Goal: Communication & Community: Answer question/provide support

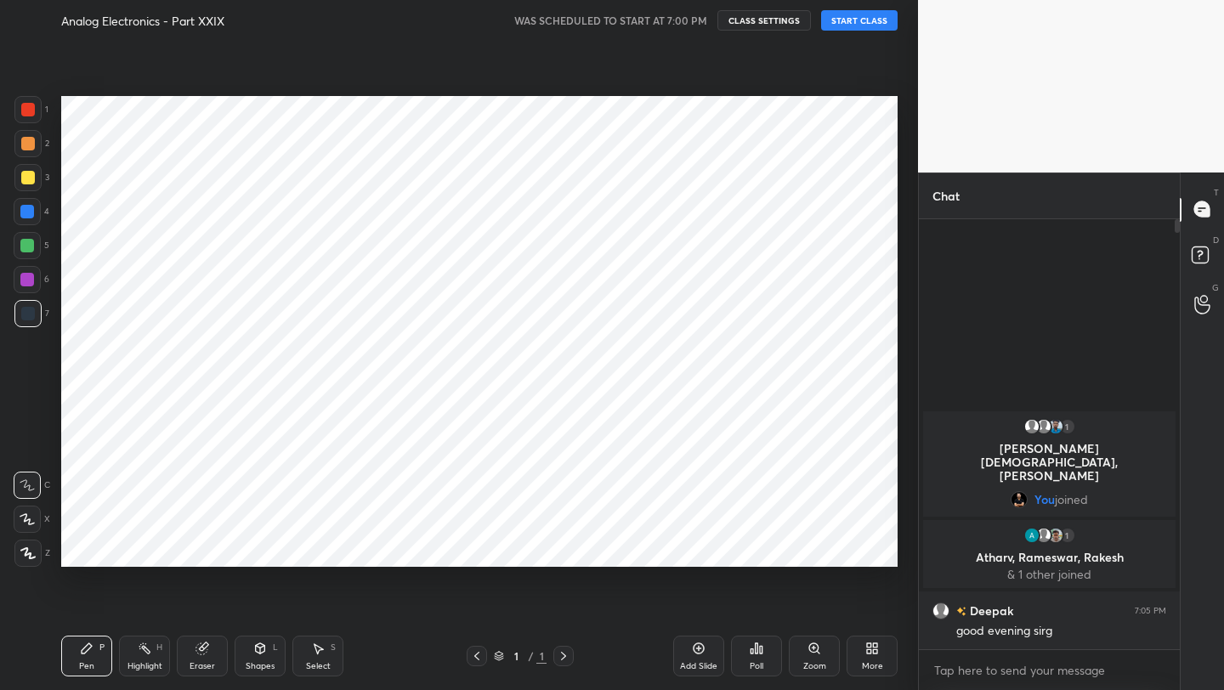
scroll to position [581, 850]
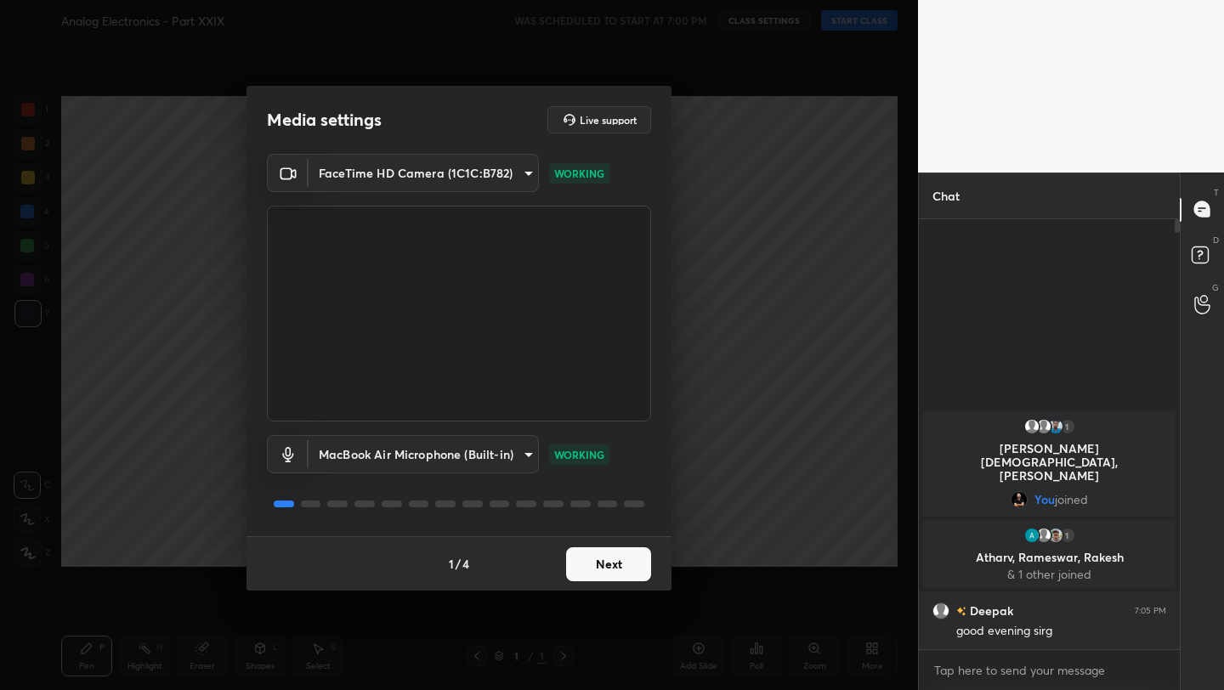
click at [613, 569] on button "Next" at bounding box center [608, 564] width 85 height 34
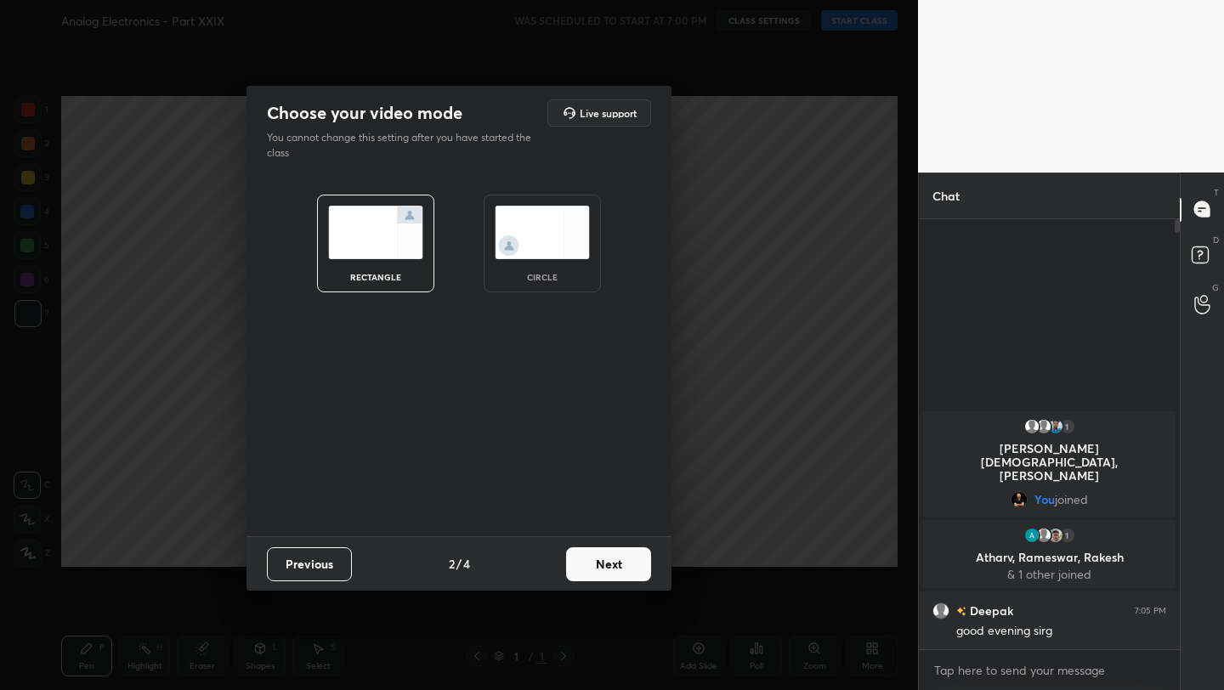
click at [619, 564] on button "Next" at bounding box center [608, 564] width 85 height 34
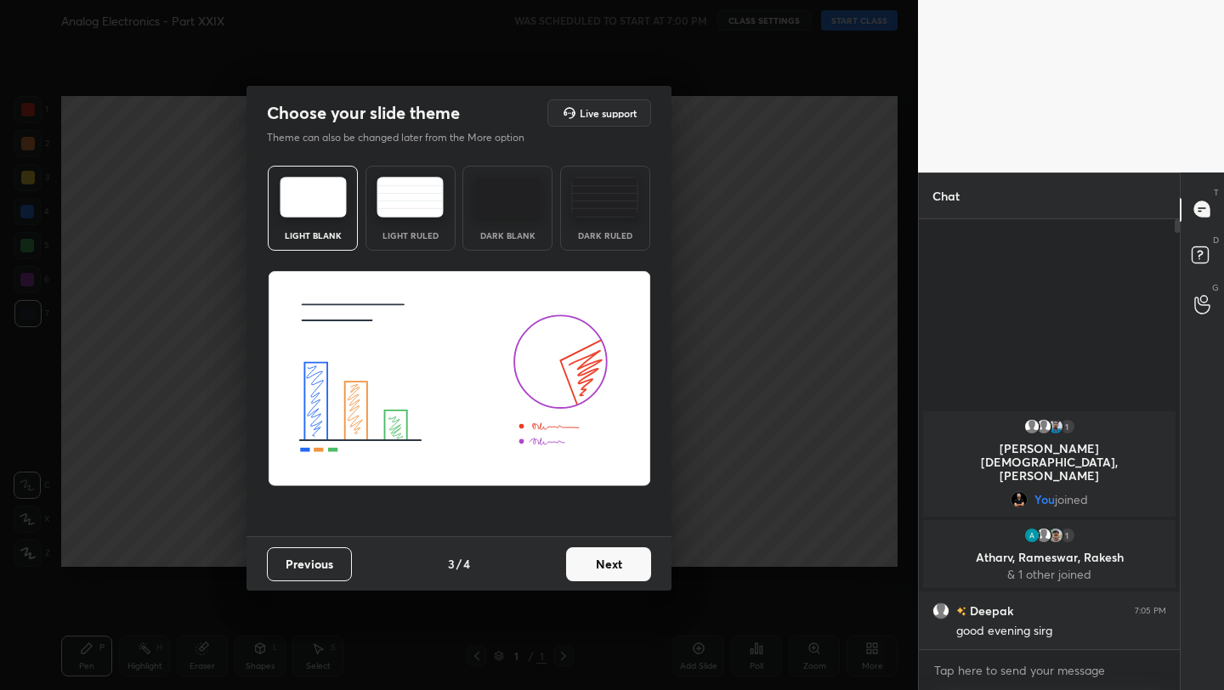
click at [619, 564] on button "Next" at bounding box center [608, 564] width 85 height 34
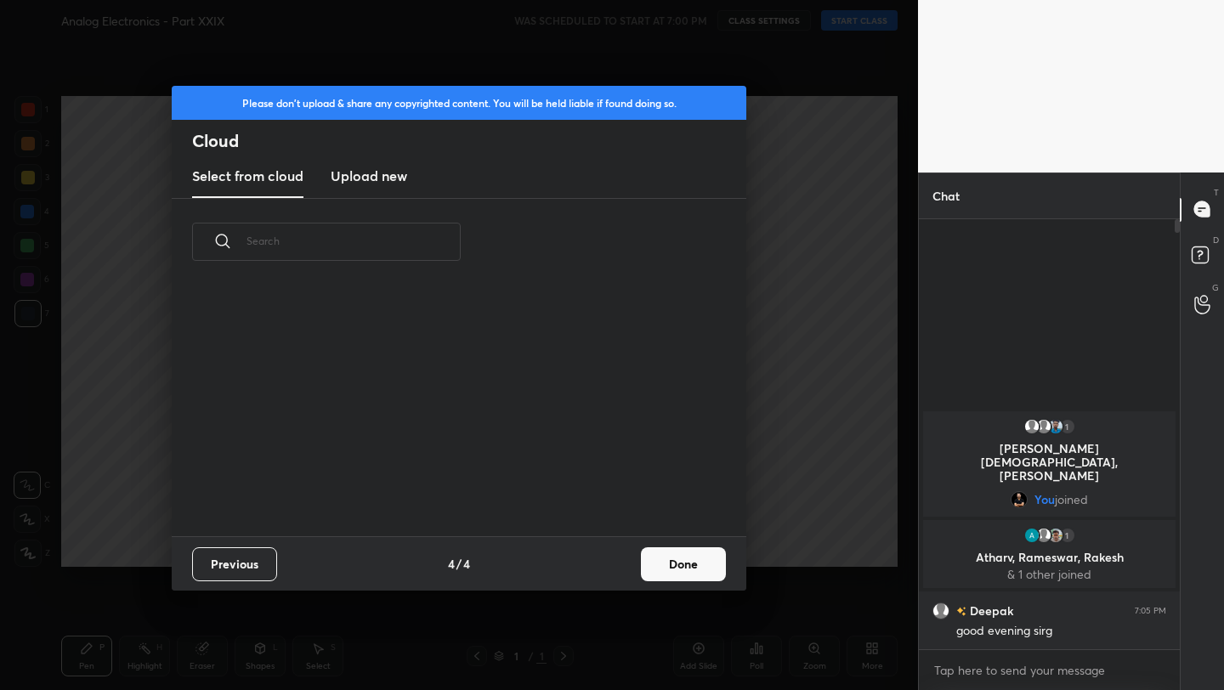
click at [623, 566] on div "Previous 4 / 4 Done" at bounding box center [459, 563] width 575 height 54
click at [673, 575] on button "Done" at bounding box center [683, 564] width 85 height 34
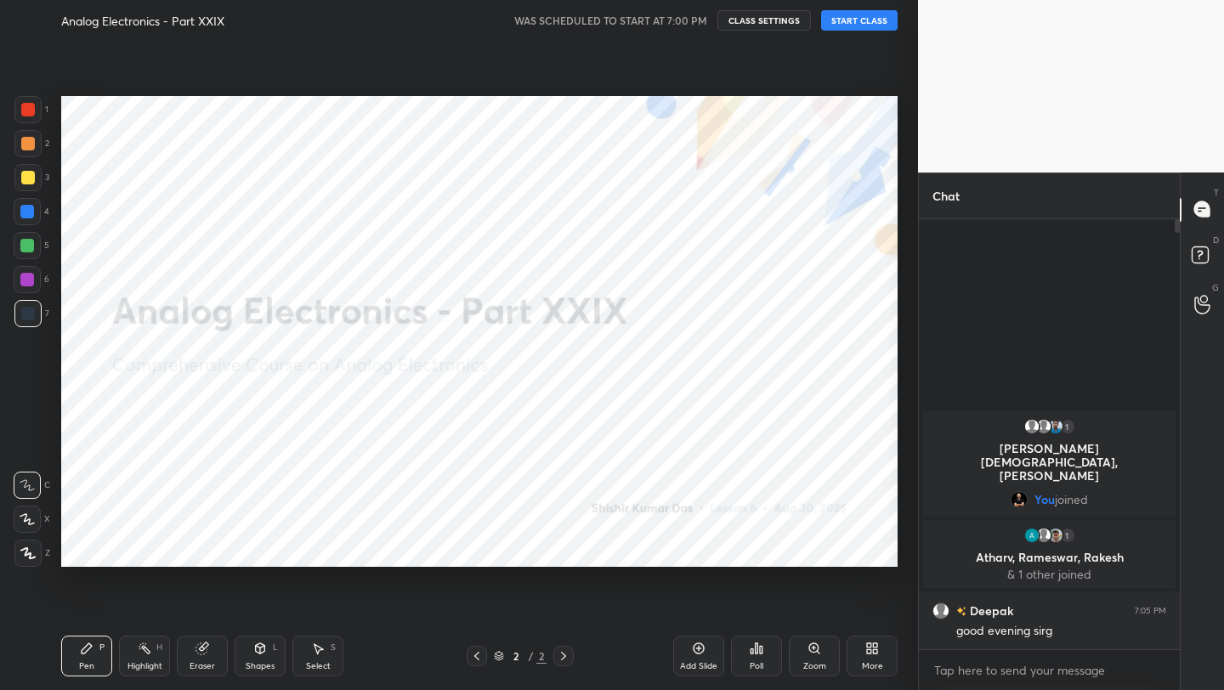
click at [38, 112] on div at bounding box center [27, 109] width 27 height 27
click at [28, 563] on div at bounding box center [27, 553] width 27 height 27
drag, startPoint x: 702, startPoint y: 644, endPoint x: 717, endPoint y: 608, distance: 39.3
click at [700, 643] on icon at bounding box center [699, 649] width 14 height 14
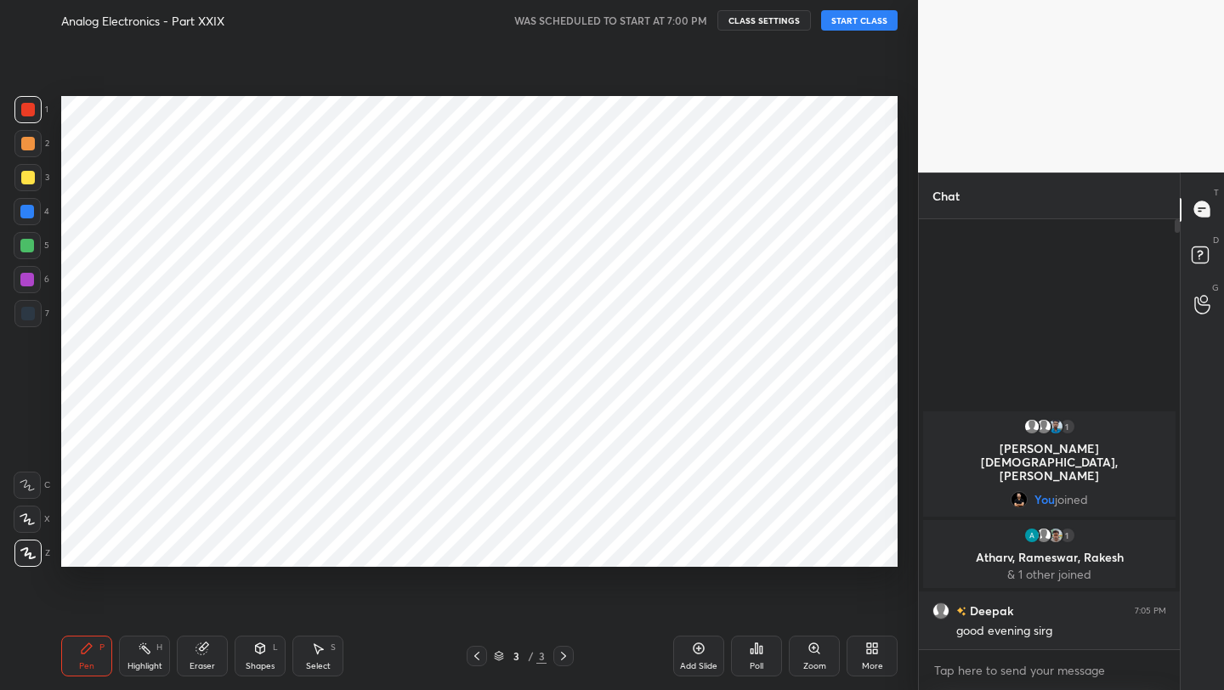
drag, startPoint x: 32, startPoint y: 214, endPoint x: 37, endPoint y: 206, distance: 9.5
click at [32, 214] on div at bounding box center [27, 212] width 14 height 14
click at [853, 22] on button "START CLASS" at bounding box center [859, 20] width 77 height 20
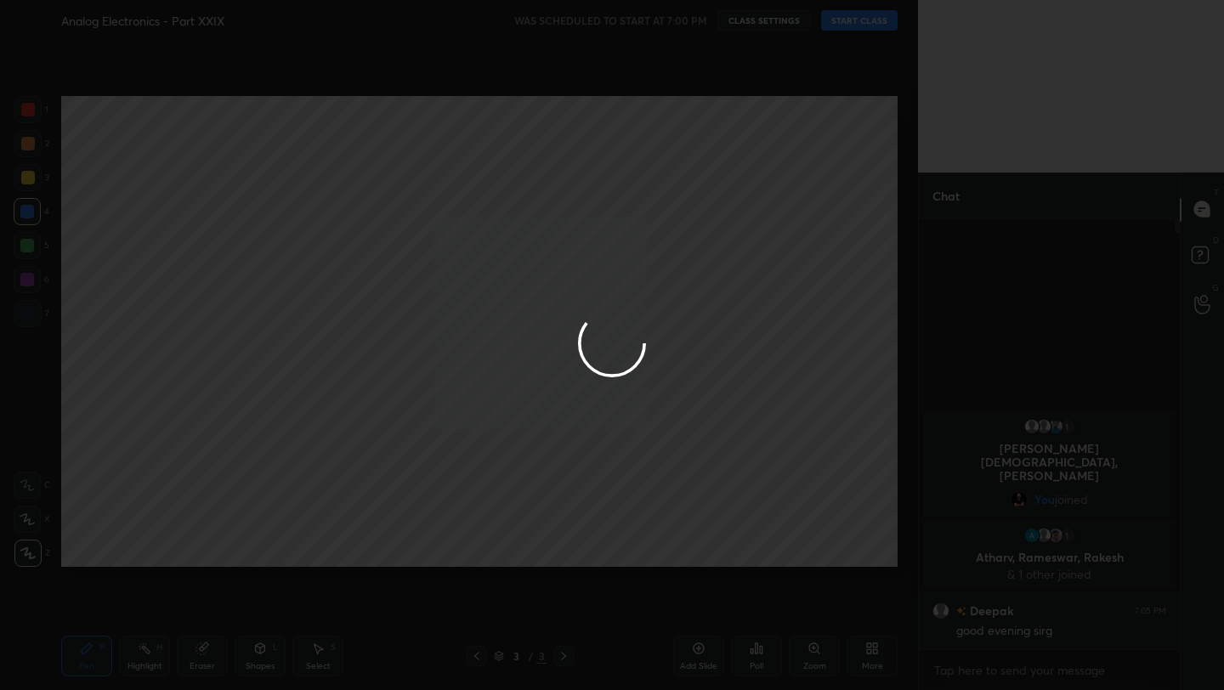
type textarea "x"
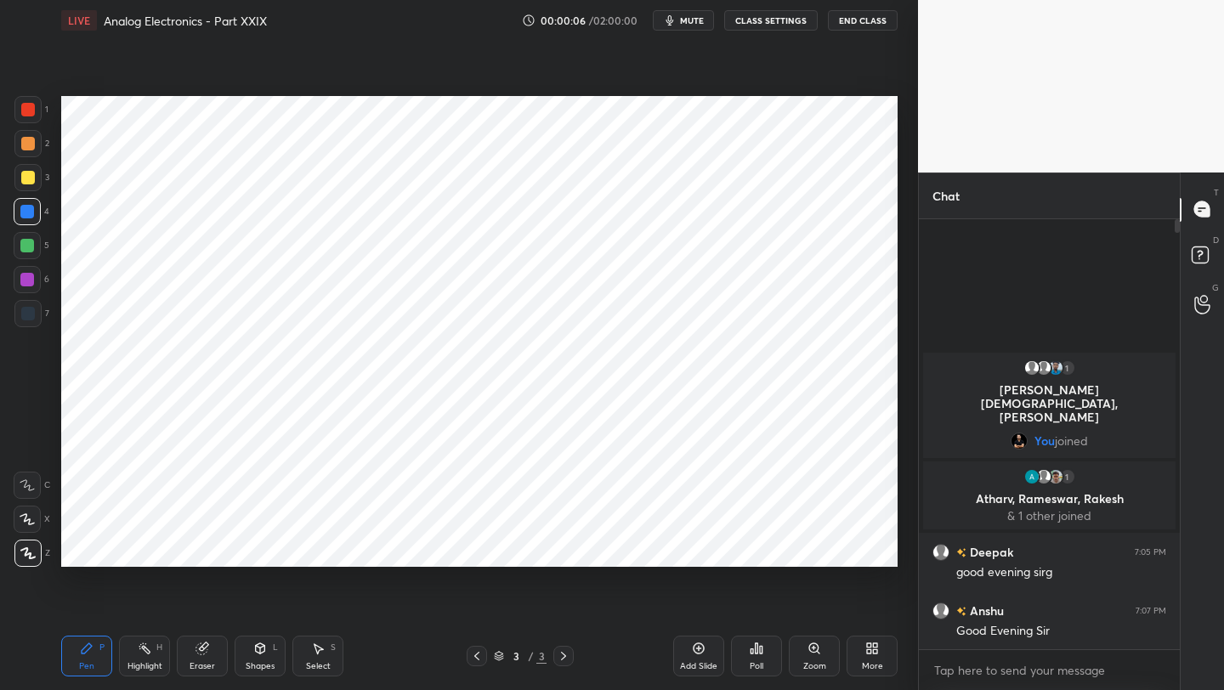
click at [478, 649] on icon at bounding box center [477, 656] width 14 height 14
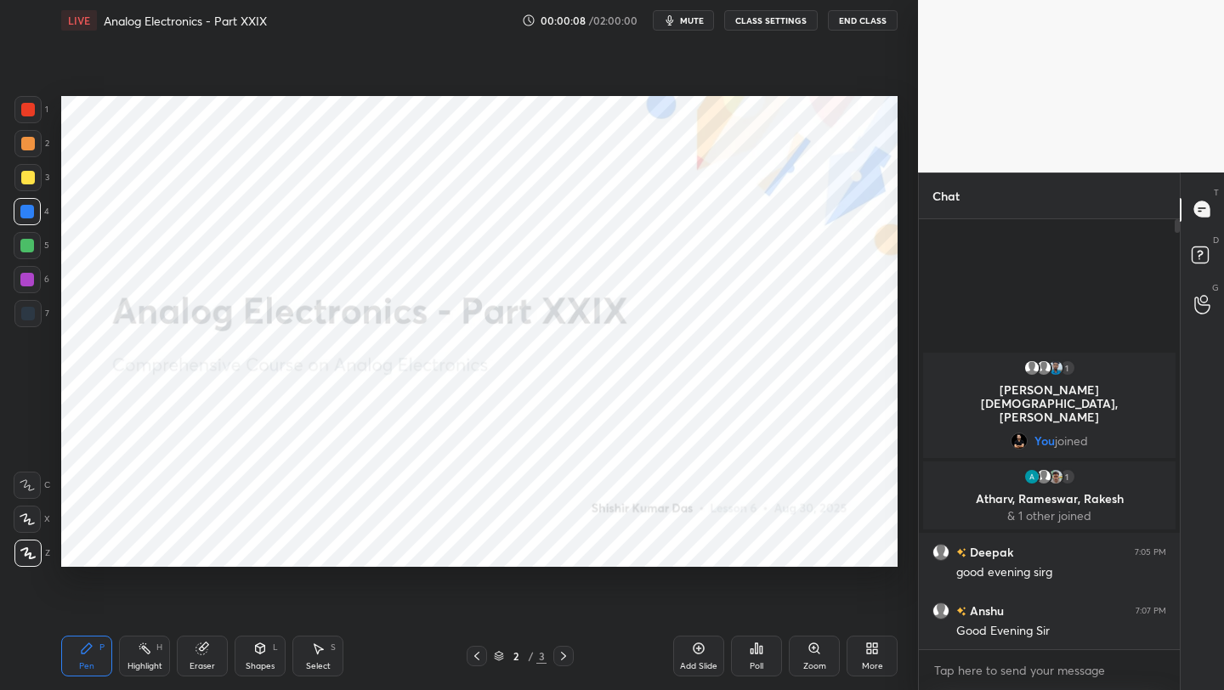
click at [473, 651] on icon at bounding box center [477, 656] width 14 height 14
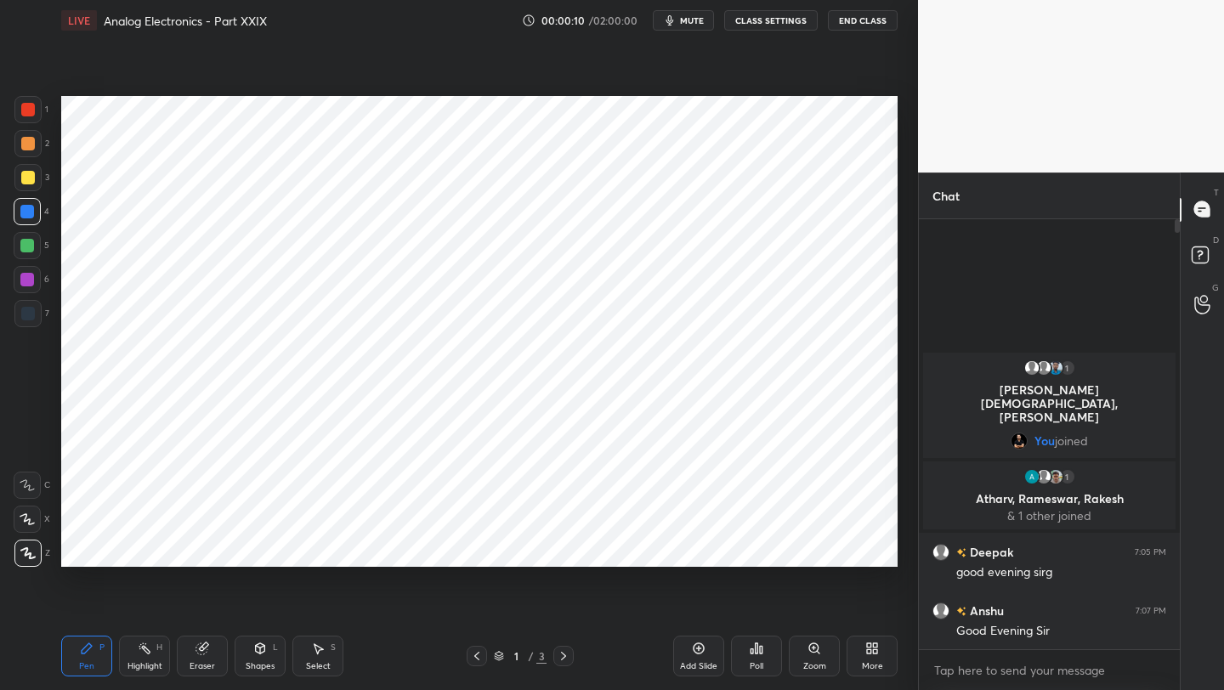
drag, startPoint x: 567, startPoint y: 655, endPoint x: 558, endPoint y: 652, distance: 9.7
click at [558, 653] on icon at bounding box center [564, 656] width 14 height 14
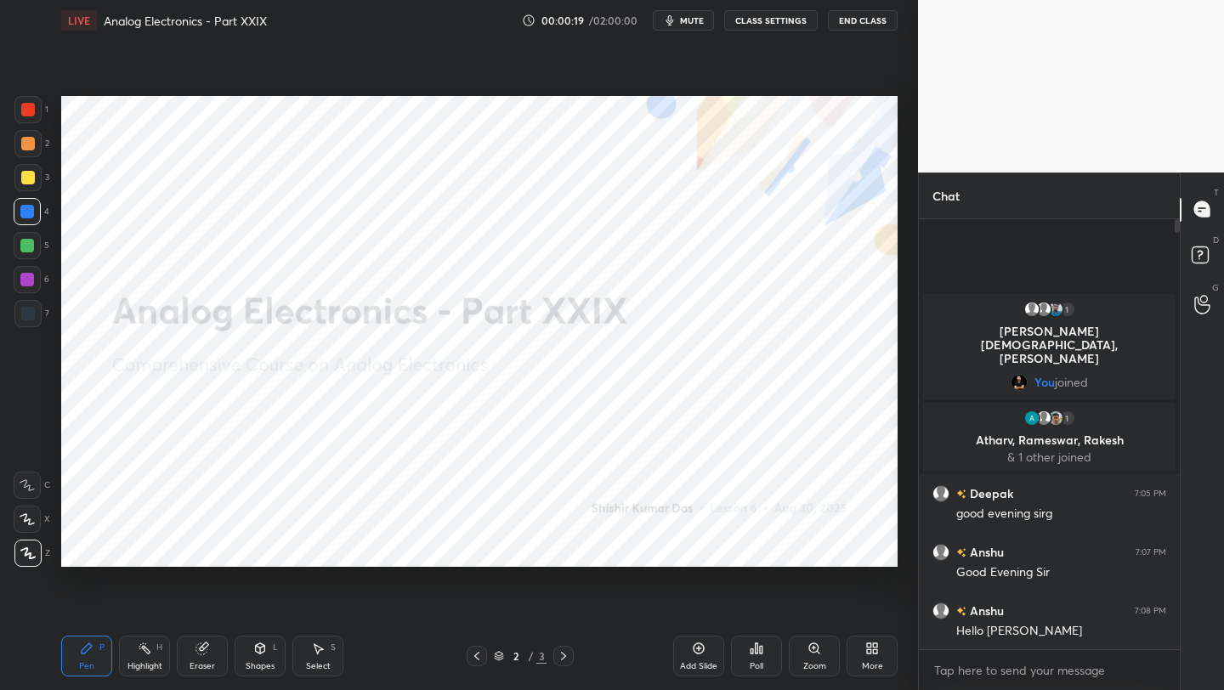
click at [557, 655] on icon at bounding box center [564, 656] width 14 height 14
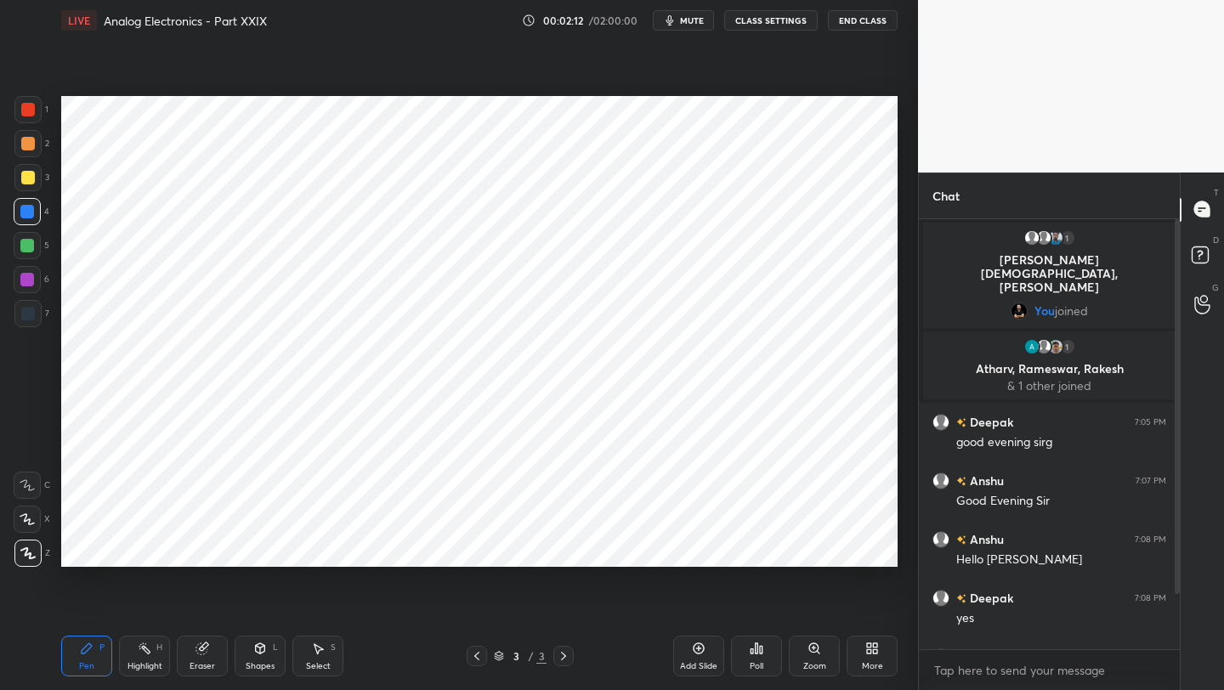
click at [871, 658] on div "More" at bounding box center [872, 656] width 51 height 41
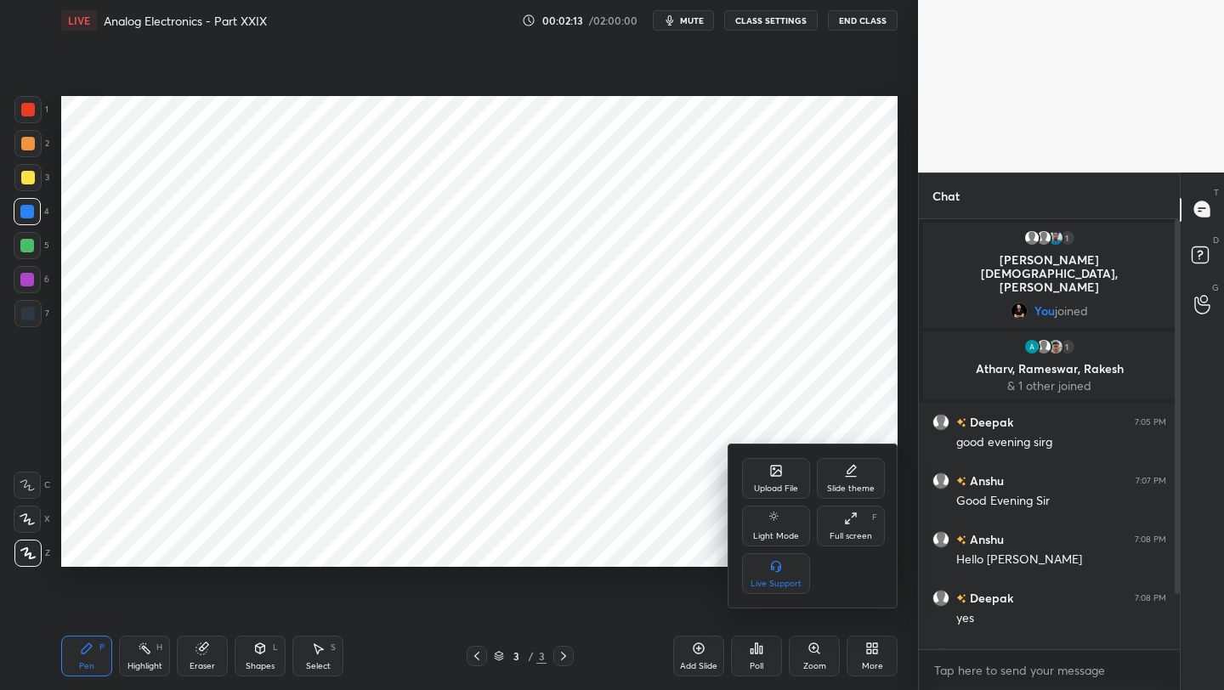
click at [779, 467] on icon at bounding box center [776, 471] width 10 height 10
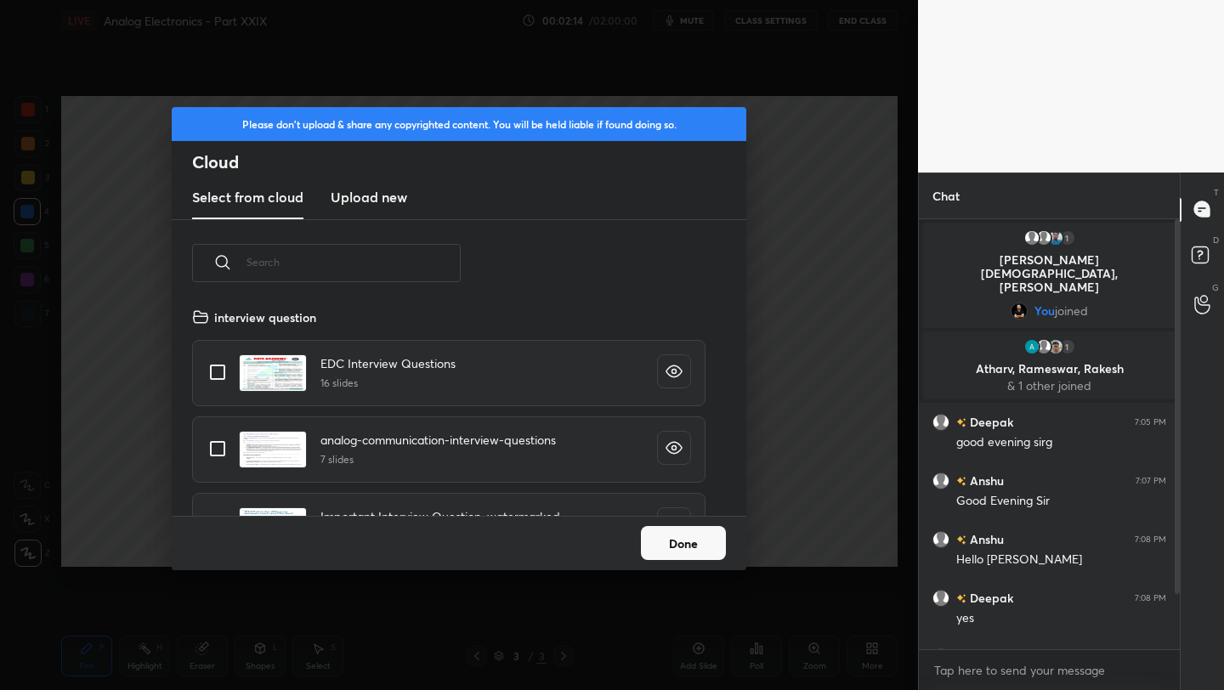
scroll to position [209, 546]
click at [354, 190] on h3 "Upload new" at bounding box center [369, 197] width 77 height 20
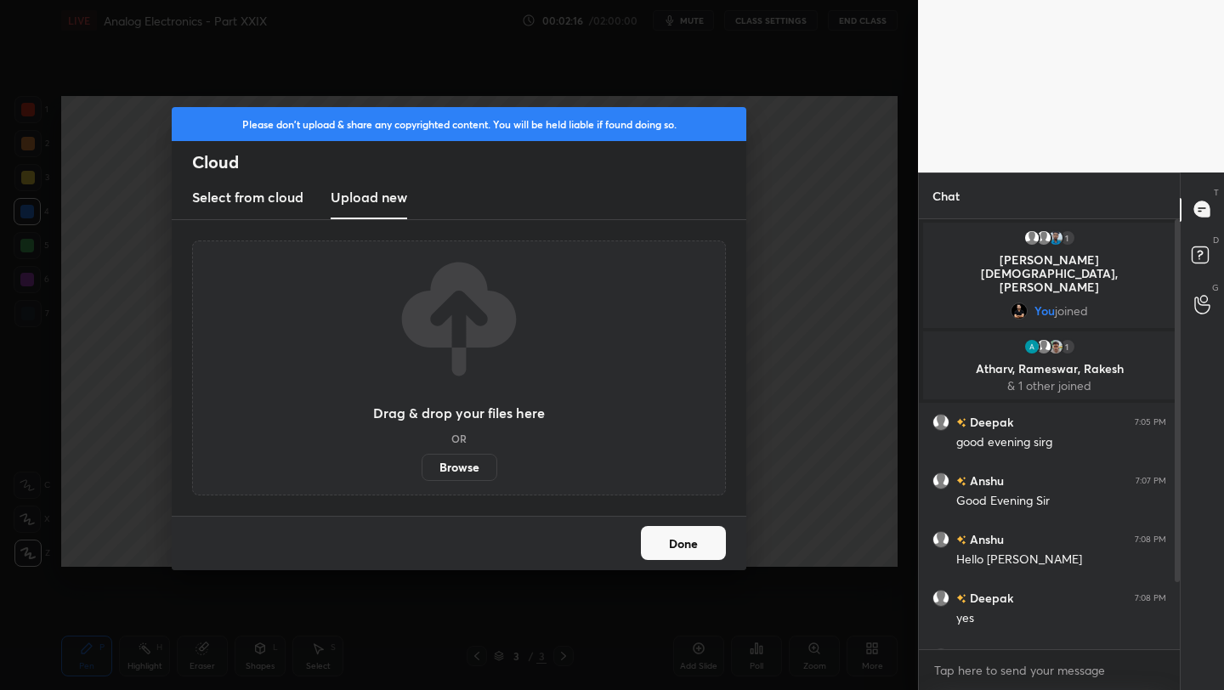
click at [456, 465] on label "Browse" at bounding box center [460, 467] width 76 height 27
click at [422, 465] on input "Browse" at bounding box center [422, 467] width 0 height 27
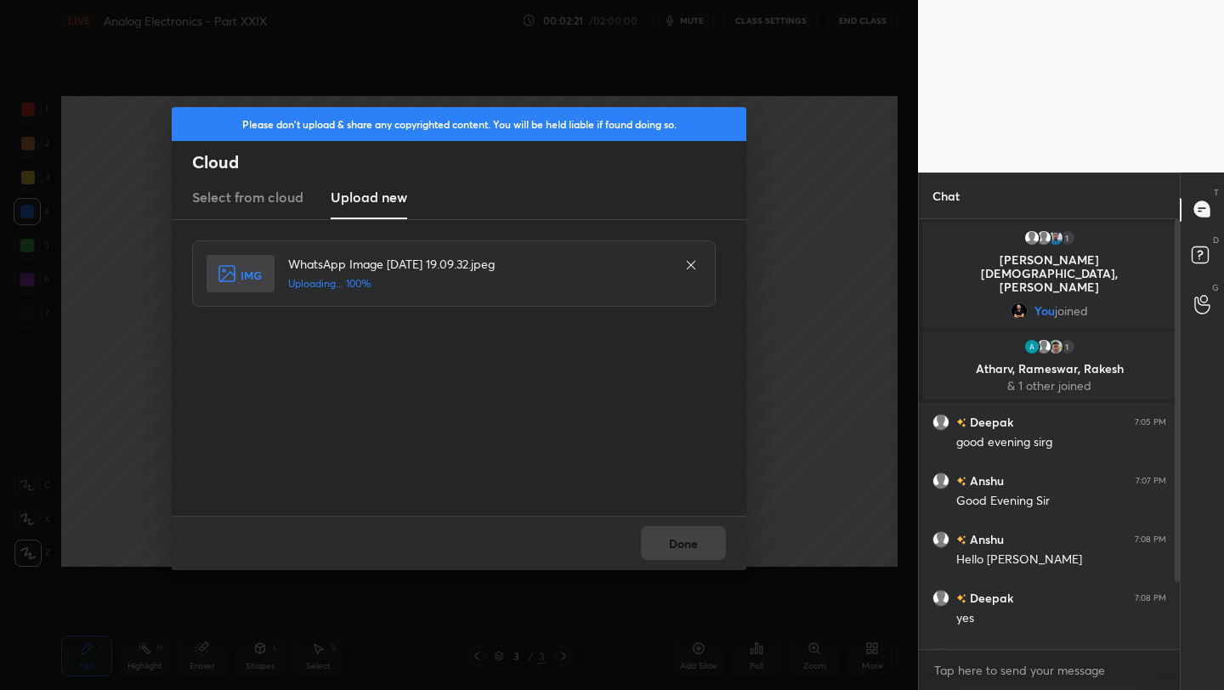
click at [698, 541] on div "Done" at bounding box center [459, 543] width 575 height 54
click at [698, 541] on button "Done" at bounding box center [683, 543] width 85 height 34
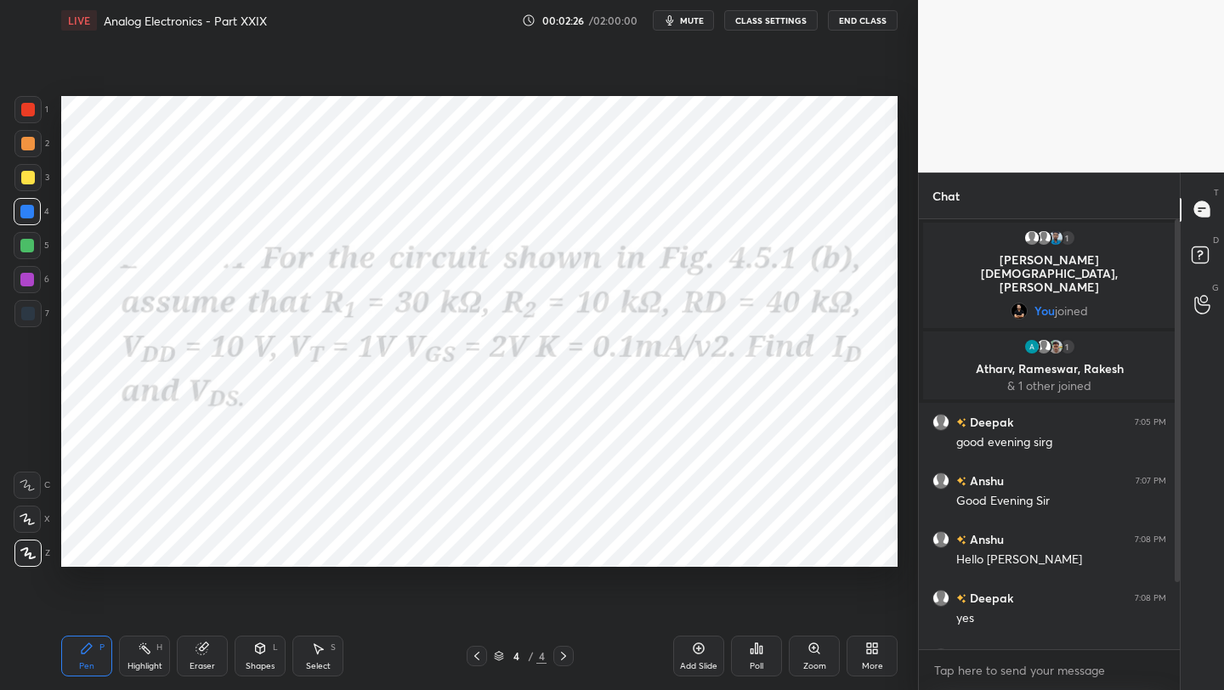
drag, startPoint x: 1180, startPoint y: 519, endPoint x: 1182, endPoint y: 550, distance: 30.7
click at [1182, 550] on div "T Messages (T) D Doubts (D) G Raise Hand (G)" at bounding box center [1202, 432] width 44 height 519
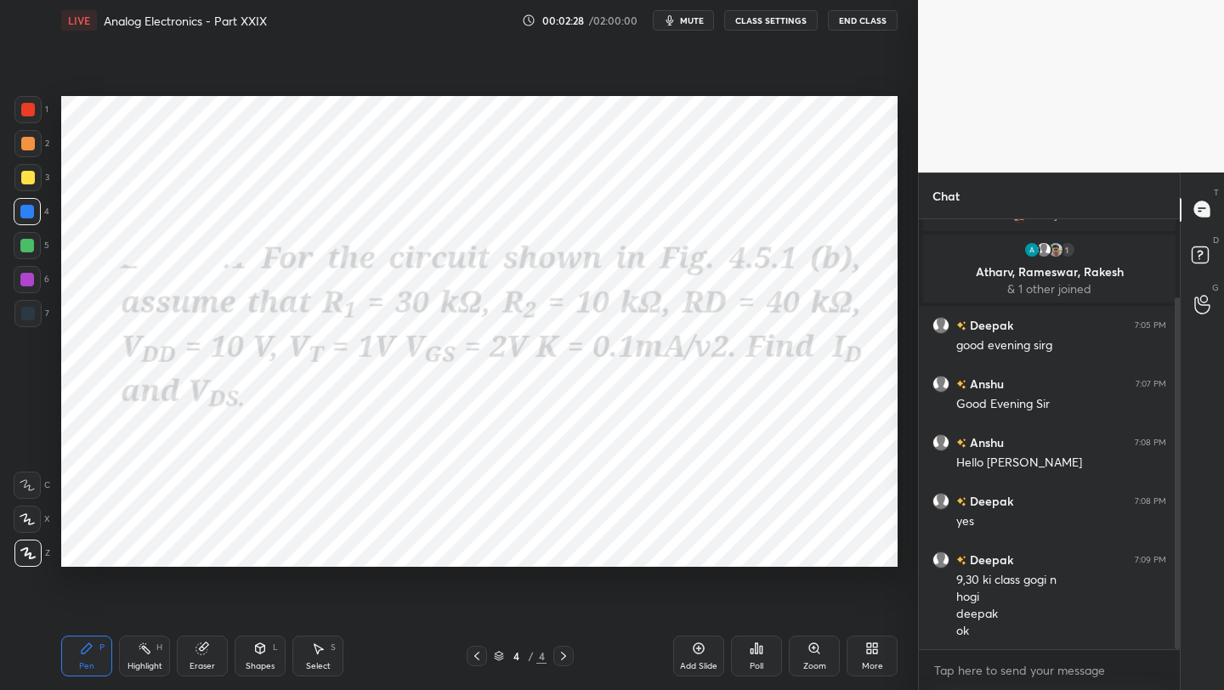
drag, startPoint x: 1177, startPoint y: 550, endPoint x: 1180, endPoint y: 579, distance: 29.0
click at [1180, 579] on div "Chat 1 [PERSON_NAME], [PERSON_NAME] & 1 other joined You joined 1 Atharv, [PERS…" at bounding box center [1071, 432] width 306 height 519
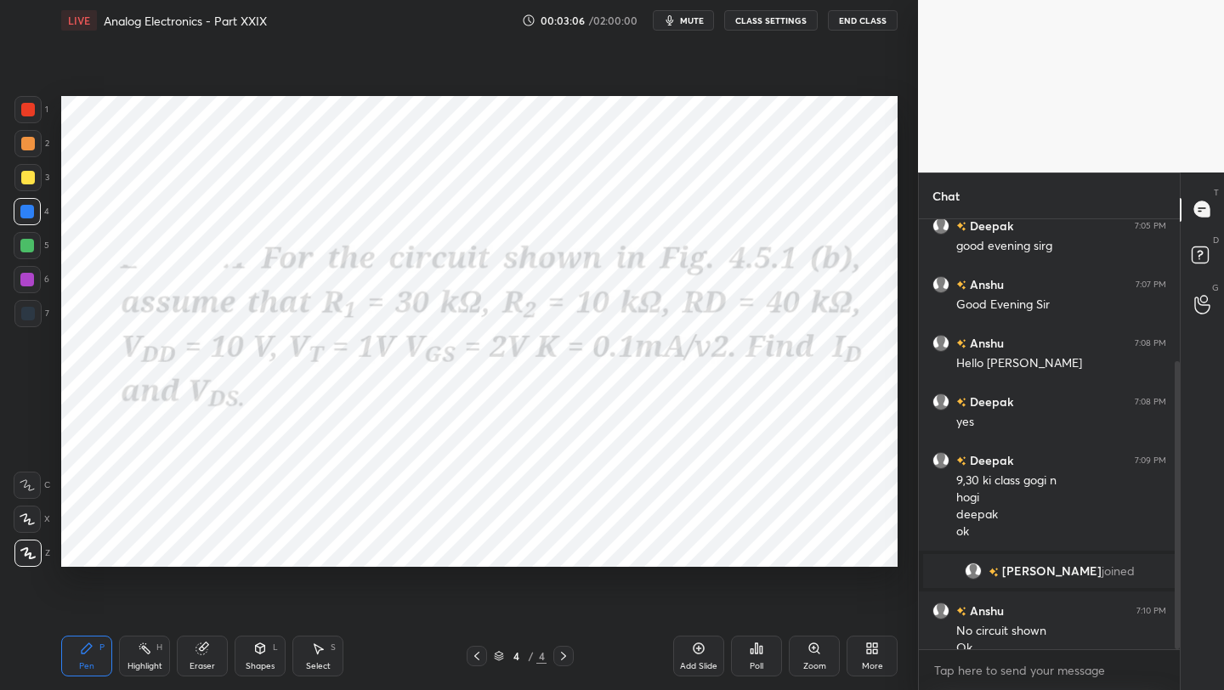
scroll to position [213, 0]
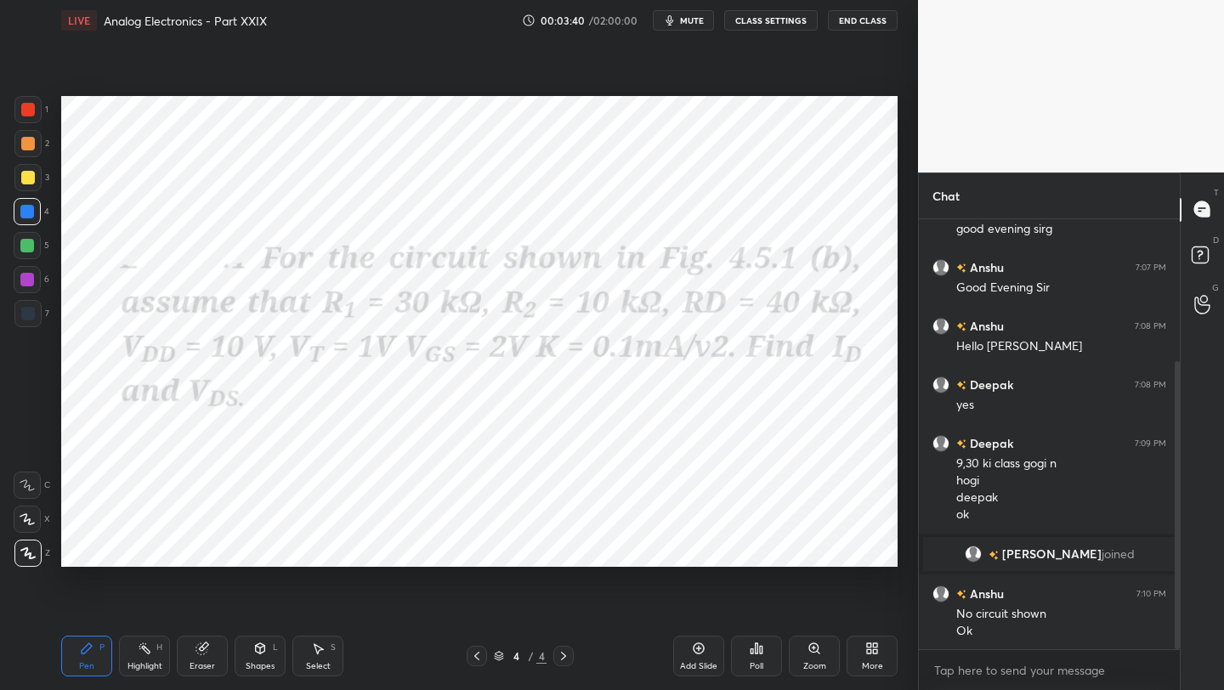
click at [871, 654] on icon at bounding box center [872, 649] width 14 height 14
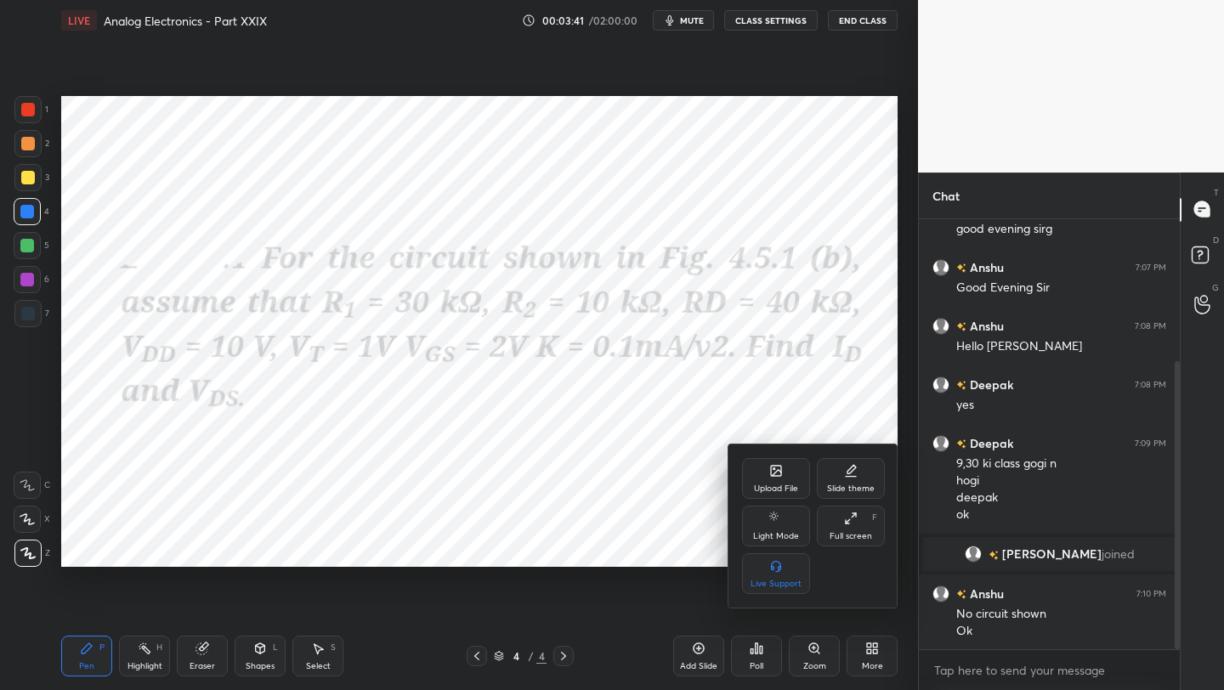
click at [776, 464] on icon at bounding box center [776, 471] width 14 height 14
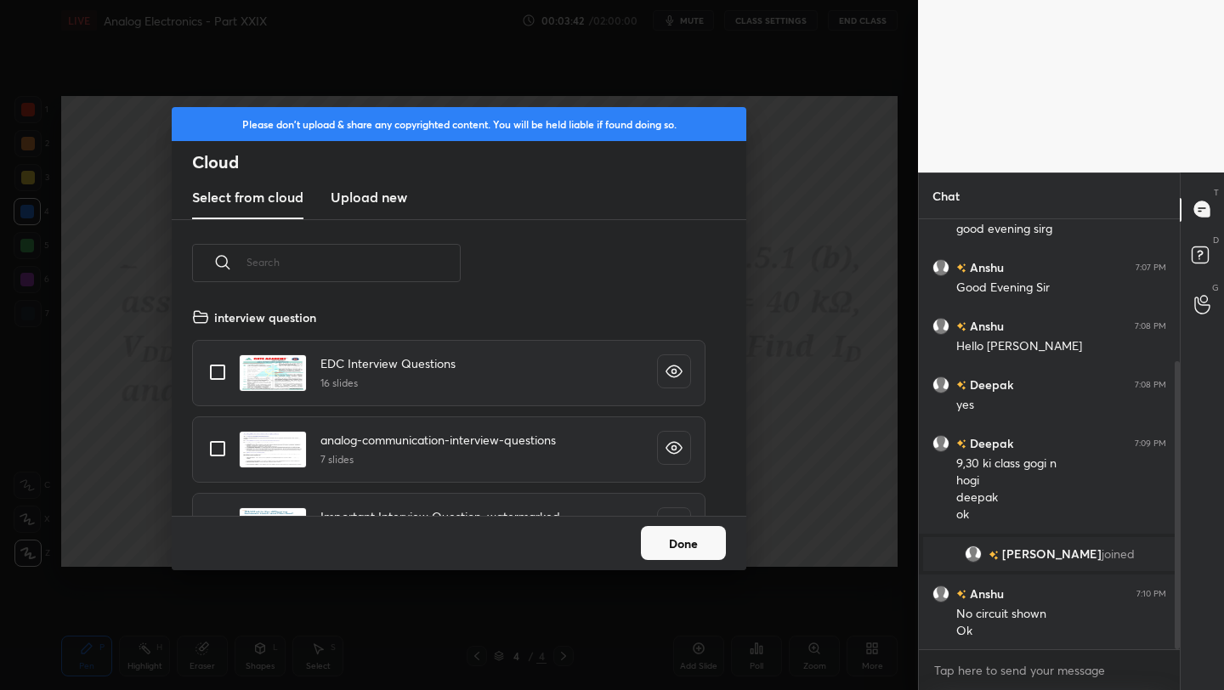
scroll to position [209, 546]
click at [373, 199] on h3 "Upload new" at bounding box center [369, 197] width 77 height 20
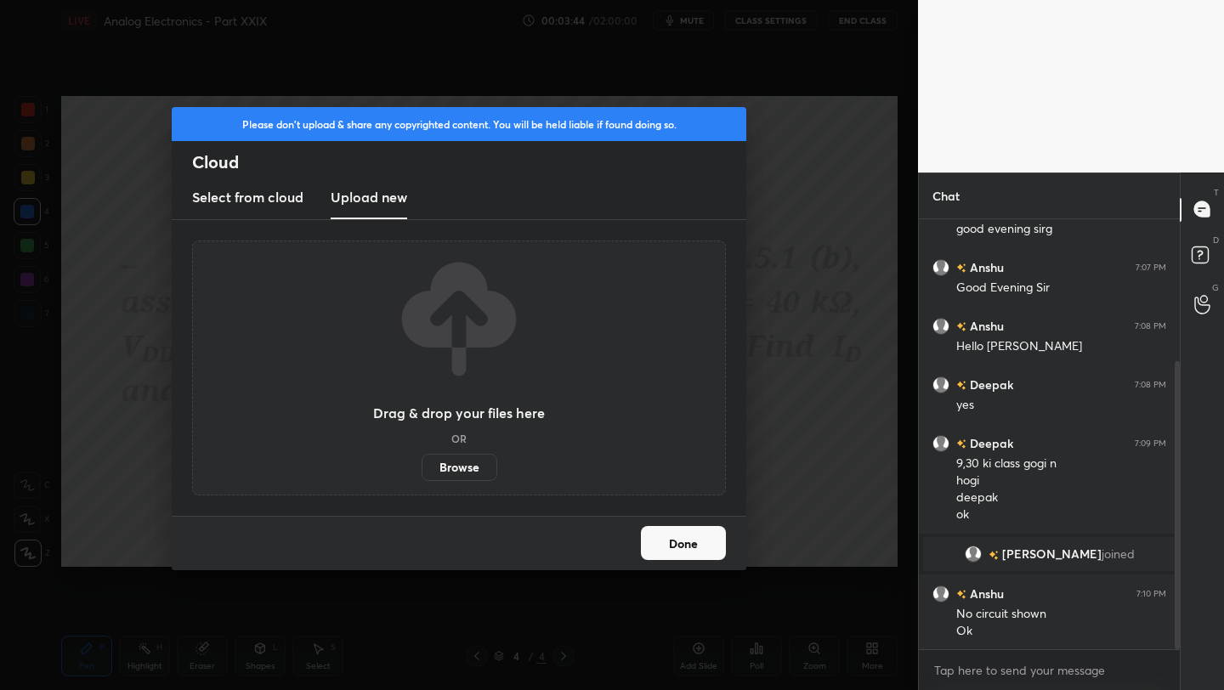
click at [471, 470] on label "Browse" at bounding box center [460, 467] width 76 height 27
click at [422, 470] on input "Browse" at bounding box center [422, 467] width 0 height 27
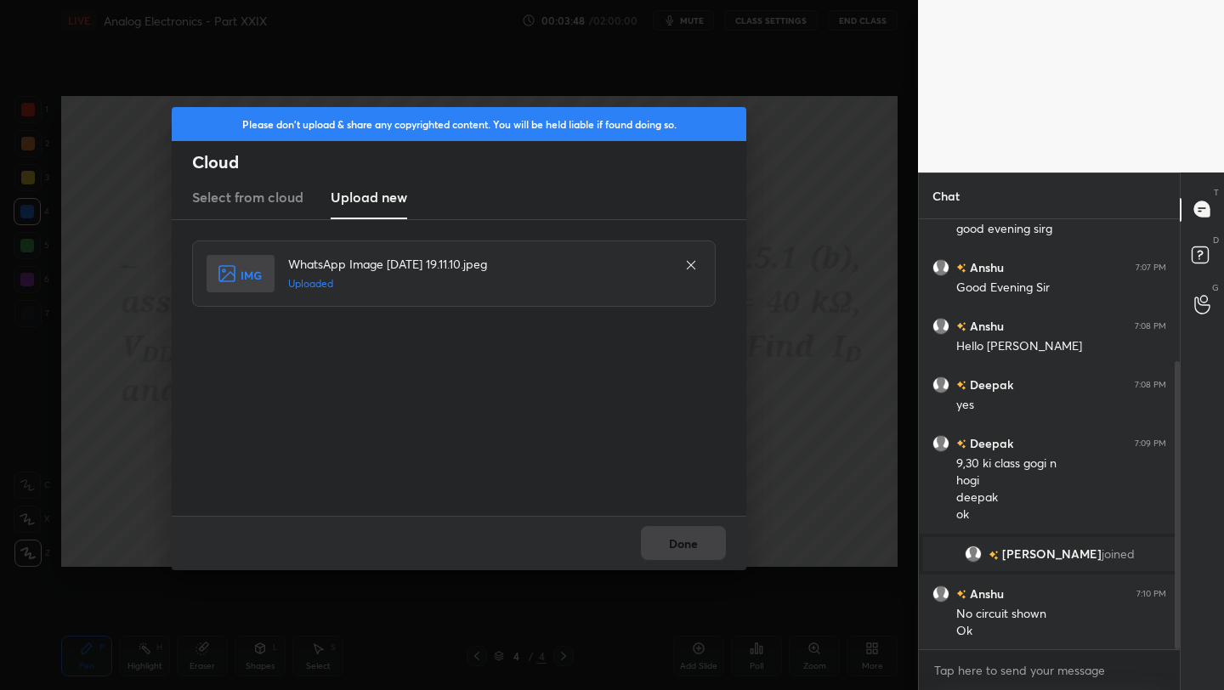
click at [672, 553] on button "Done" at bounding box center [683, 543] width 85 height 34
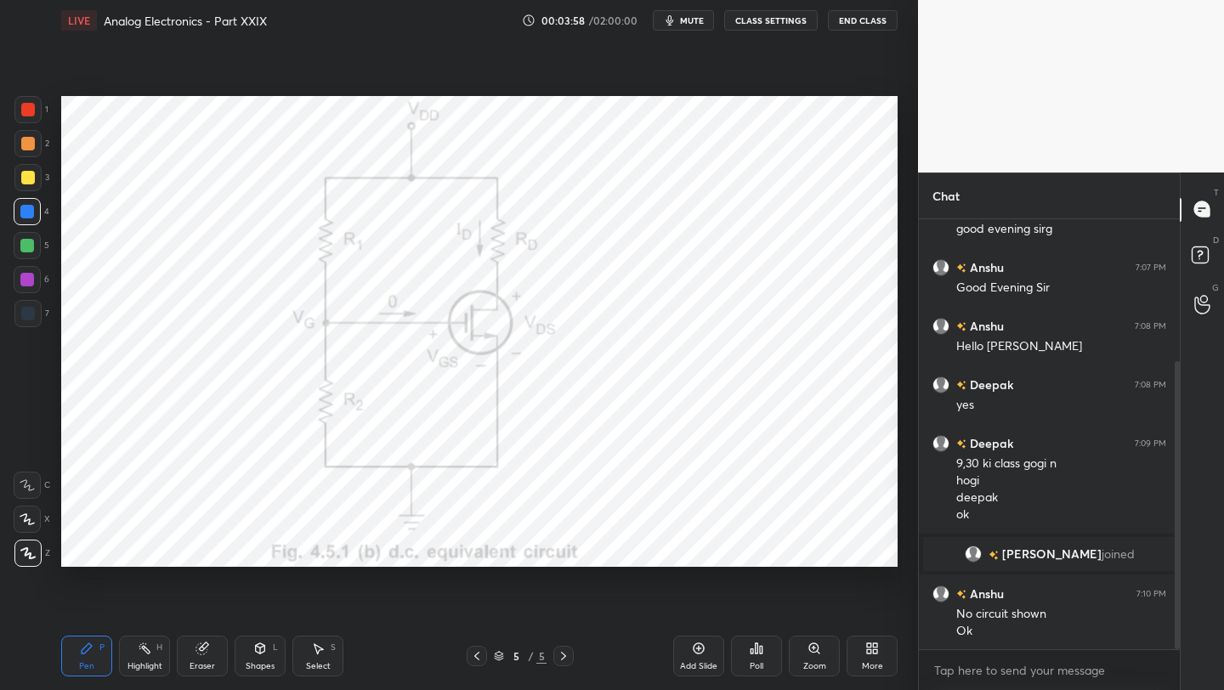
click at [473, 650] on icon at bounding box center [477, 656] width 14 height 14
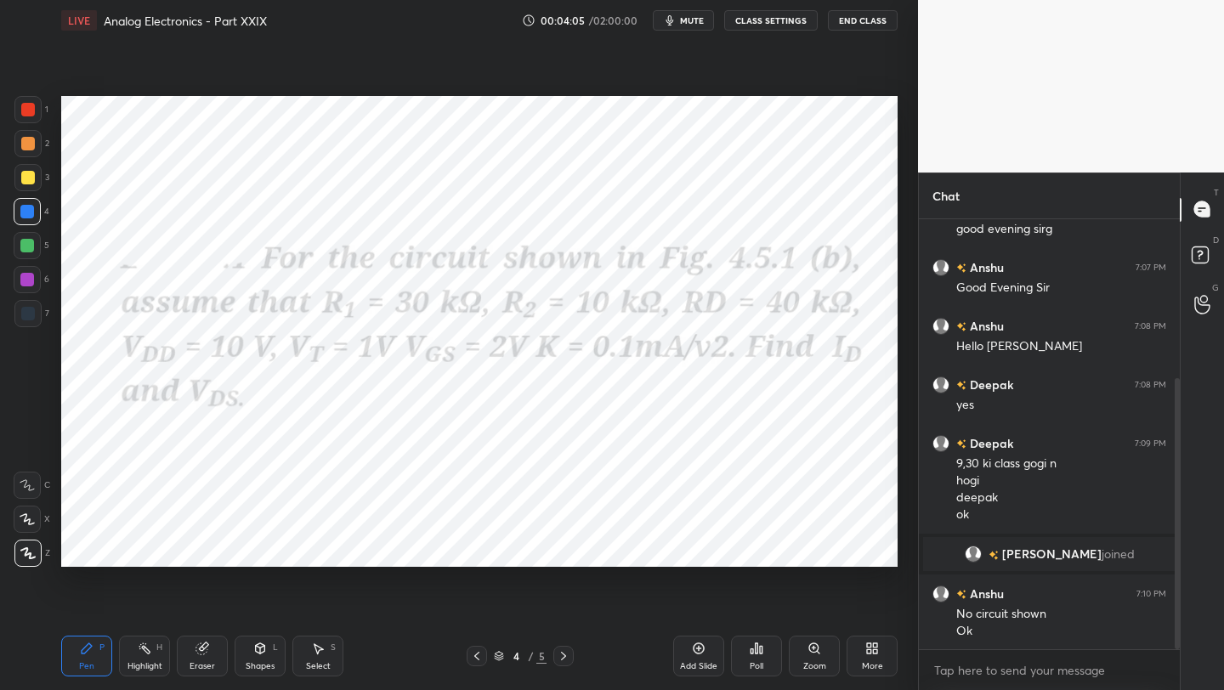
scroll to position [254, 0]
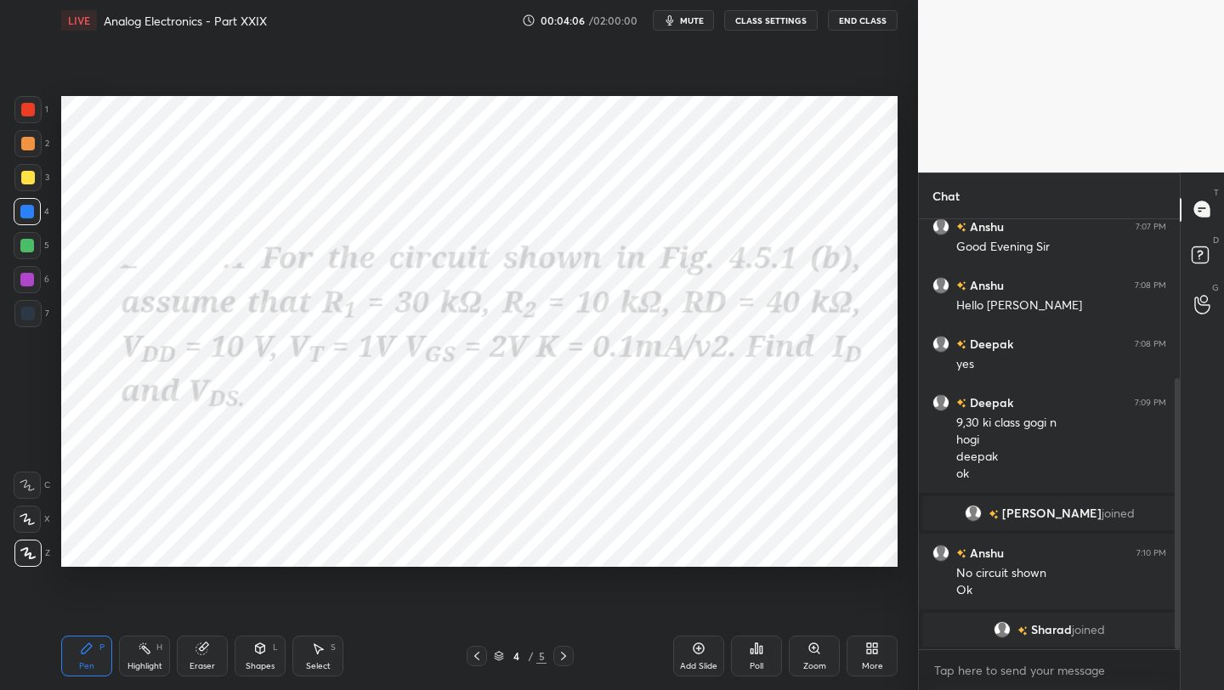
click at [564, 656] on icon at bounding box center [564, 656] width 14 height 14
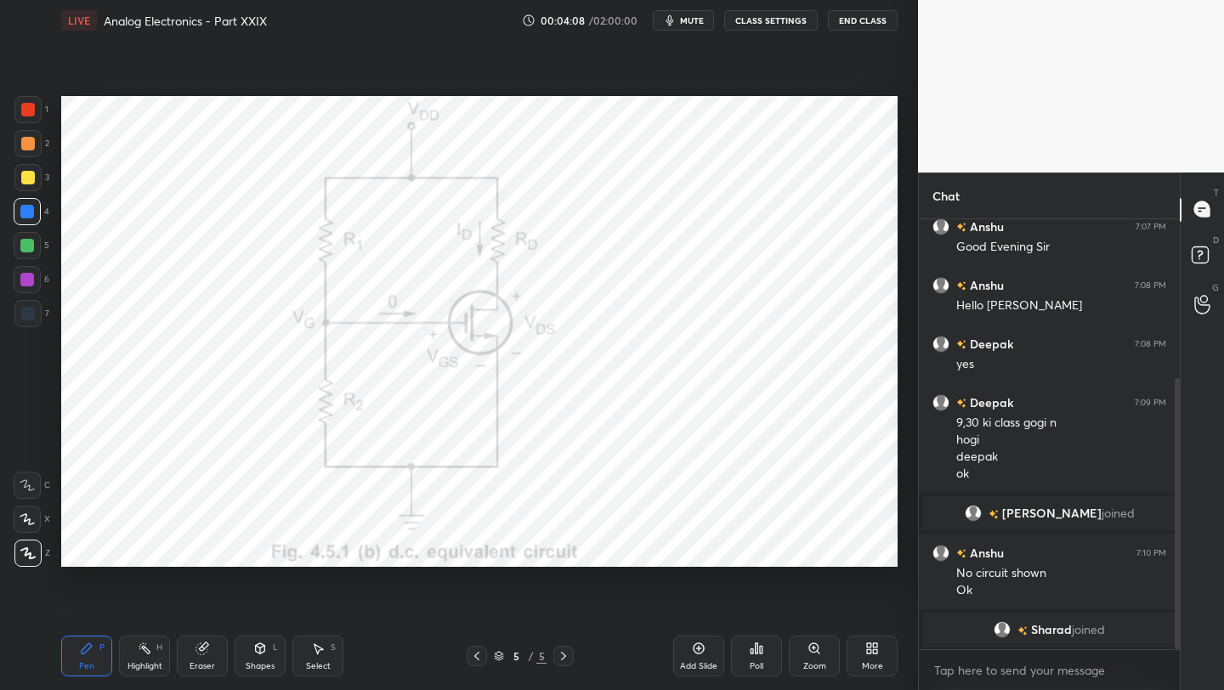
scroll to position [286, 0]
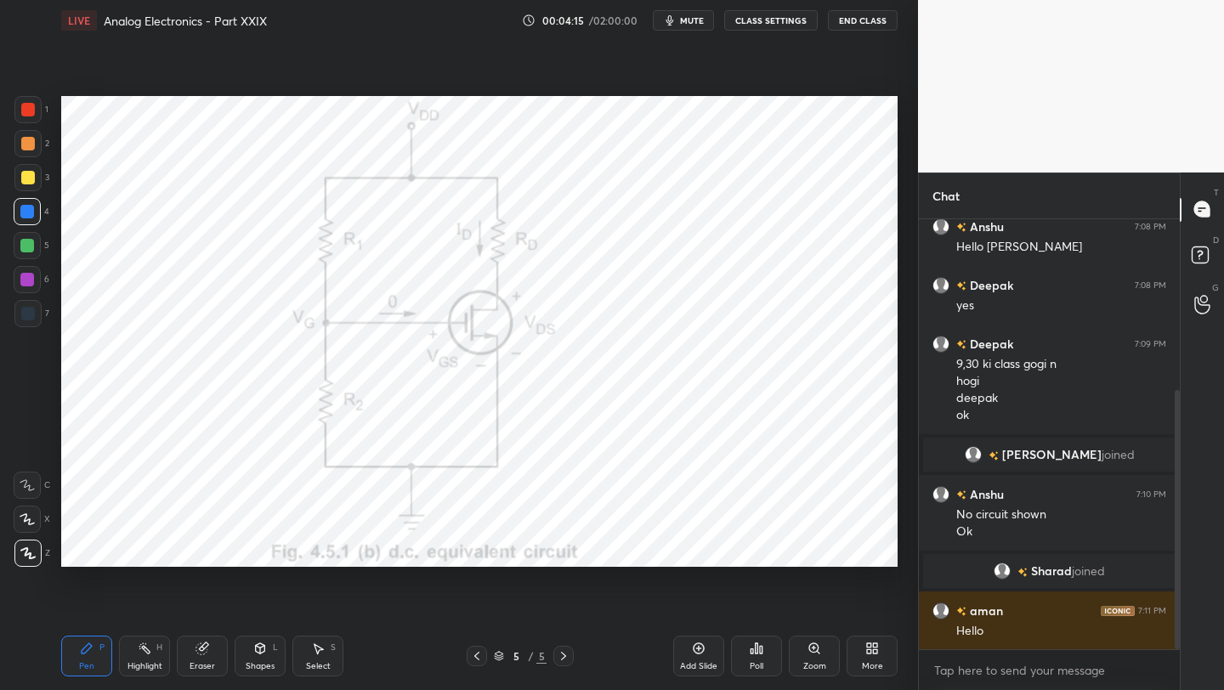
click at [475, 652] on icon at bounding box center [477, 656] width 14 height 14
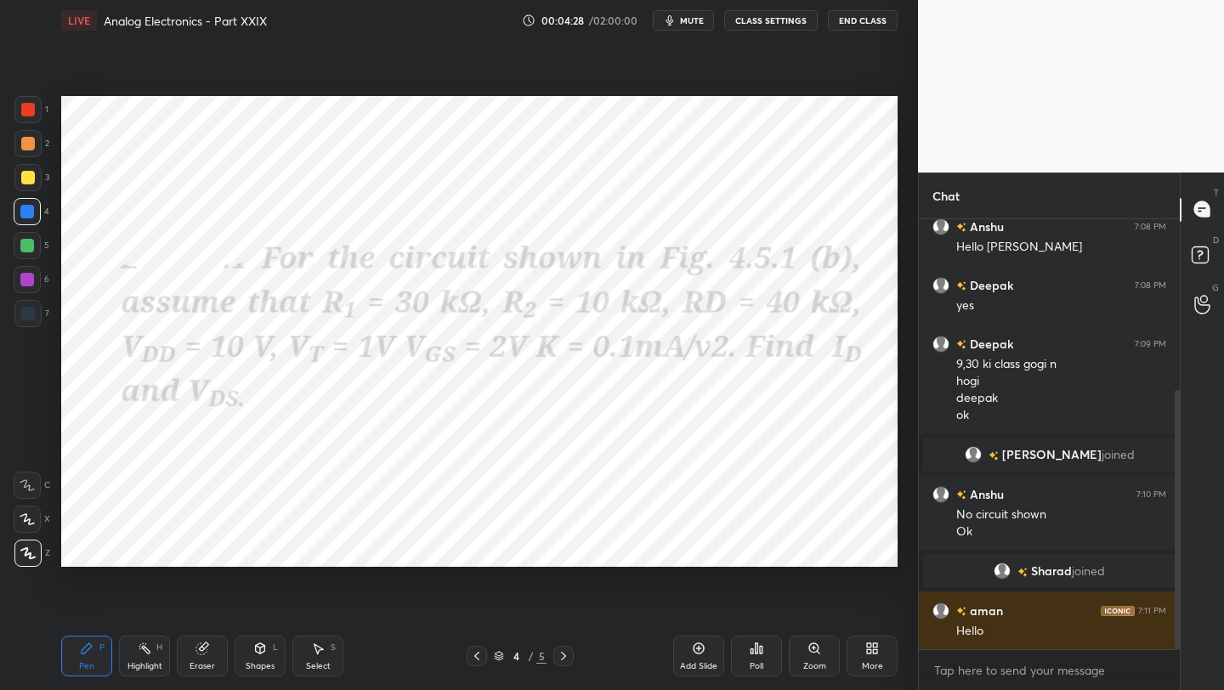
click at [555, 653] on div at bounding box center [563, 656] width 20 height 20
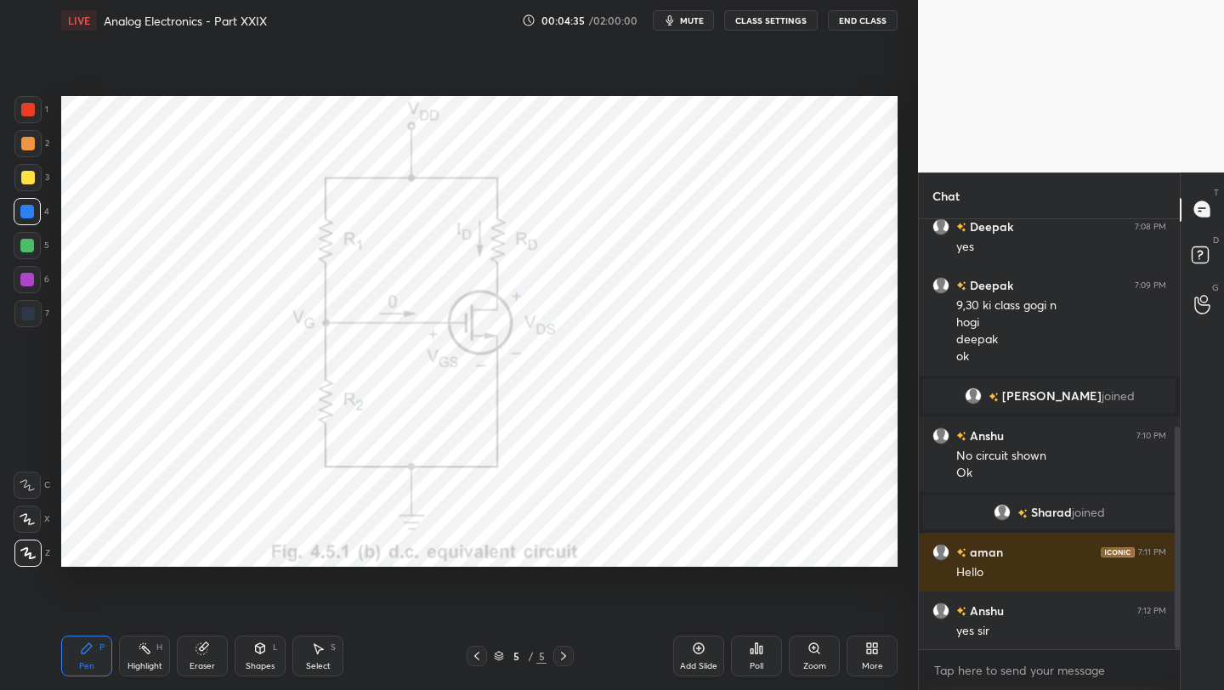
scroll to position [403, 0]
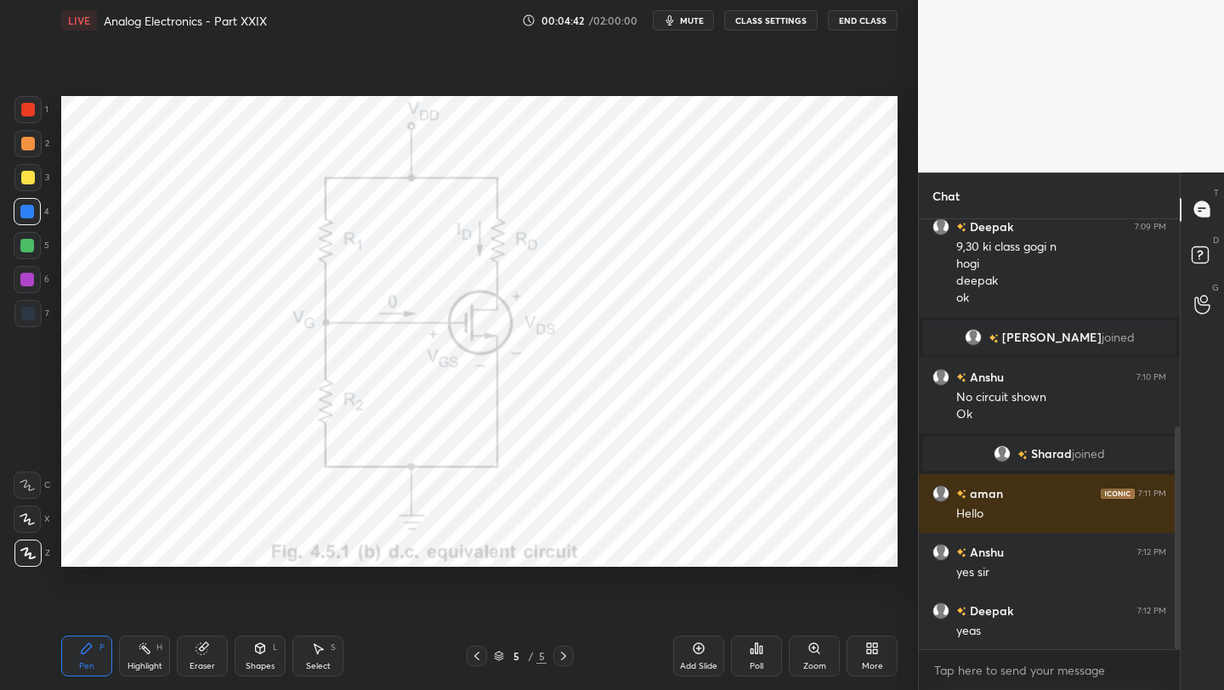
click at [476, 654] on icon at bounding box center [477, 656] width 14 height 14
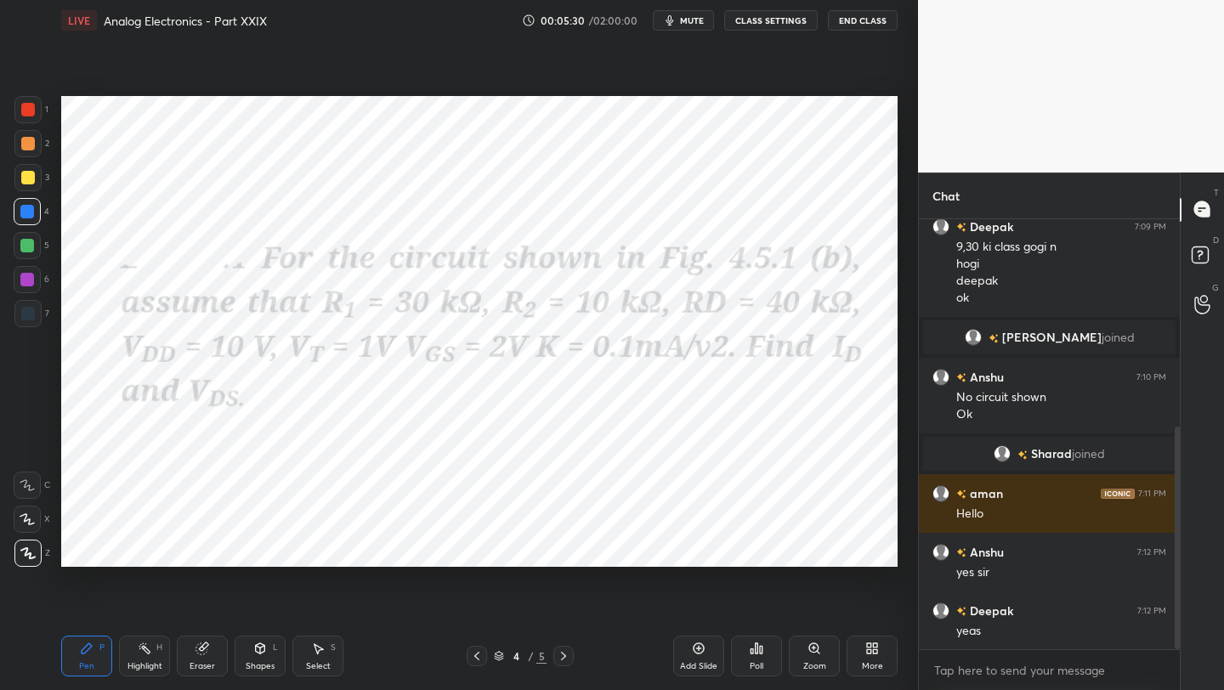
scroll to position [462, 0]
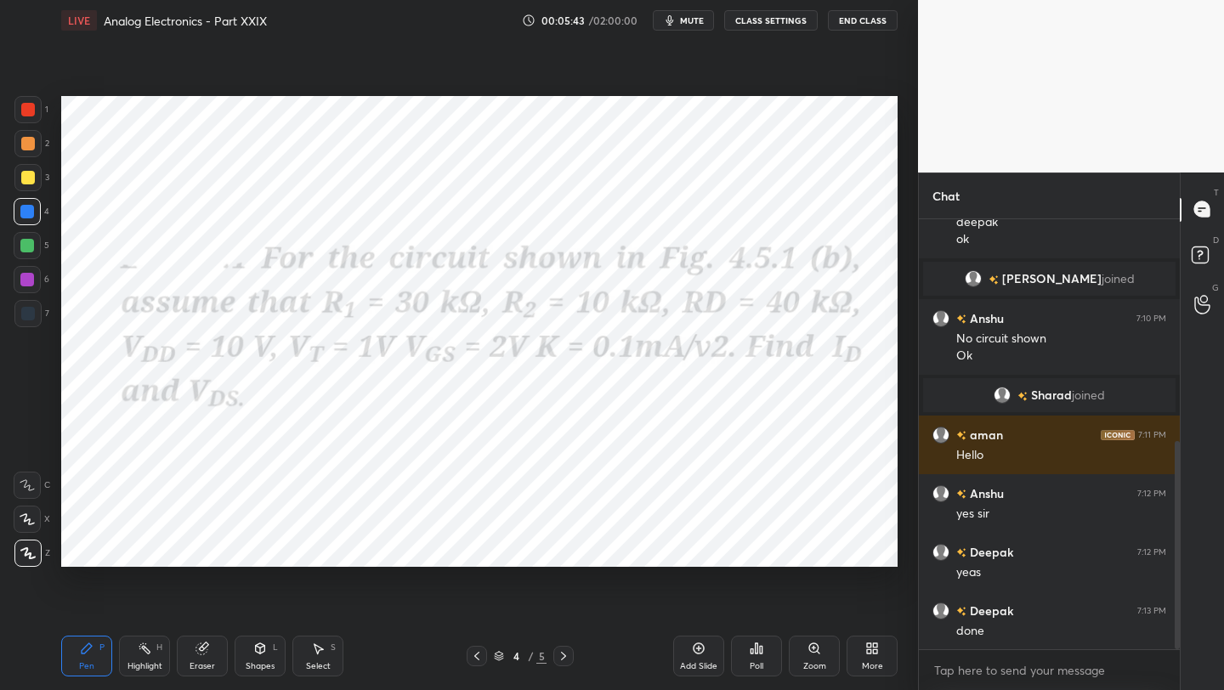
click at [564, 657] on icon at bounding box center [563, 656] width 5 height 9
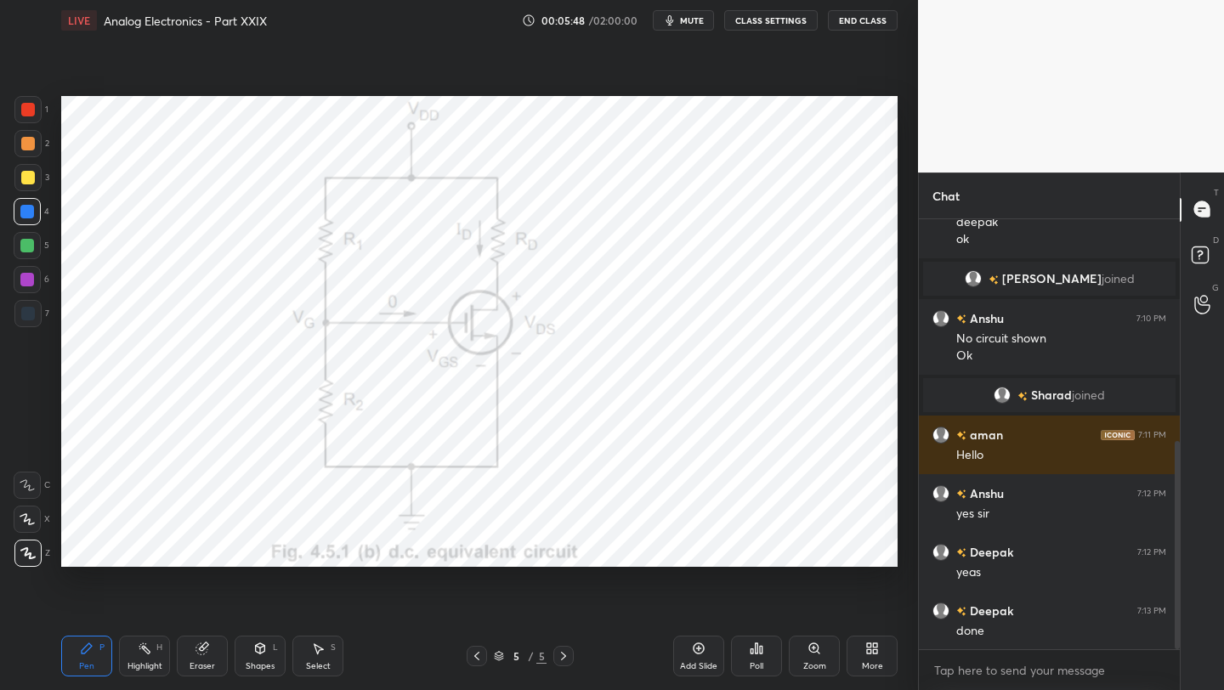
click at [479, 655] on icon at bounding box center [477, 656] width 14 height 14
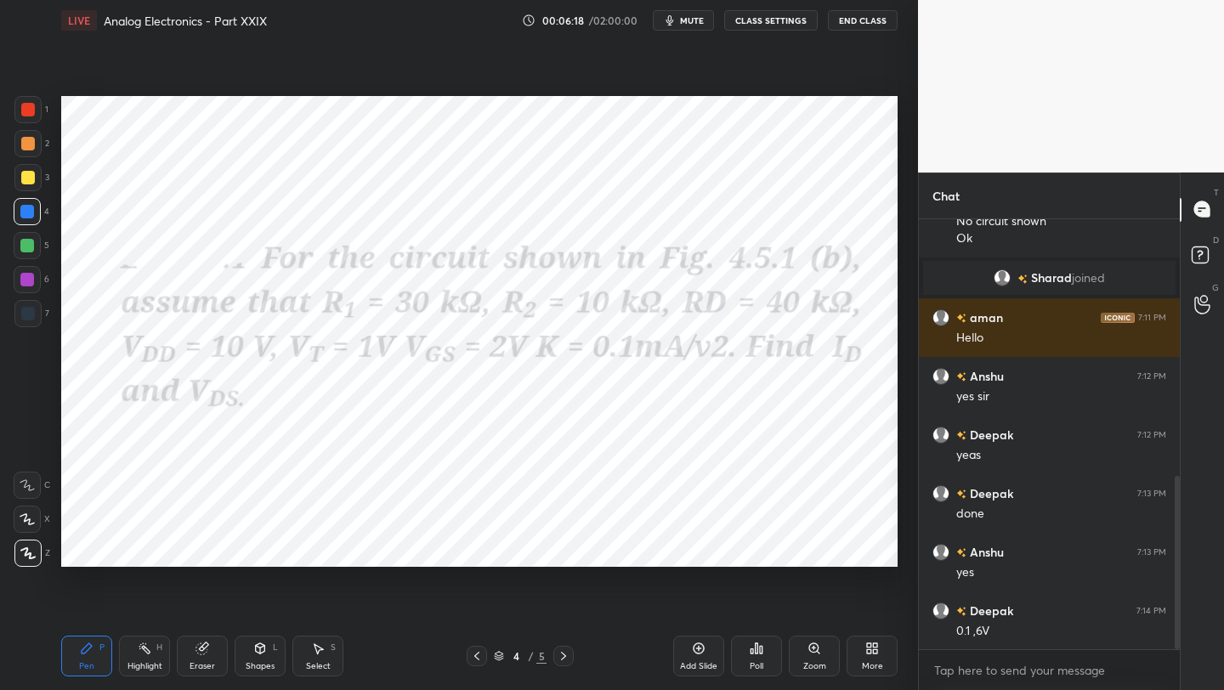
scroll to position [638, 0]
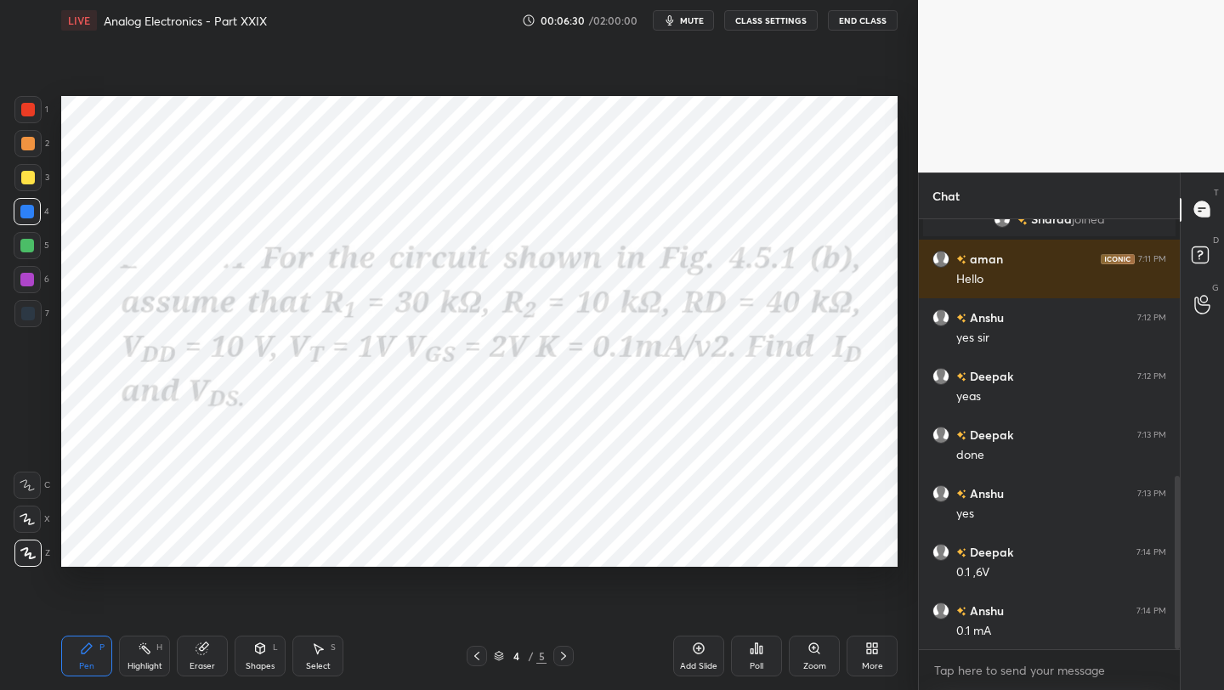
click at [561, 656] on icon at bounding box center [564, 656] width 14 height 14
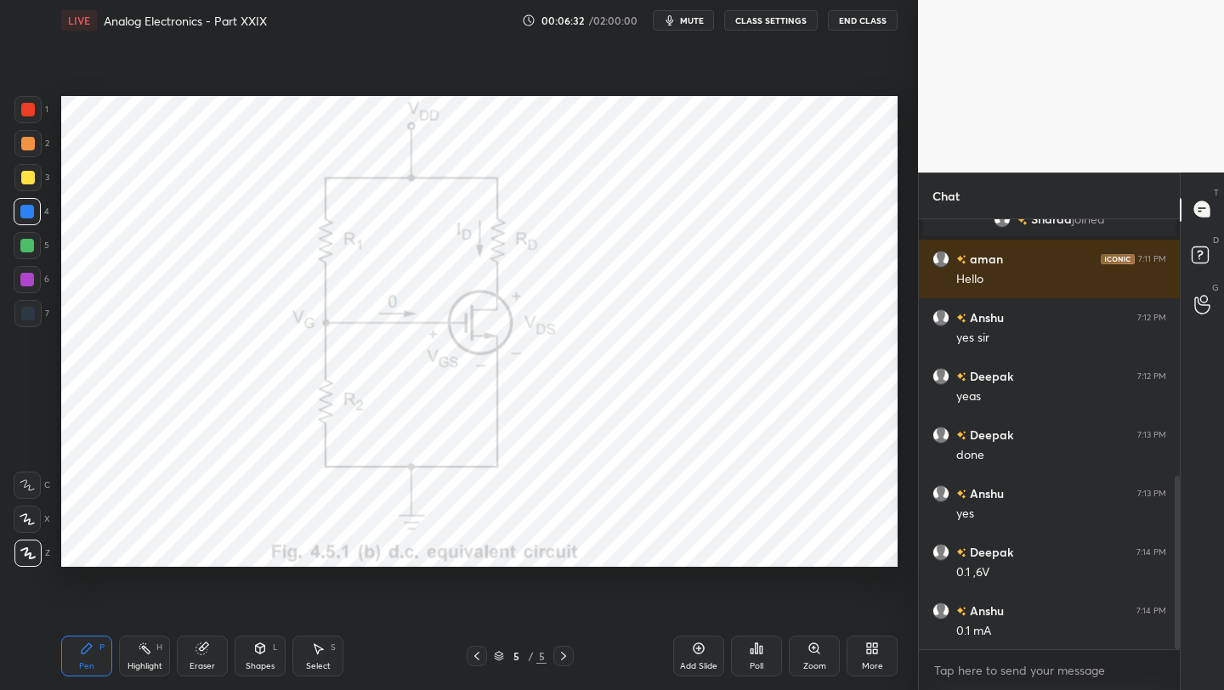
click at [35, 109] on div at bounding box center [27, 109] width 27 height 27
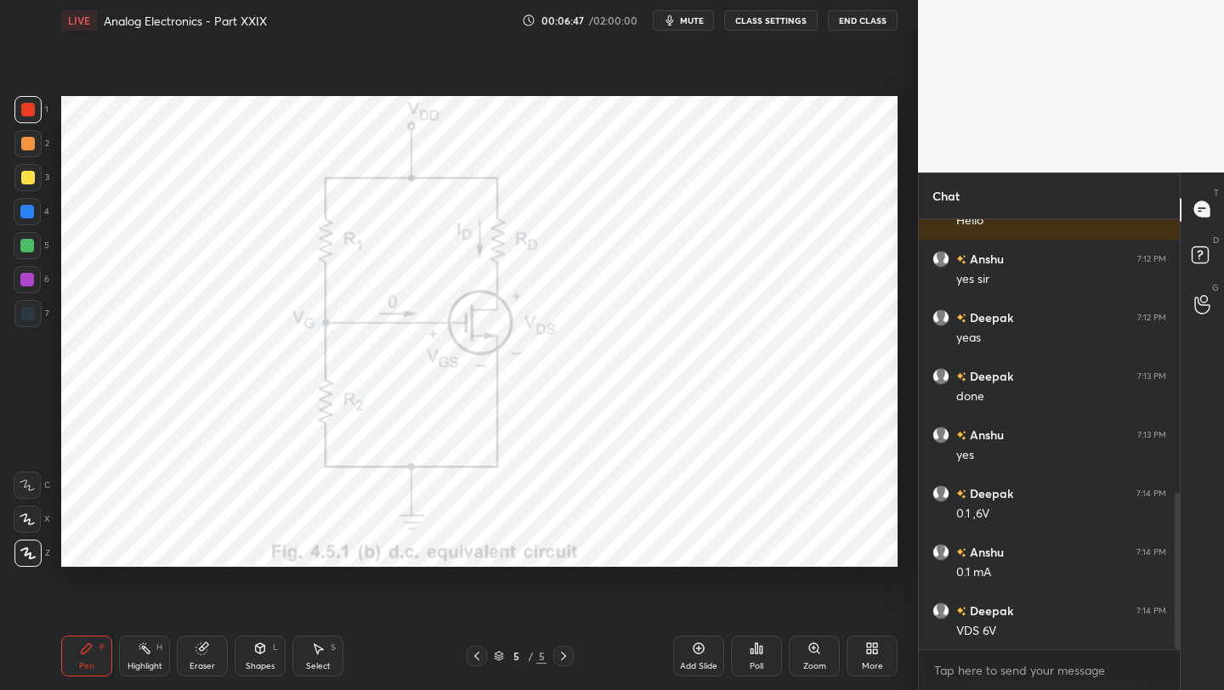
scroll to position [755, 0]
click at [476, 649] on icon at bounding box center [477, 656] width 14 height 14
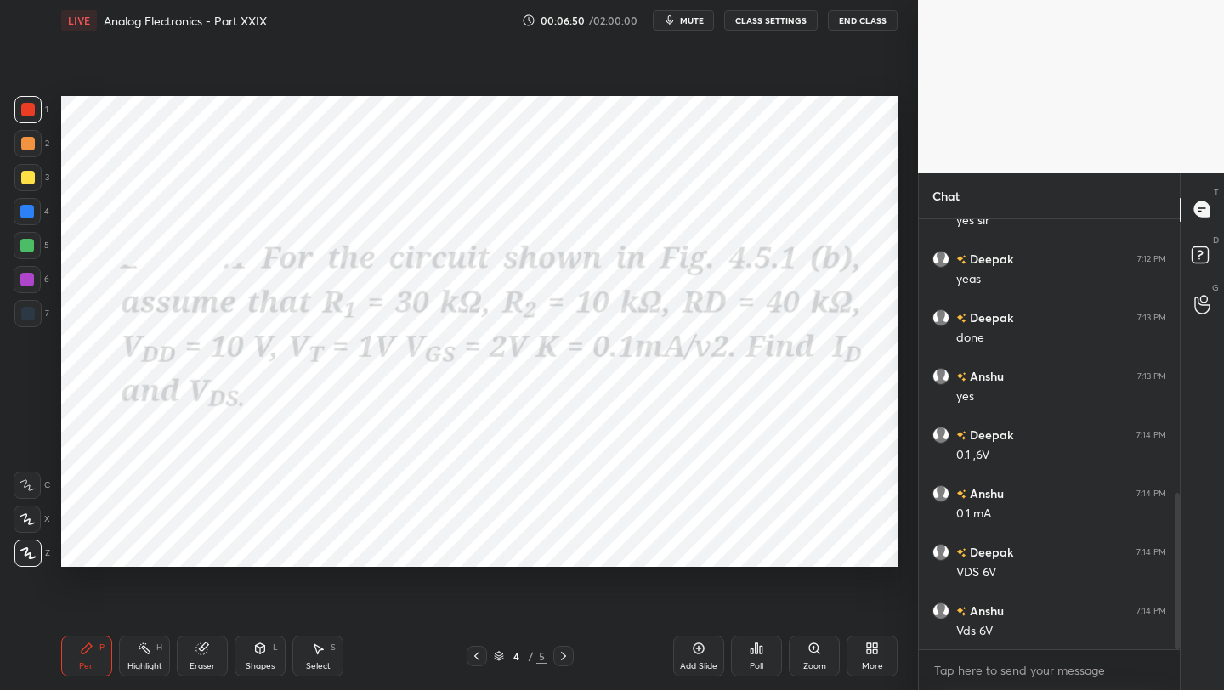
click at [563, 652] on icon at bounding box center [564, 656] width 14 height 14
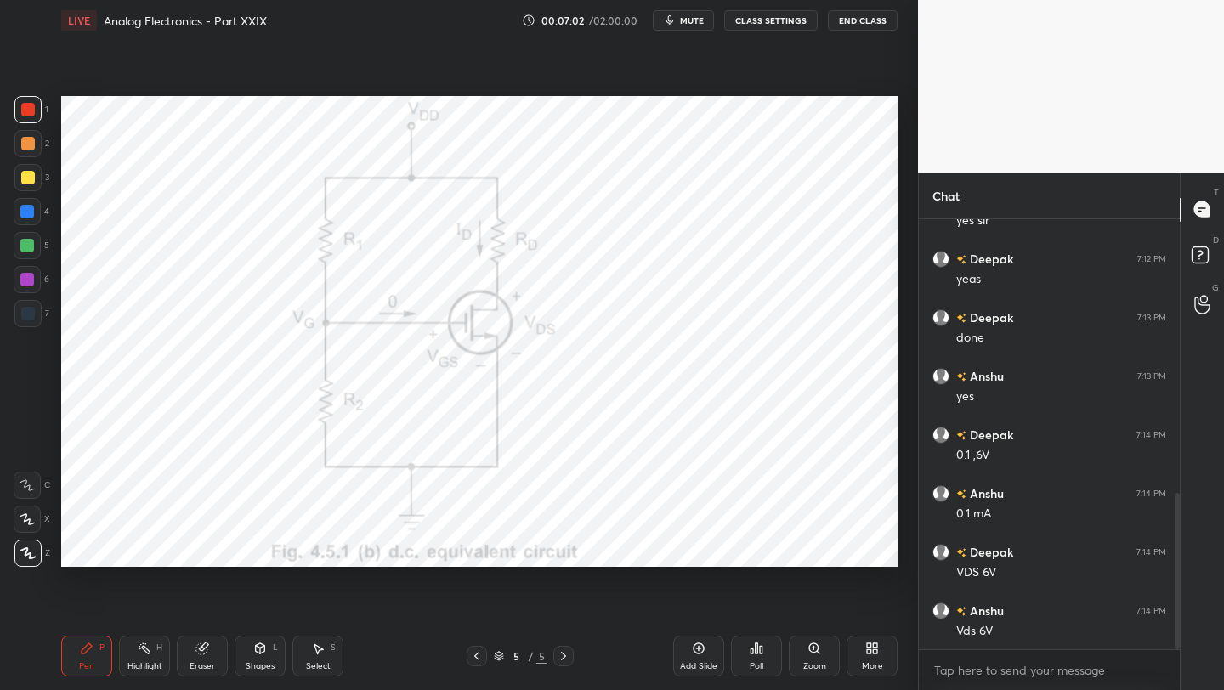
click at [472, 658] on icon at bounding box center [477, 656] width 14 height 14
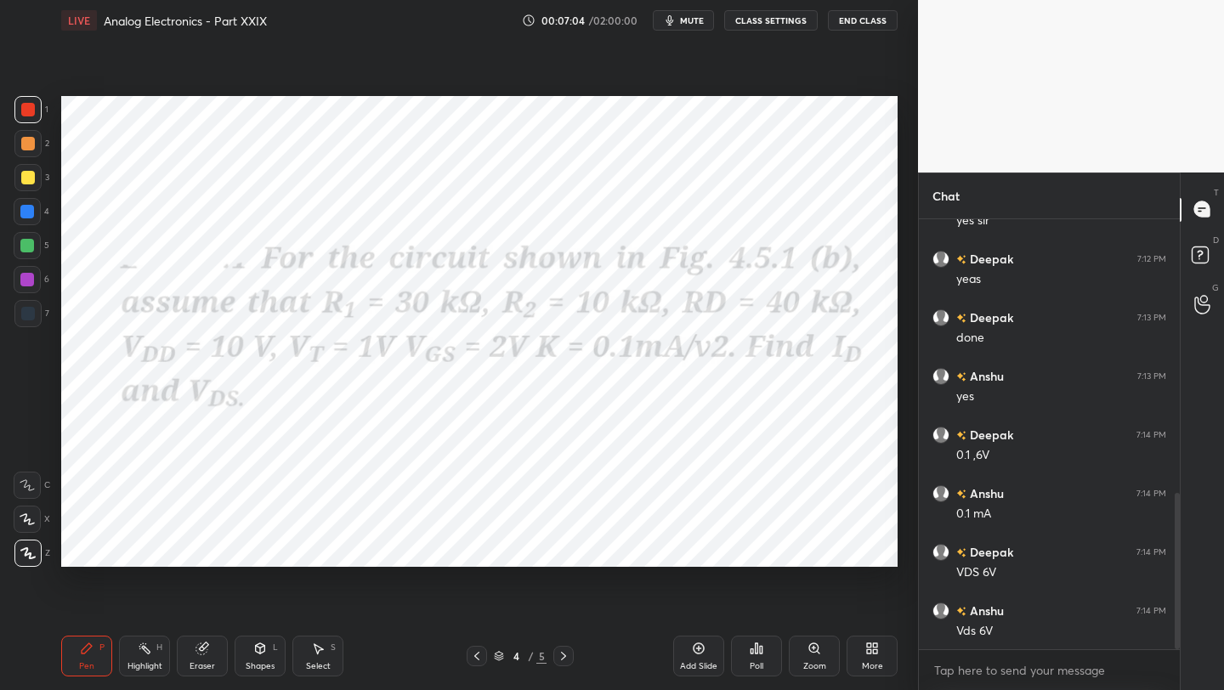
click at [564, 654] on icon at bounding box center [564, 656] width 14 height 14
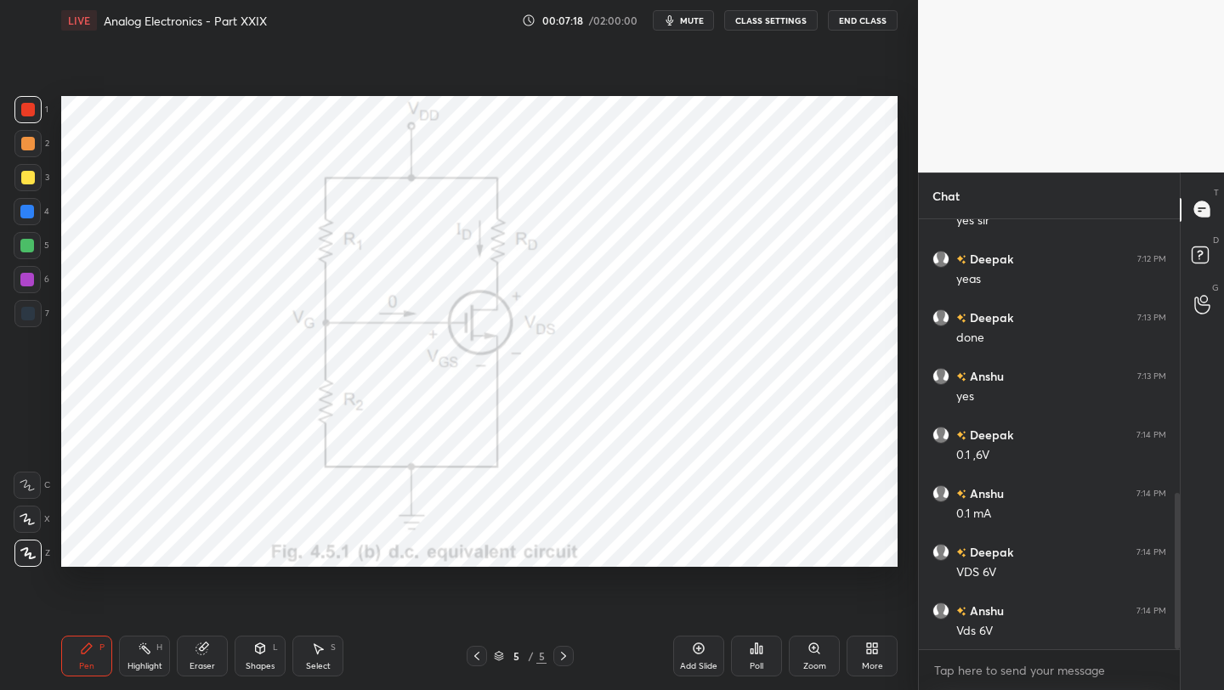
click at [477, 655] on icon at bounding box center [477, 656] width 14 height 14
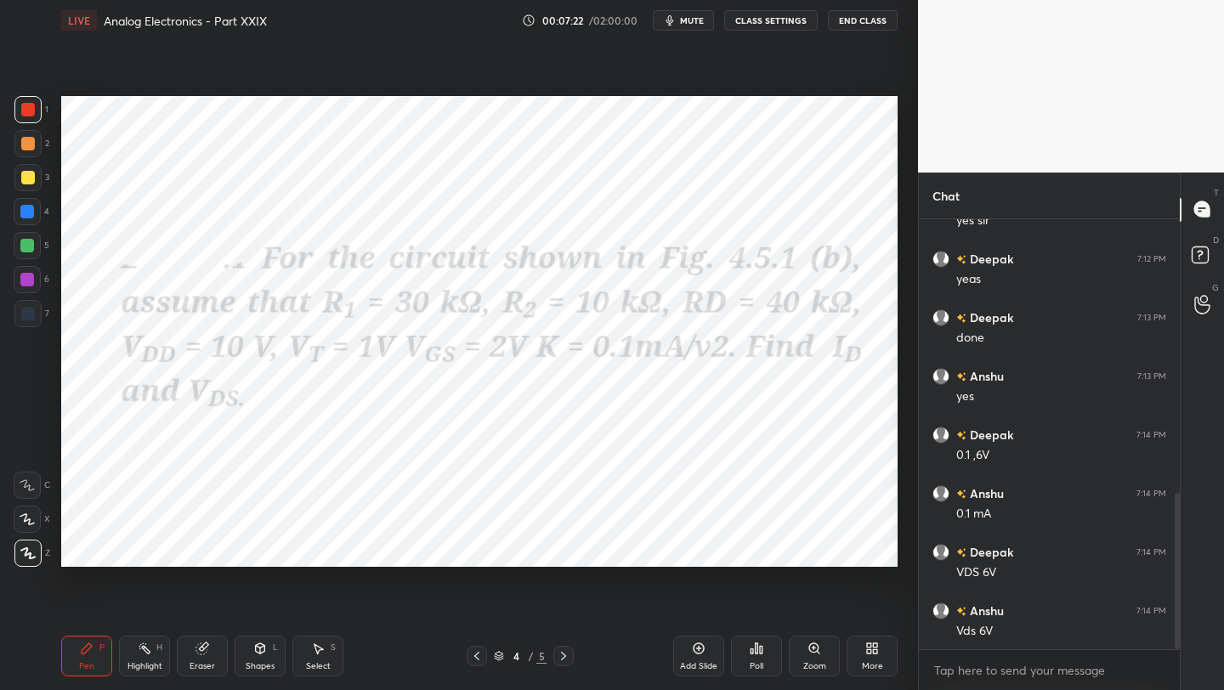
click at [562, 656] on icon at bounding box center [564, 656] width 14 height 14
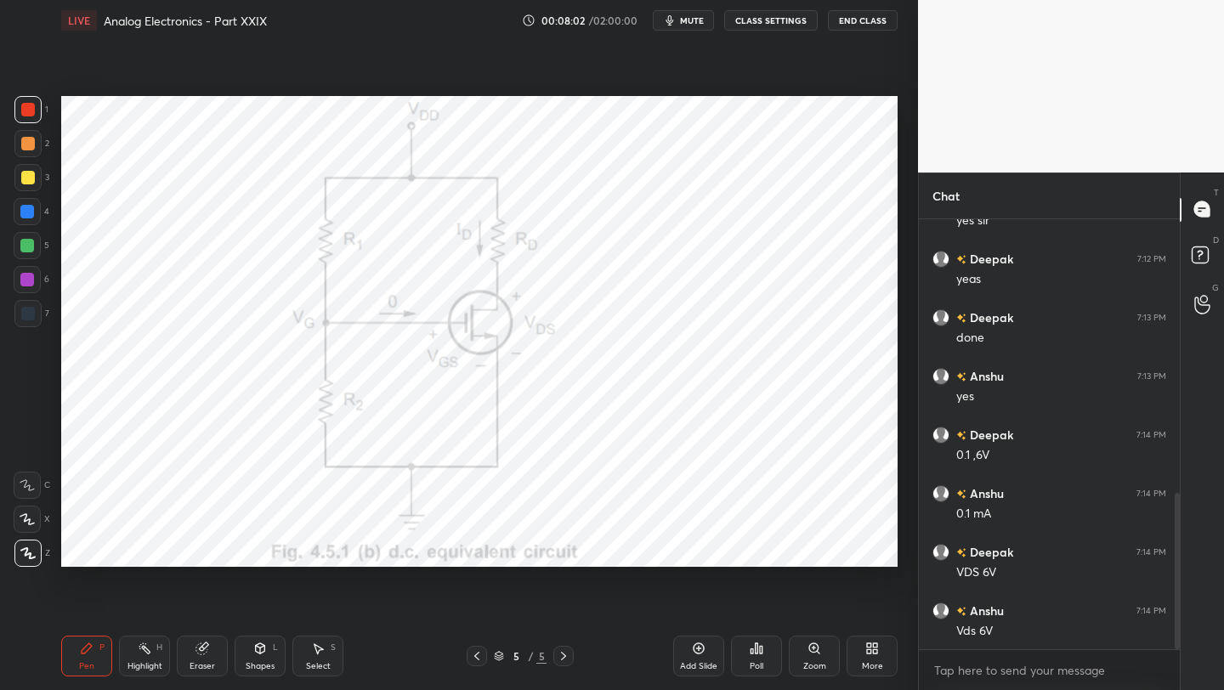
click at [689, 656] on div "Add Slide" at bounding box center [698, 656] width 51 height 41
click at [257, 655] on div "Shapes L" at bounding box center [260, 656] width 51 height 41
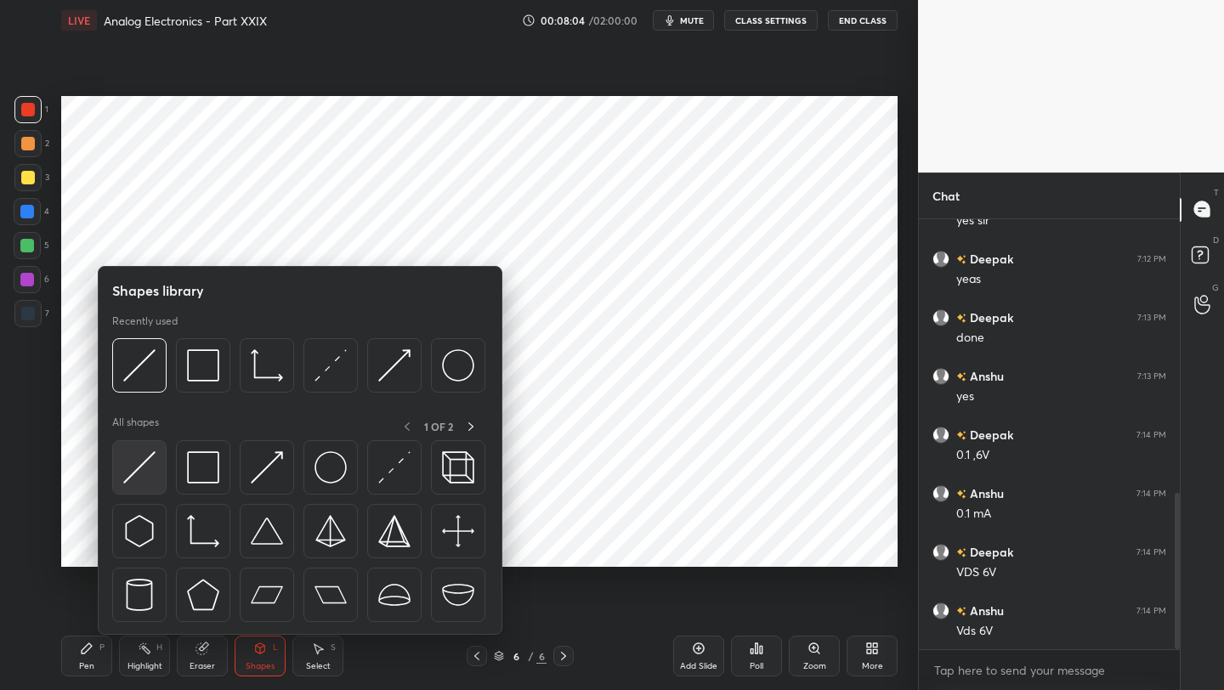
click at [144, 467] on img at bounding box center [139, 467] width 32 height 32
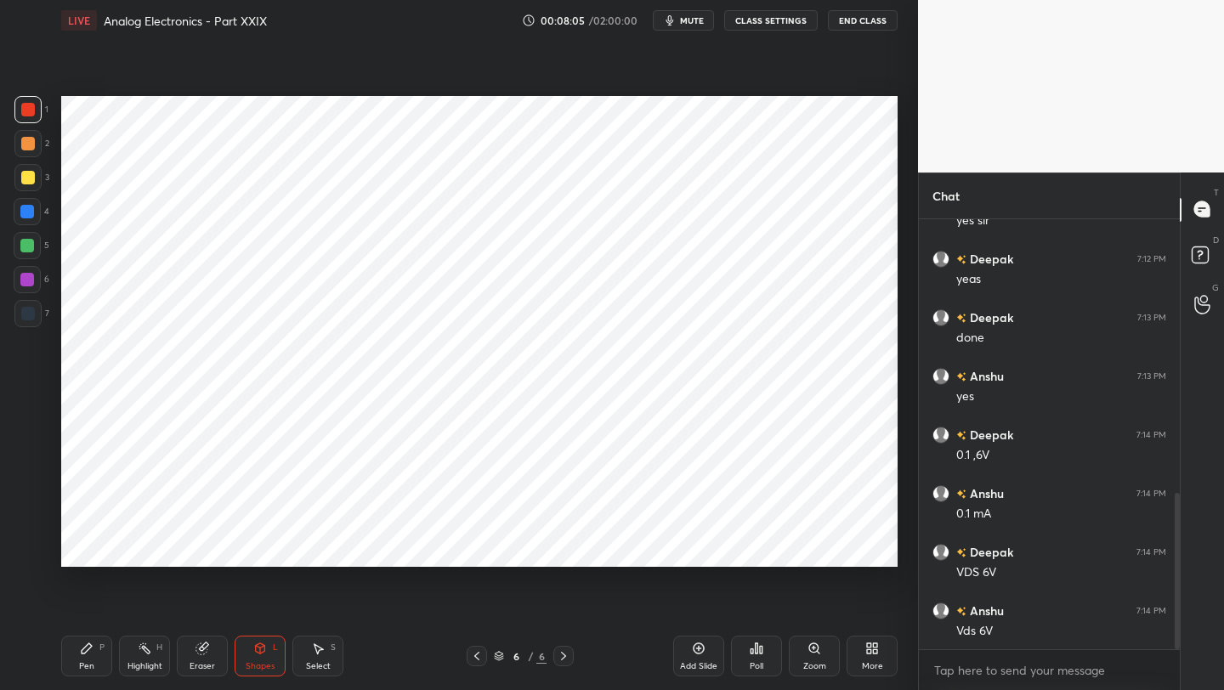
drag, startPoint x: 25, startPoint y: 316, endPoint x: 49, endPoint y: 301, distance: 29.0
click at [25, 316] on div at bounding box center [28, 314] width 14 height 14
click at [29, 113] on div at bounding box center [28, 110] width 14 height 14
click at [28, 246] on div at bounding box center [27, 246] width 14 height 14
drag, startPoint x: 100, startPoint y: 660, endPoint x: 98, endPoint y: 642, distance: 18.9
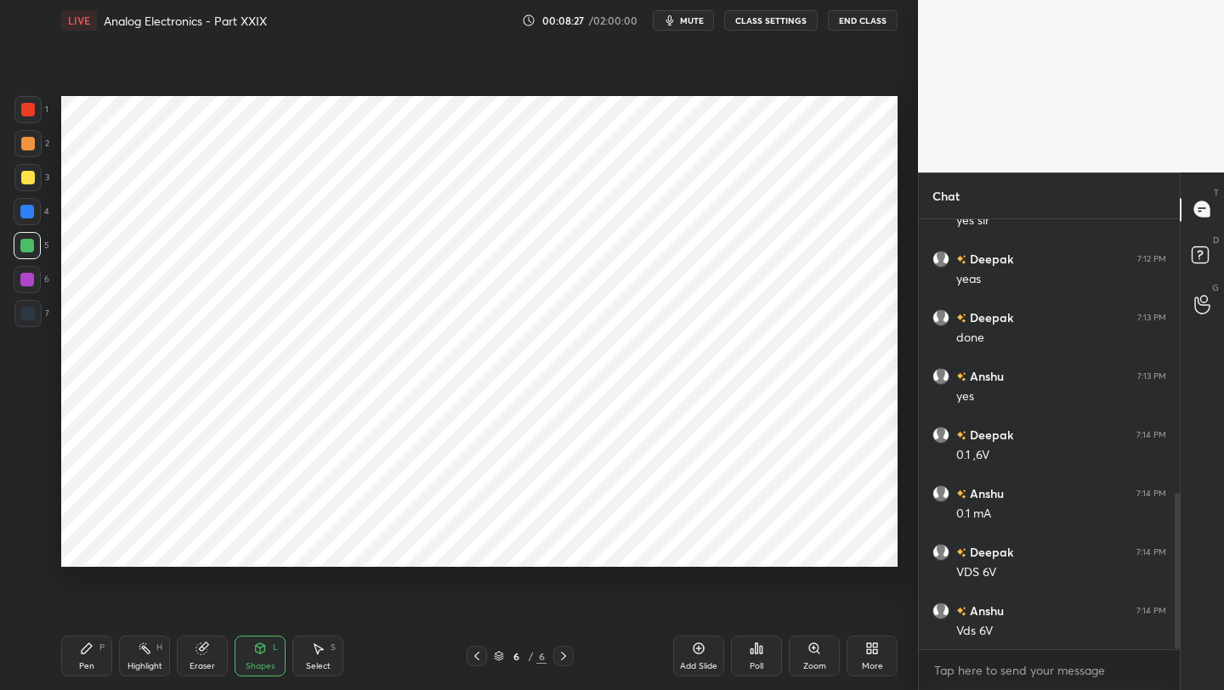
click at [99, 658] on div "Pen P" at bounding box center [86, 656] width 51 height 41
click at [30, 216] on div at bounding box center [27, 212] width 14 height 14
drag, startPoint x: 28, startPoint y: 241, endPoint x: 28, endPoint y: 261, distance: 20.4
click at [28, 241] on div at bounding box center [27, 246] width 14 height 14
click at [29, 278] on div at bounding box center [27, 280] width 14 height 14
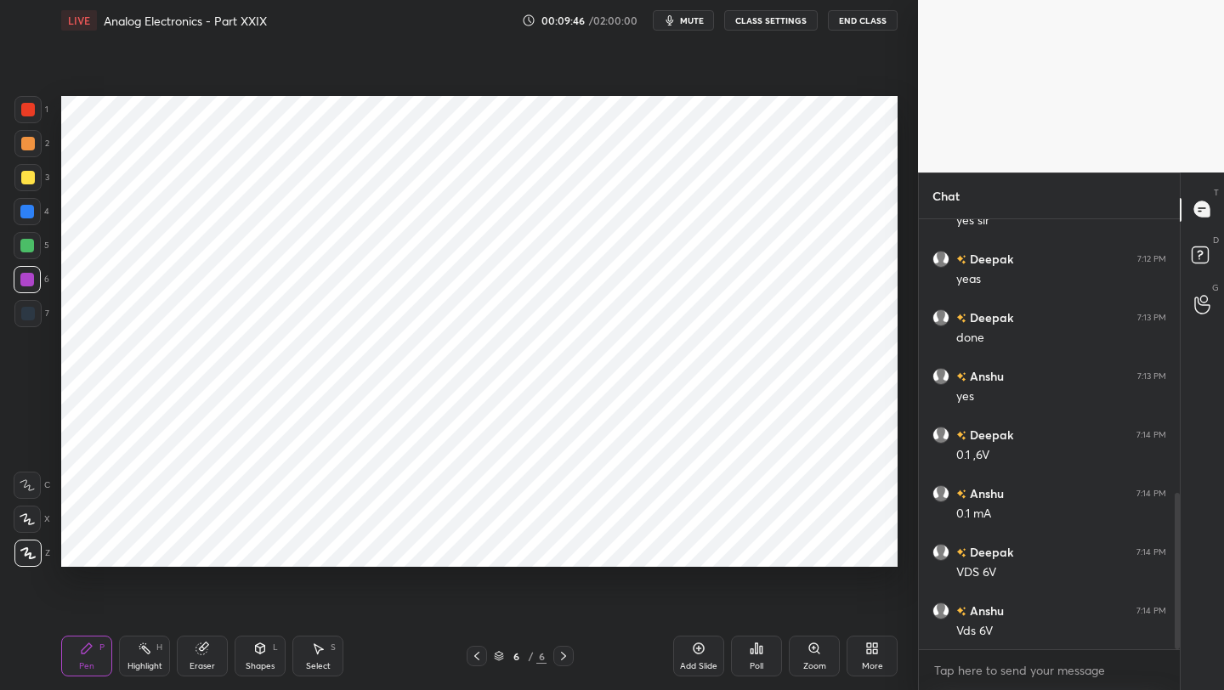
click at [475, 650] on icon at bounding box center [477, 656] width 14 height 14
click at [567, 651] on icon at bounding box center [564, 656] width 14 height 14
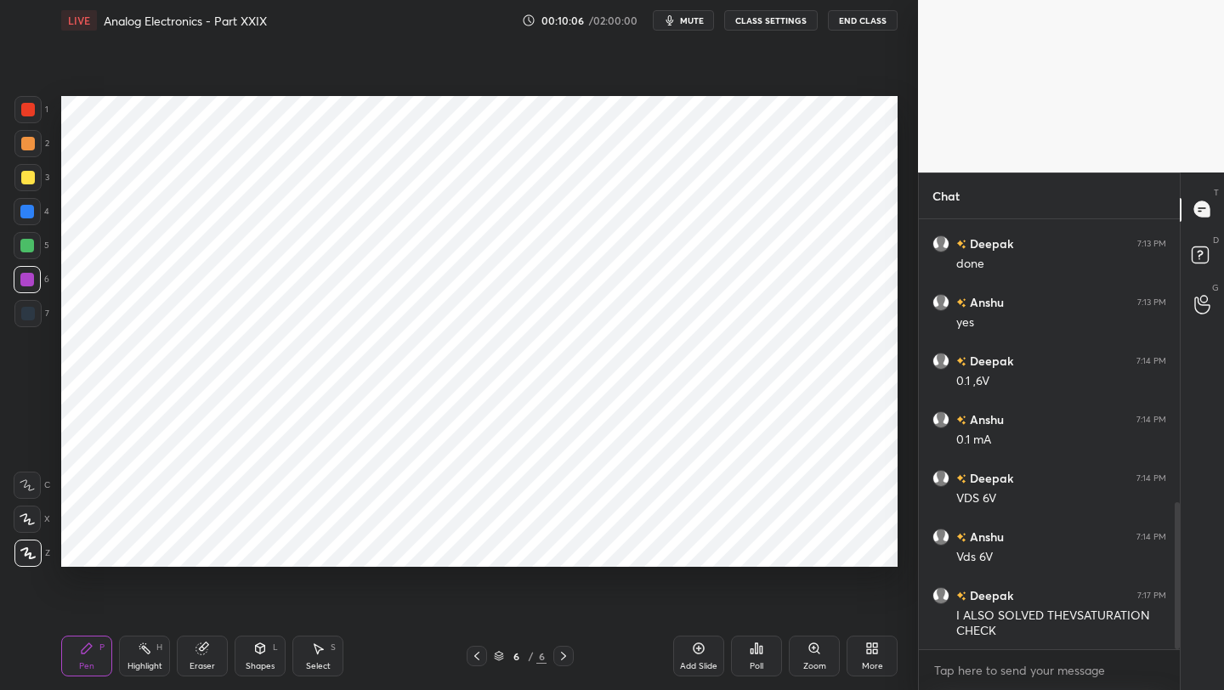
scroll to position [846, 0]
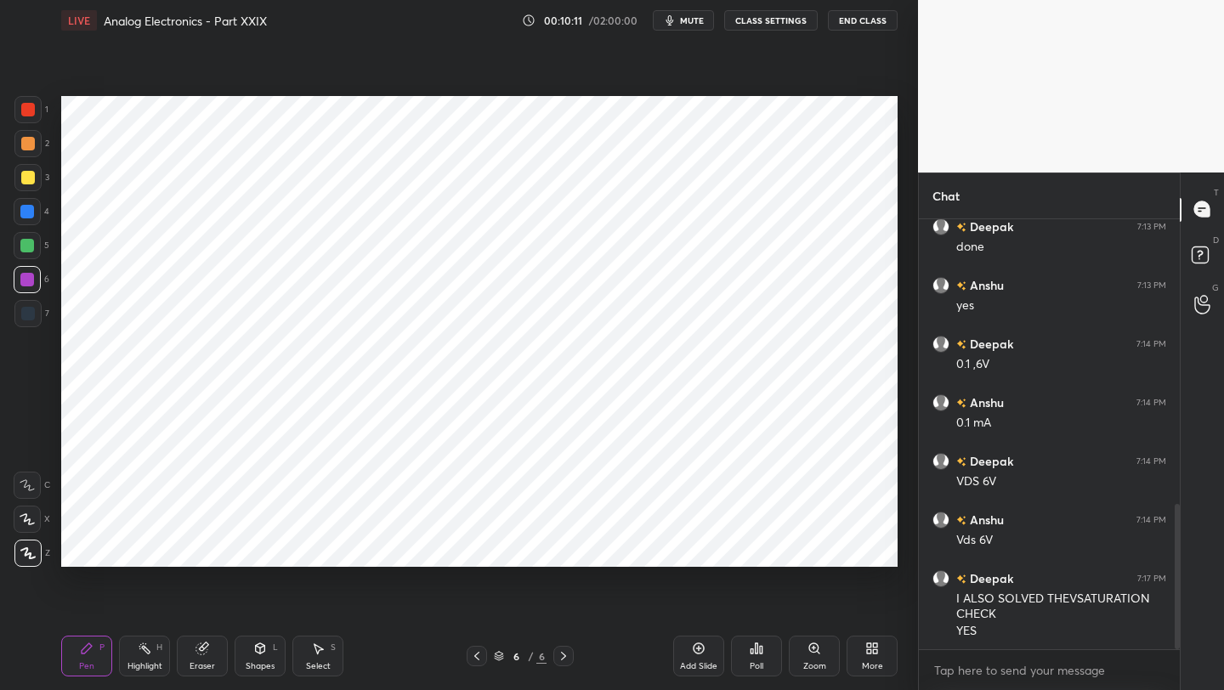
click at [479, 649] on icon at bounding box center [477, 656] width 14 height 14
click at [258, 662] on div "Shapes" at bounding box center [260, 666] width 29 height 9
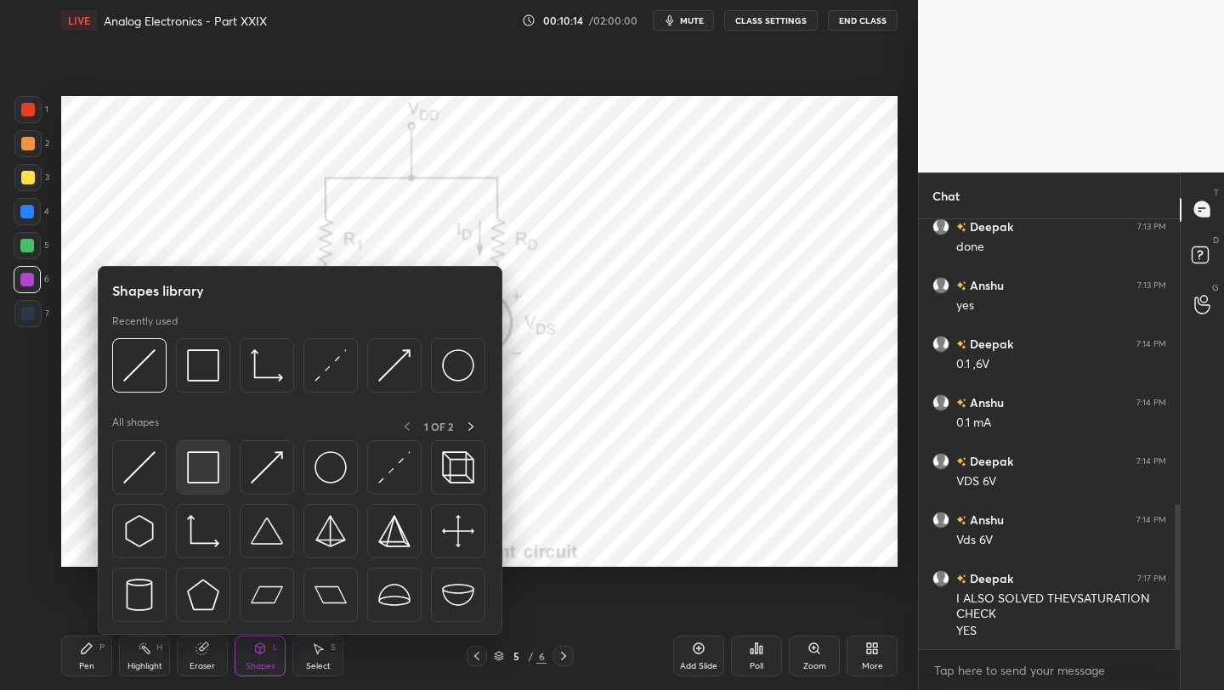
click at [198, 473] on img at bounding box center [203, 467] width 32 height 32
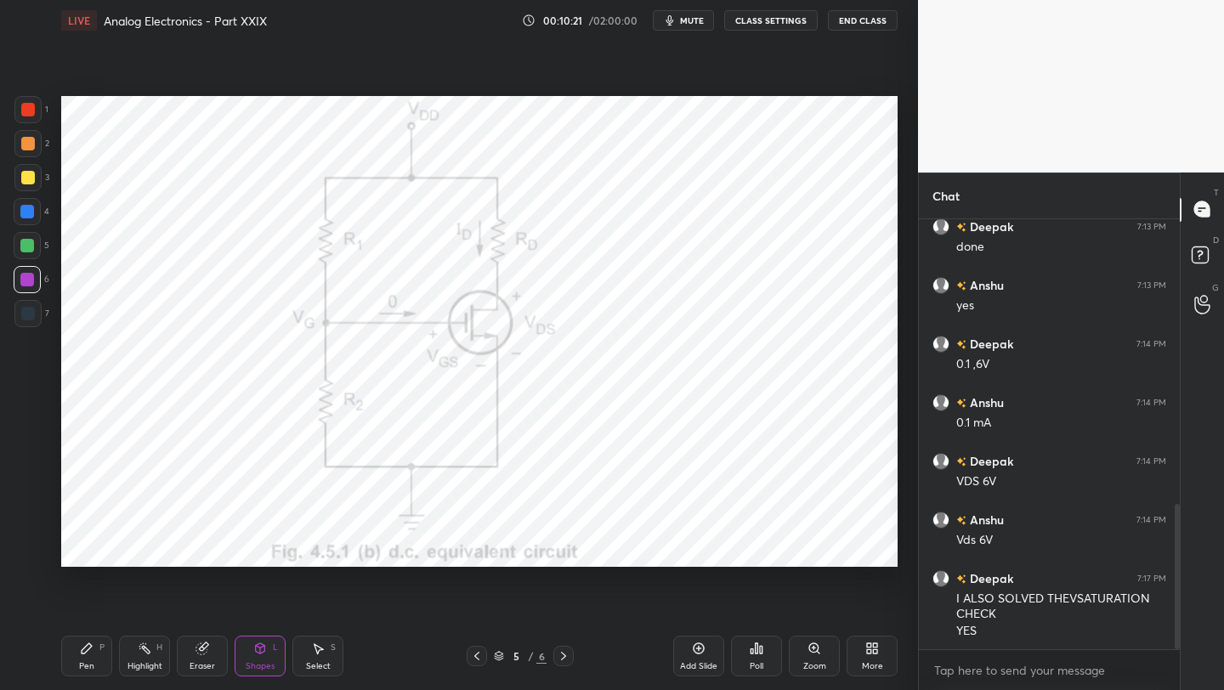
click at [480, 656] on icon at bounding box center [477, 656] width 14 height 14
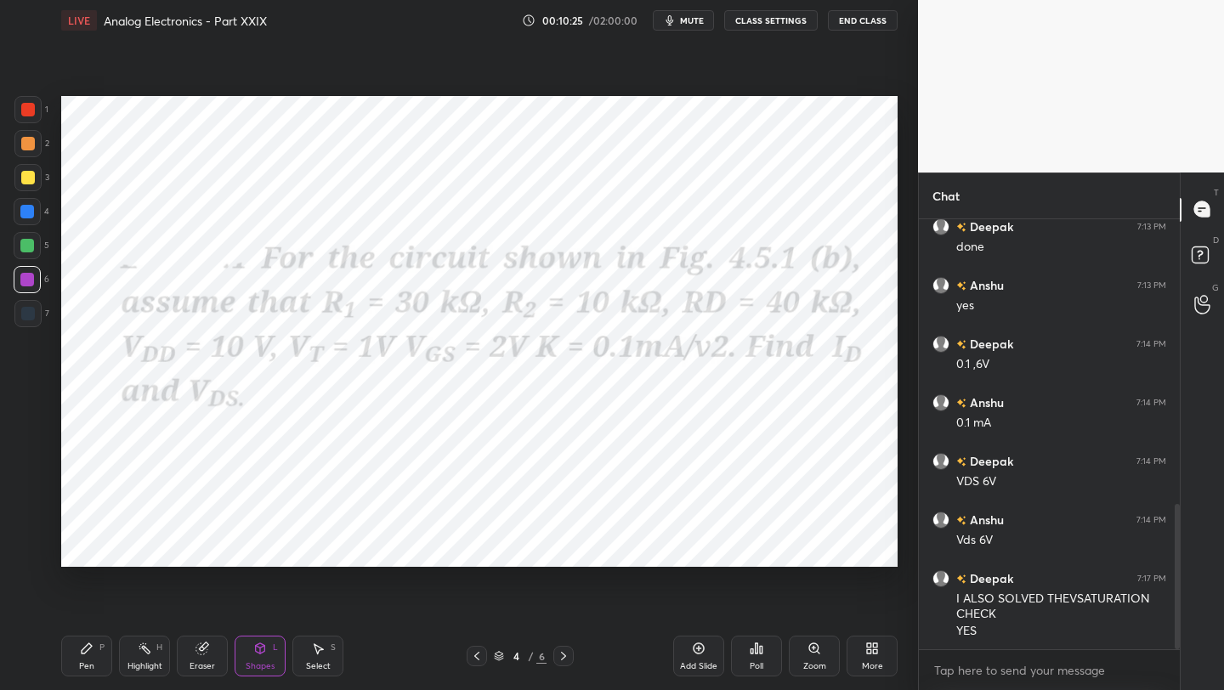
click at [567, 652] on icon at bounding box center [564, 656] width 14 height 14
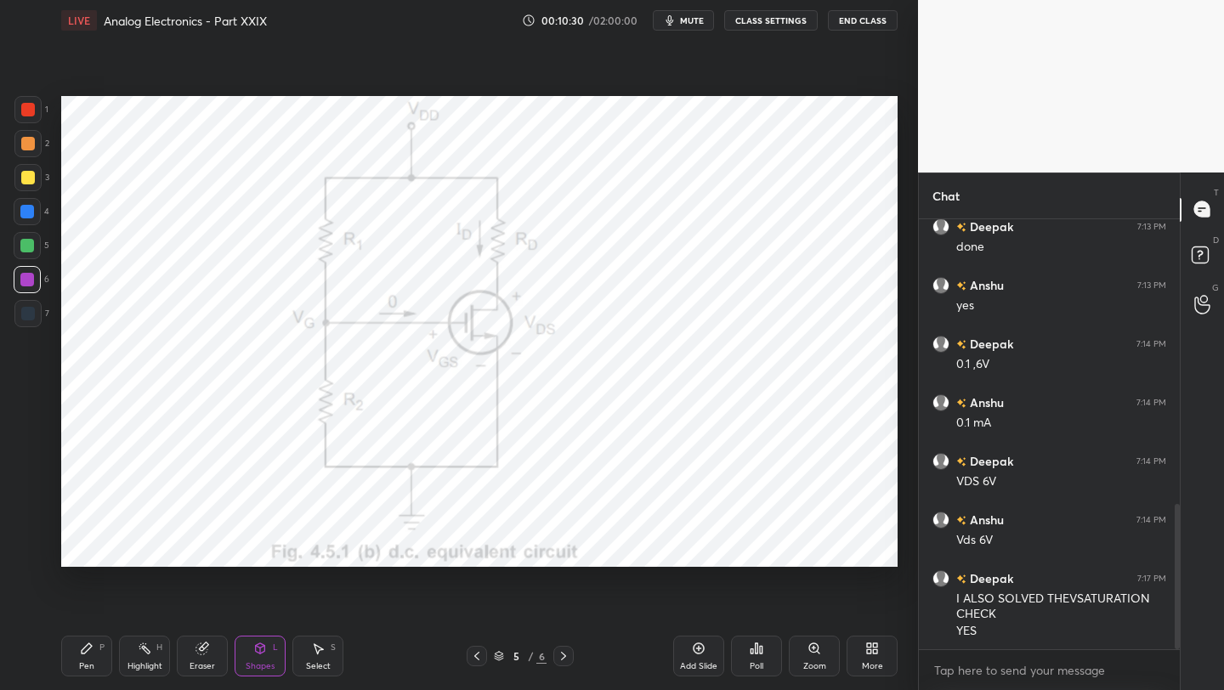
drag, startPoint x: 88, startPoint y: 649, endPoint x: 89, endPoint y: 632, distance: 17.0
click at [88, 648] on icon at bounding box center [87, 649] width 14 height 14
click at [558, 649] on icon at bounding box center [564, 656] width 14 height 14
click at [472, 654] on icon at bounding box center [477, 656] width 14 height 14
click at [471, 656] on icon at bounding box center [477, 656] width 14 height 14
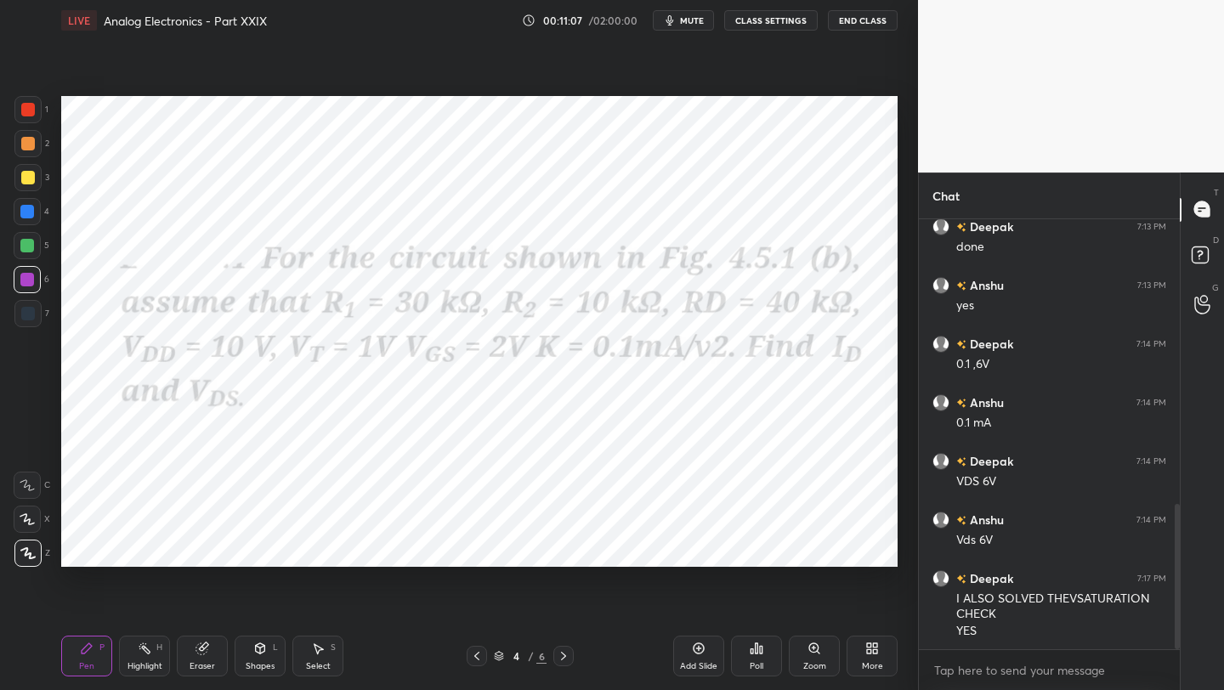
scroll to position [904, 0]
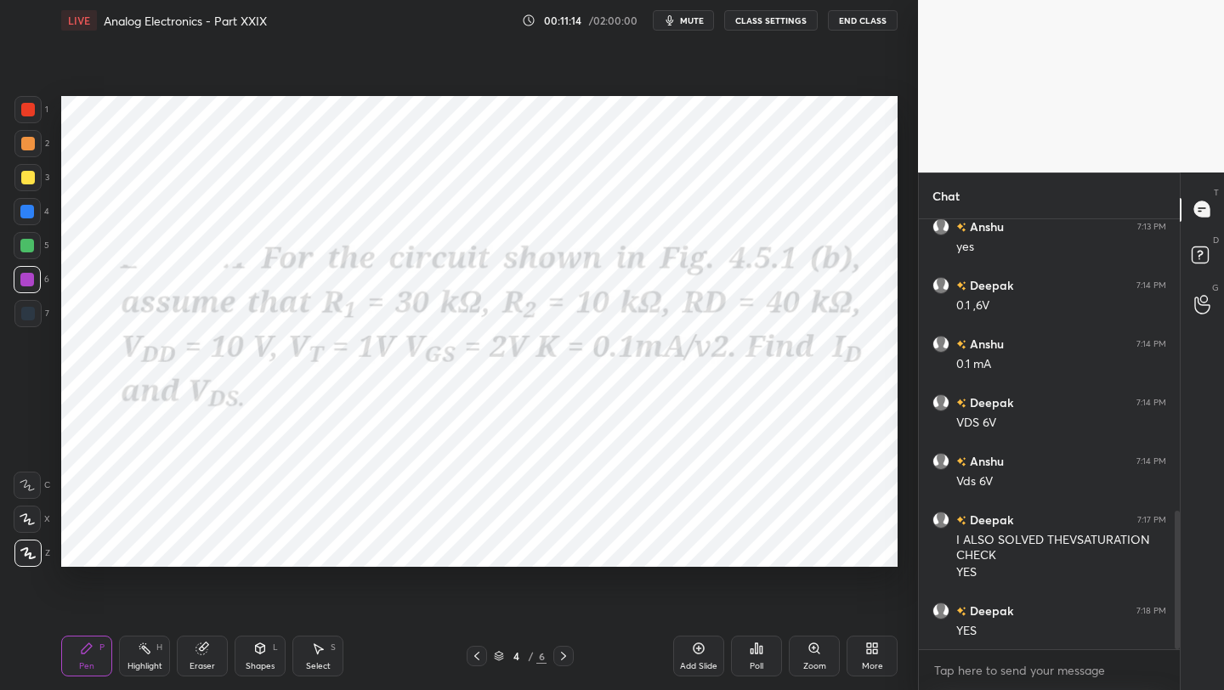
click at [561, 655] on icon at bounding box center [564, 656] width 14 height 14
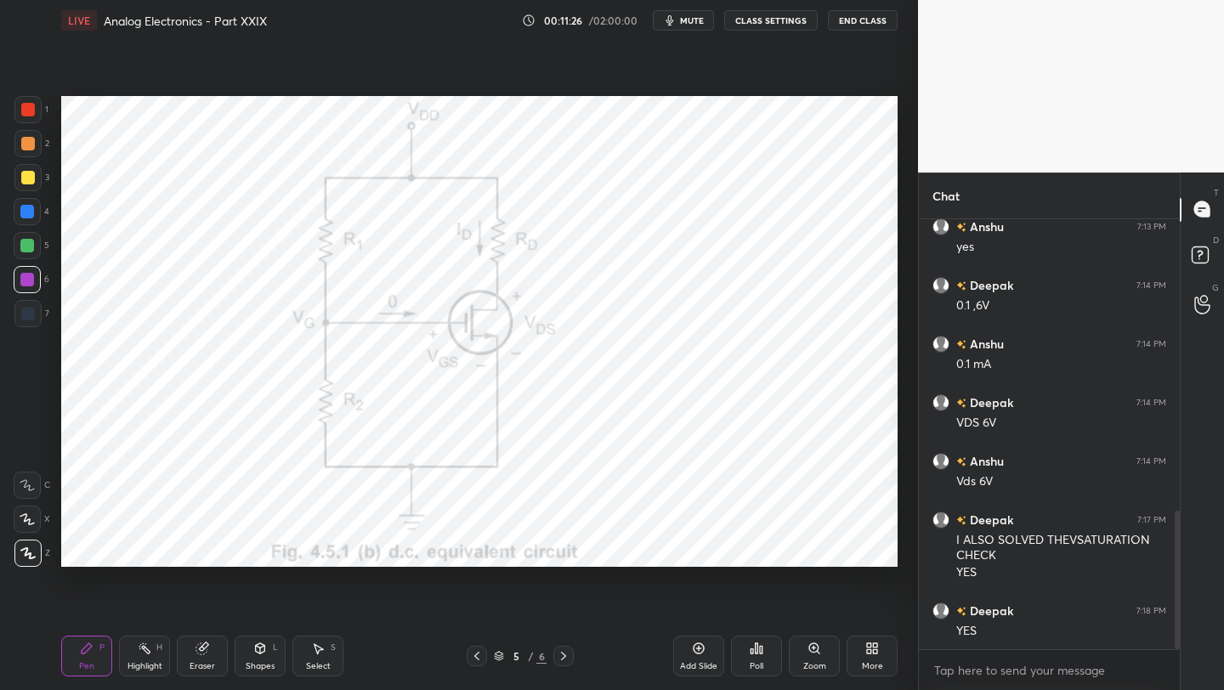
click at [557, 658] on icon at bounding box center [564, 656] width 14 height 14
drag, startPoint x: 476, startPoint y: 655, endPoint x: 481, endPoint y: 627, distance: 28.5
click at [477, 655] on icon at bounding box center [477, 656] width 14 height 14
click at [565, 654] on icon at bounding box center [564, 656] width 14 height 14
click at [876, 655] on div "More" at bounding box center [872, 656] width 51 height 41
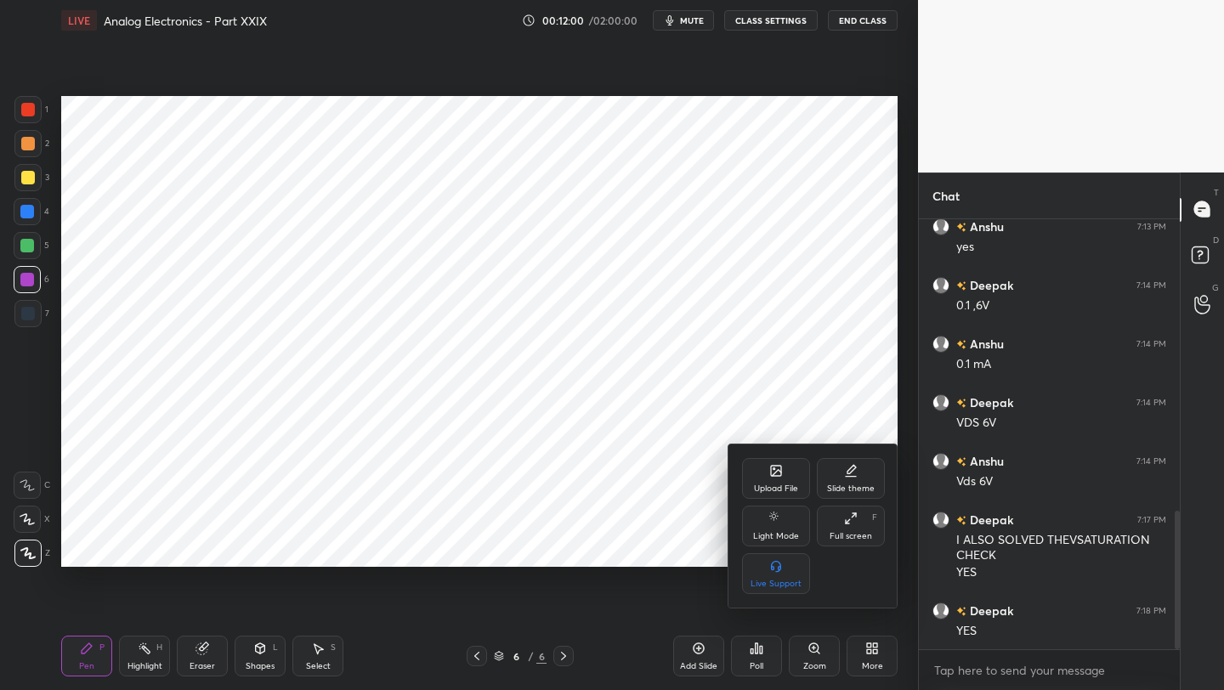
click at [776, 481] on div "Upload File" at bounding box center [776, 478] width 68 height 41
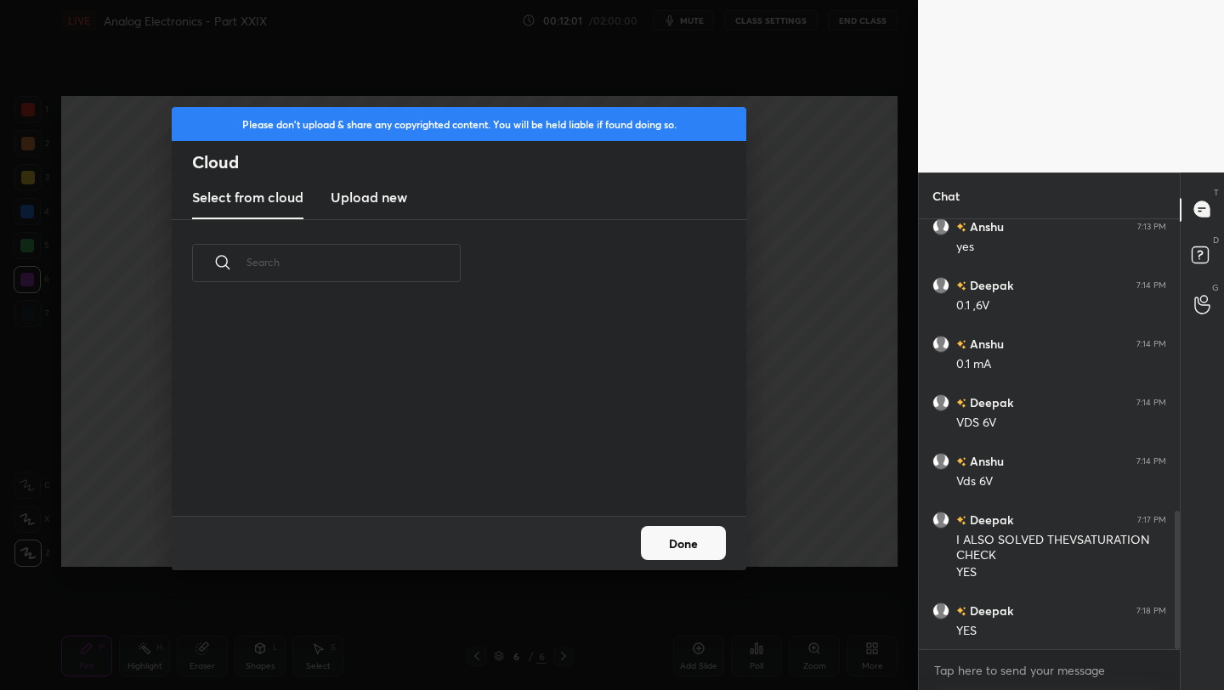
scroll to position [209, 546]
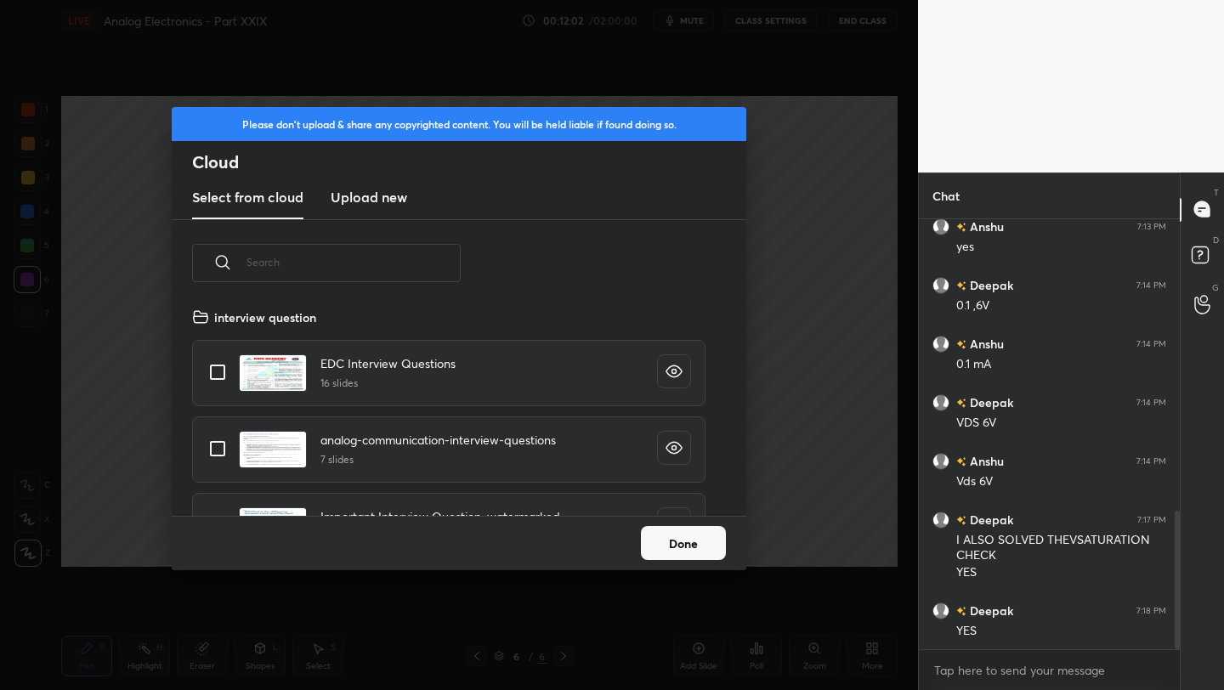
drag, startPoint x: 391, startPoint y: 199, endPoint x: 405, endPoint y: 207, distance: 15.6
click at [390, 200] on h3 "Upload new" at bounding box center [369, 197] width 77 height 20
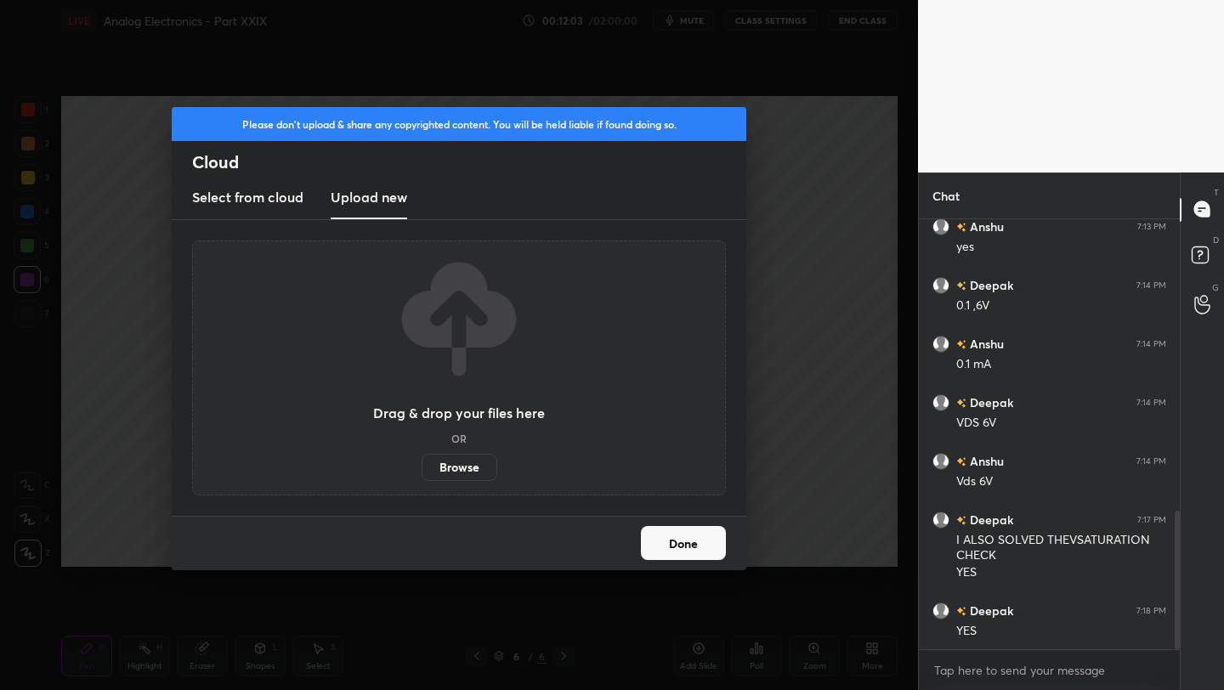
click at [458, 474] on label "Browse" at bounding box center [460, 467] width 76 height 27
click at [422, 474] on input "Browse" at bounding box center [422, 467] width 0 height 27
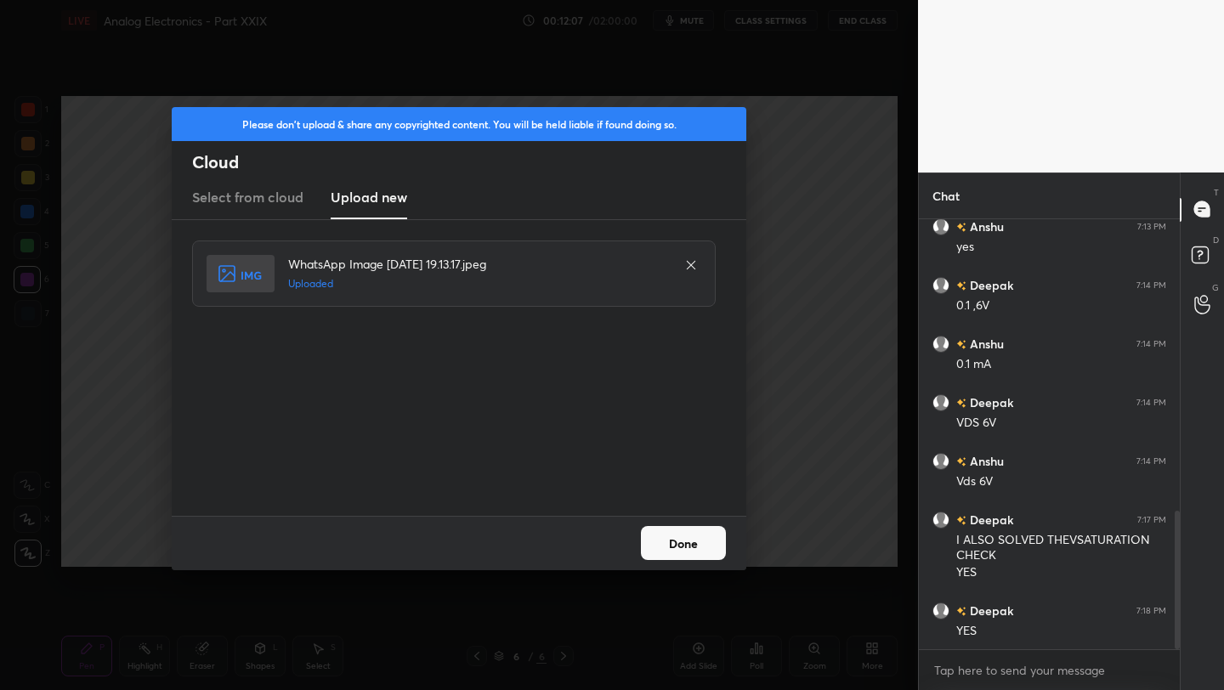
click at [692, 547] on button "Done" at bounding box center [683, 543] width 85 height 34
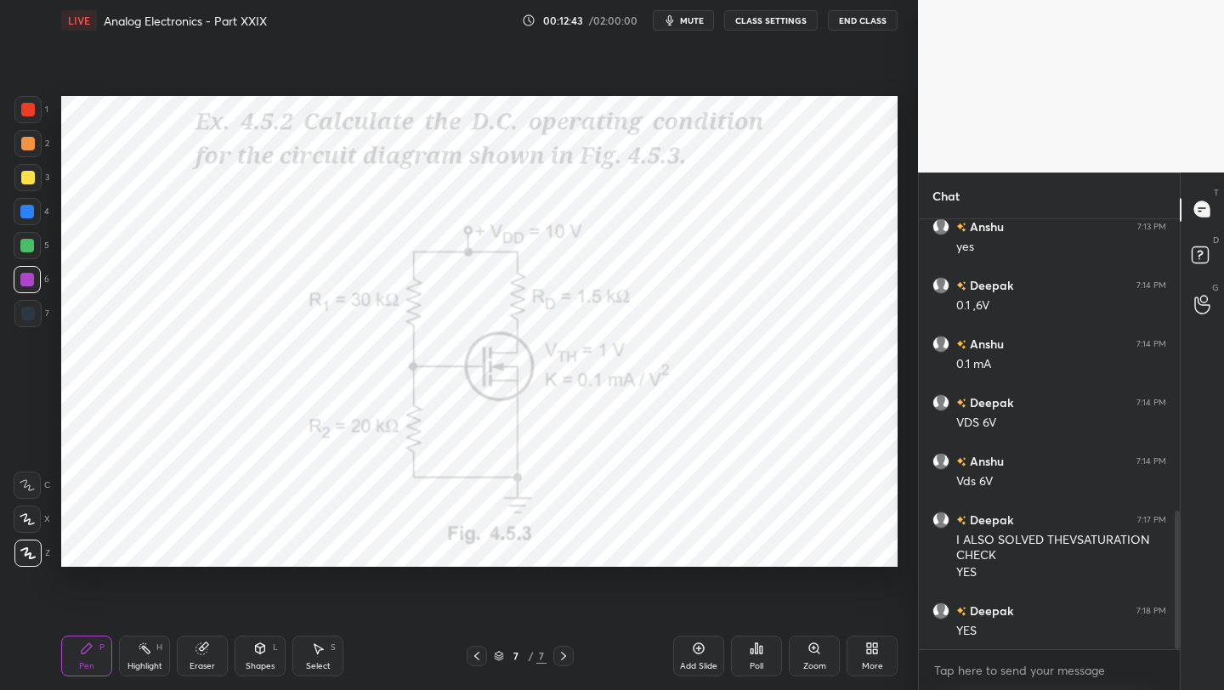
click at [688, 647] on div "Add Slide" at bounding box center [698, 656] width 51 height 41
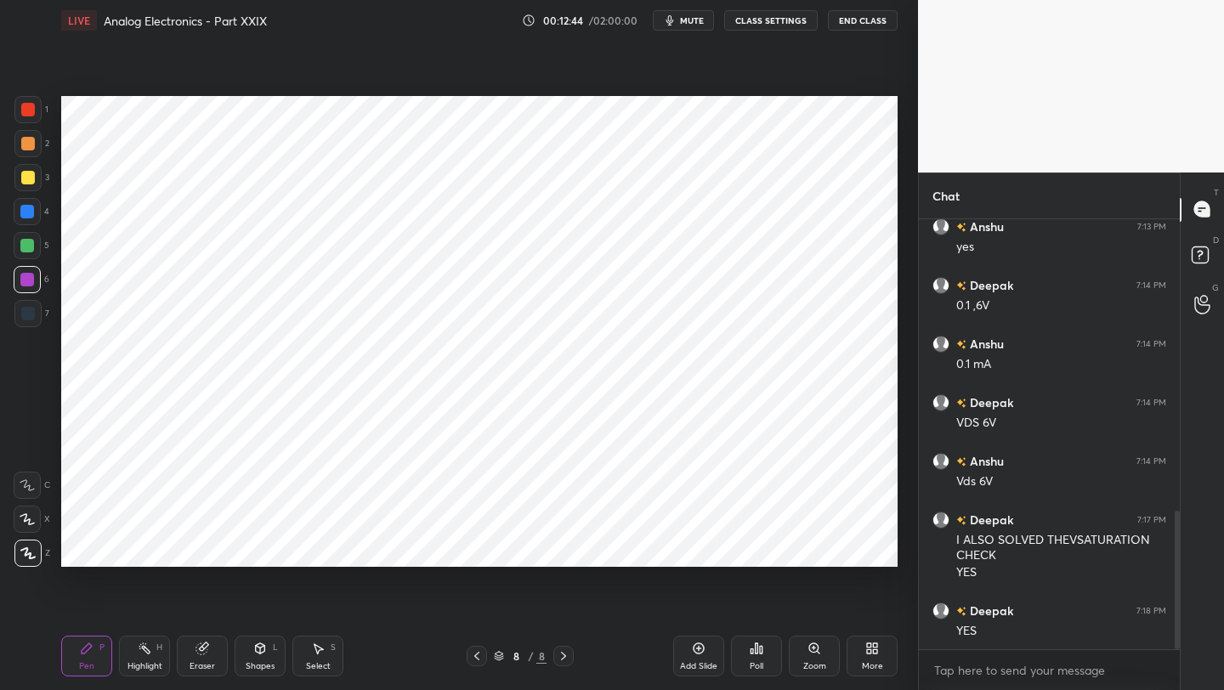
drag, startPoint x: 260, startPoint y: 653, endPoint x: 258, endPoint y: 644, distance: 8.9
click at [260, 653] on icon at bounding box center [260, 651] width 0 height 6
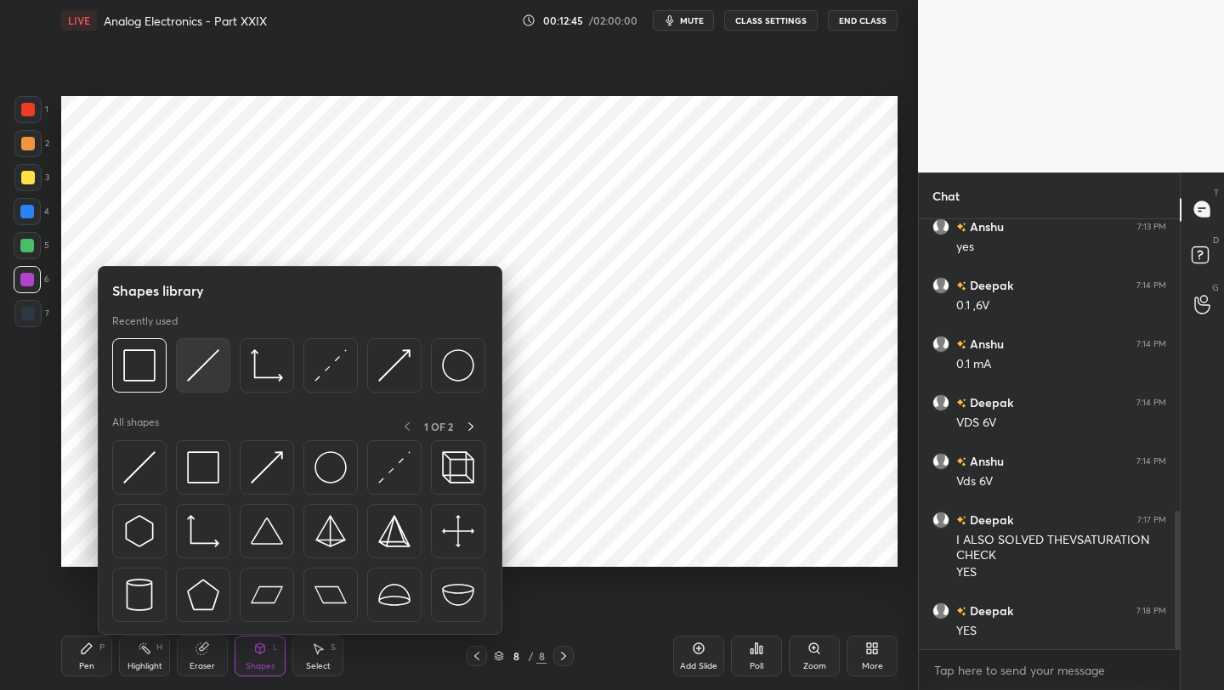
click at [193, 366] on img at bounding box center [203, 365] width 32 height 32
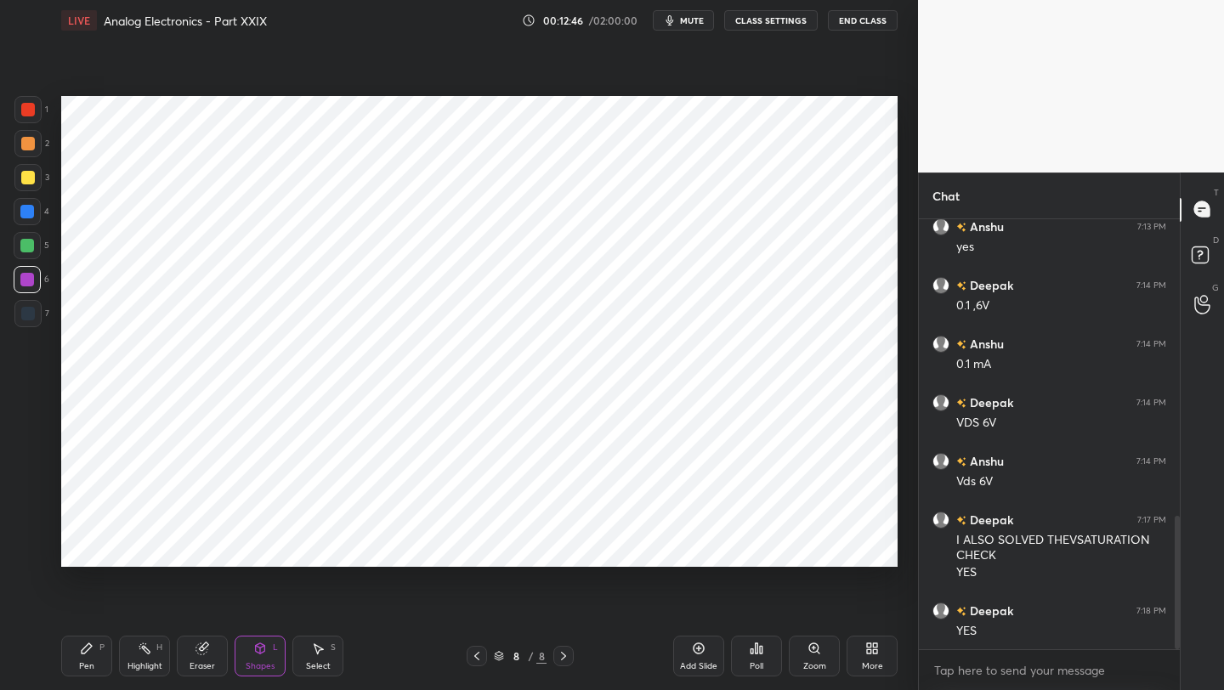
scroll to position [963, 0]
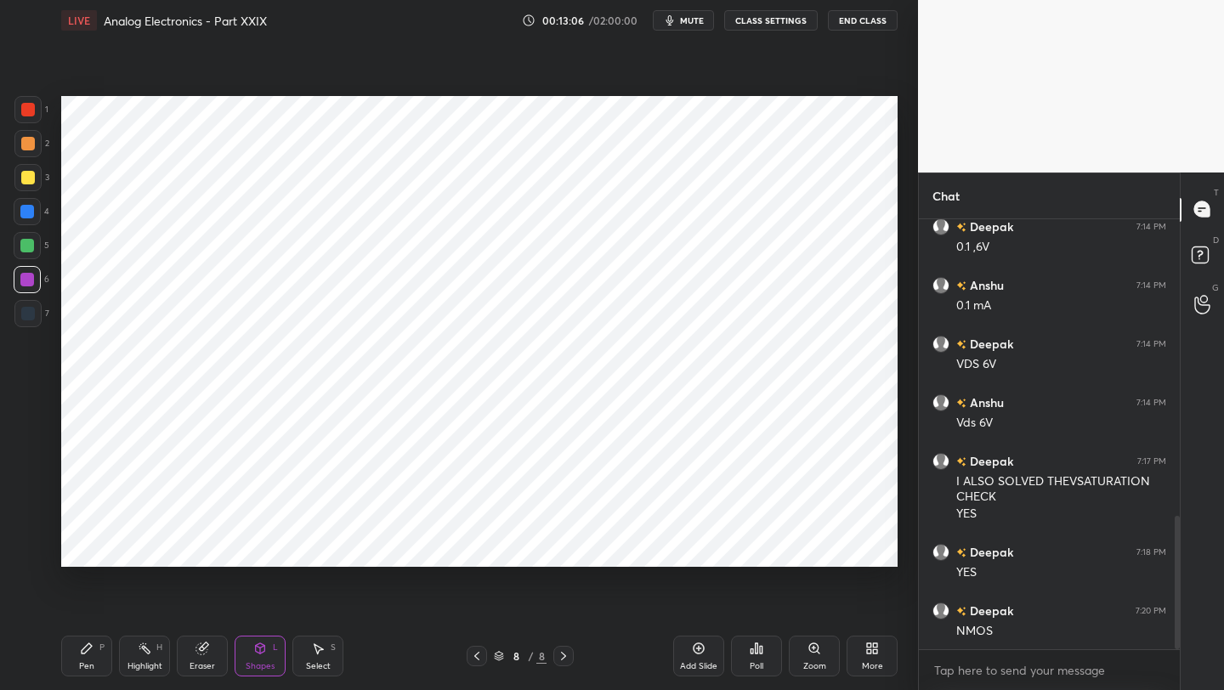
drag, startPoint x: 80, startPoint y: 670, endPoint x: 92, endPoint y: 641, distance: 31.3
click at [80, 670] on div "Pen" at bounding box center [86, 666] width 15 height 9
drag, startPoint x: 22, startPoint y: 277, endPoint x: 47, endPoint y: 269, distance: 26.1
click at [25, 279] on div at bounding box center [27, 280] width 14 height 14
click at [201, 655] on div "Eraser" at bounding box center [202, 656] width 51 height 41
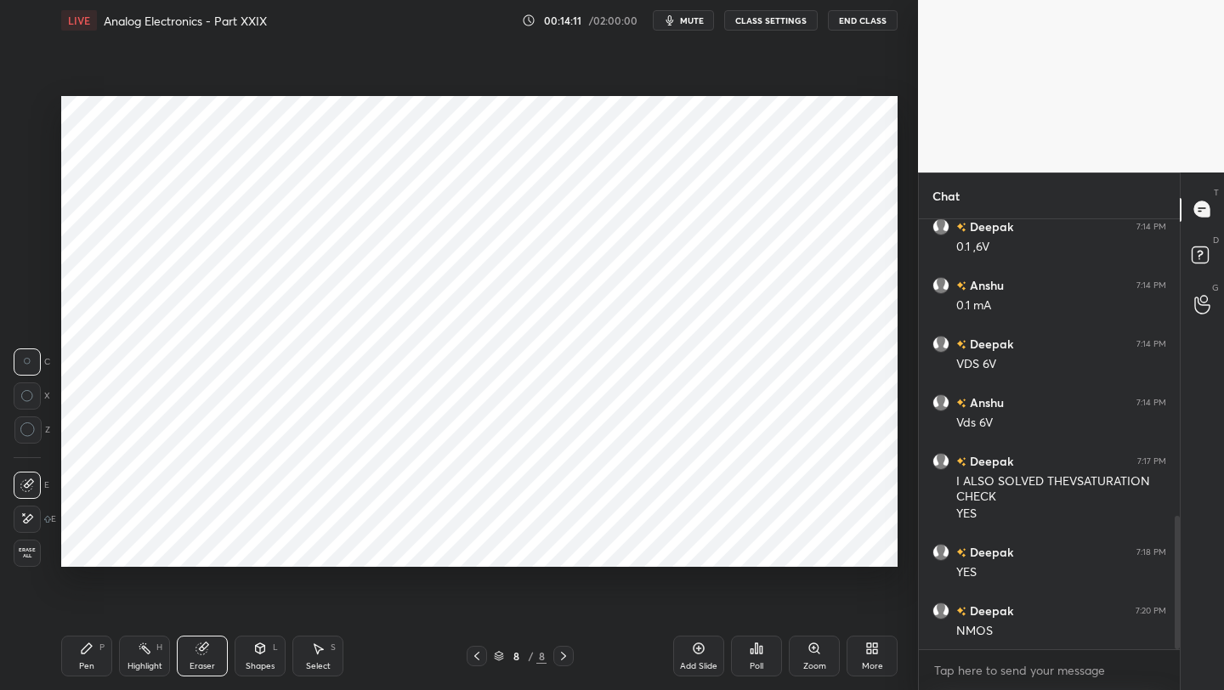
drag, startPoint x: 91, startPoint y: 657, endPoint x: 126, endPoint y: 592, distance: 74.2
click at [91, 656] on div "Pen P" at bounding box center [86, 656] width 51 height 41
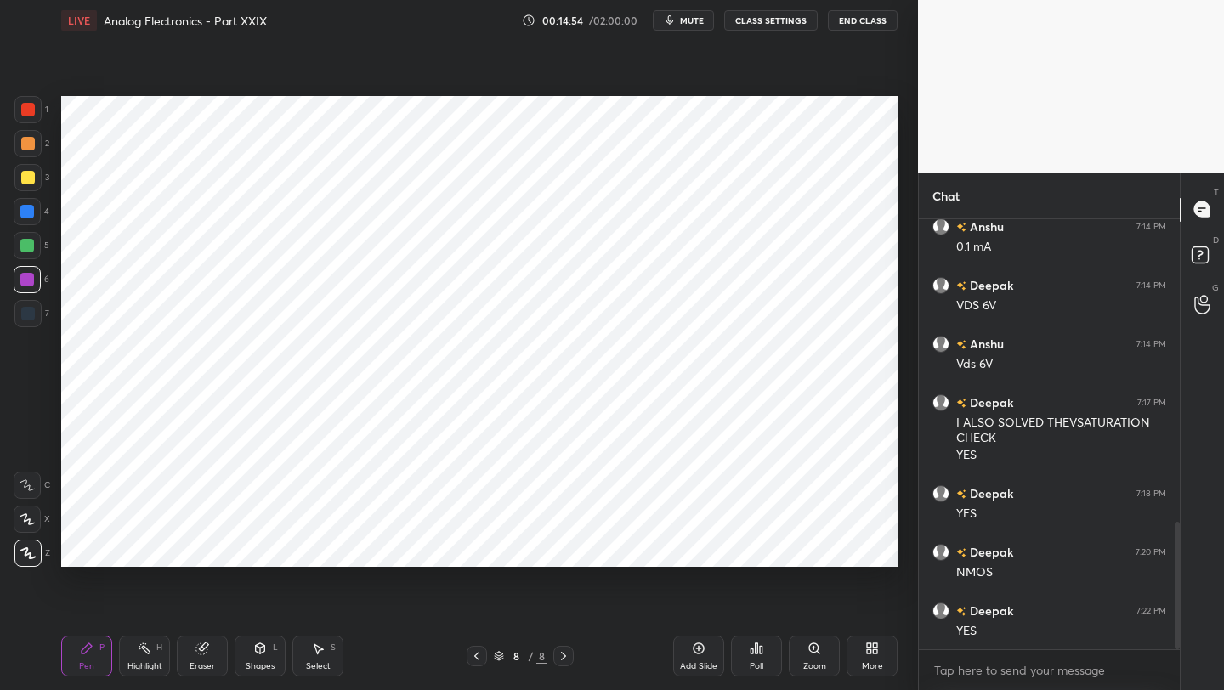
scroll to position [1039, 0]
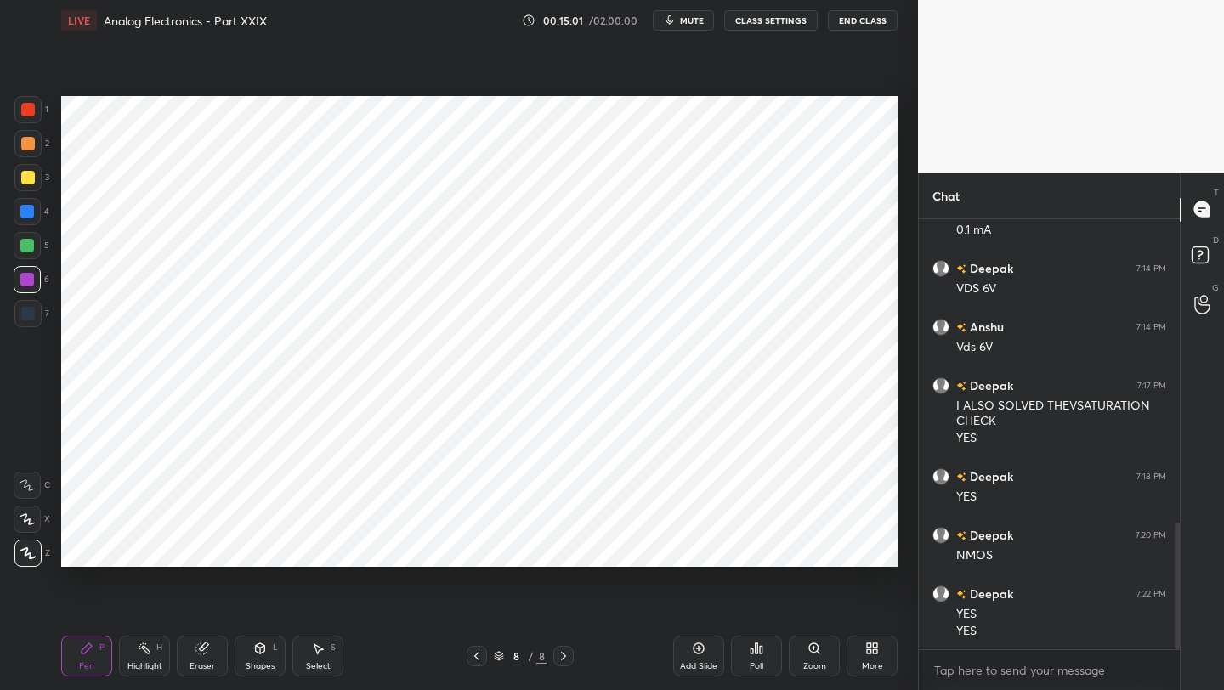
click at [483, 659] on icon at bounding box center [477, 656] width 14 height 14
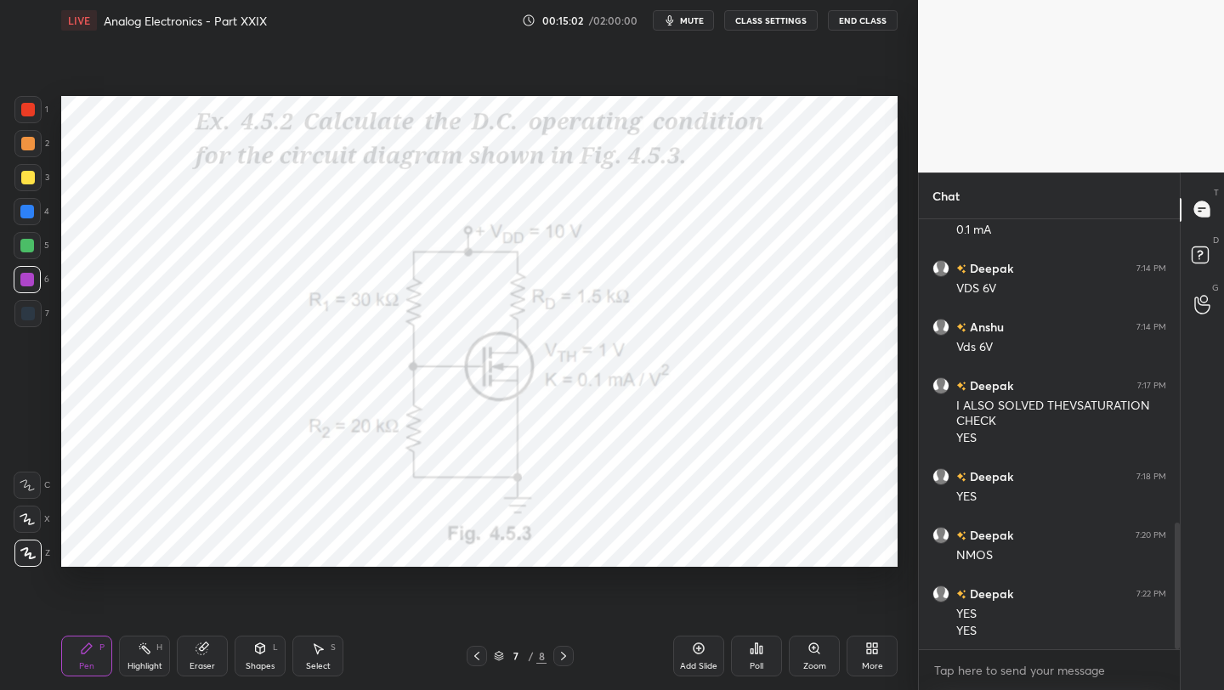
click at [482, 653] on icon at bounding box center [477, 656] width 14 height 14
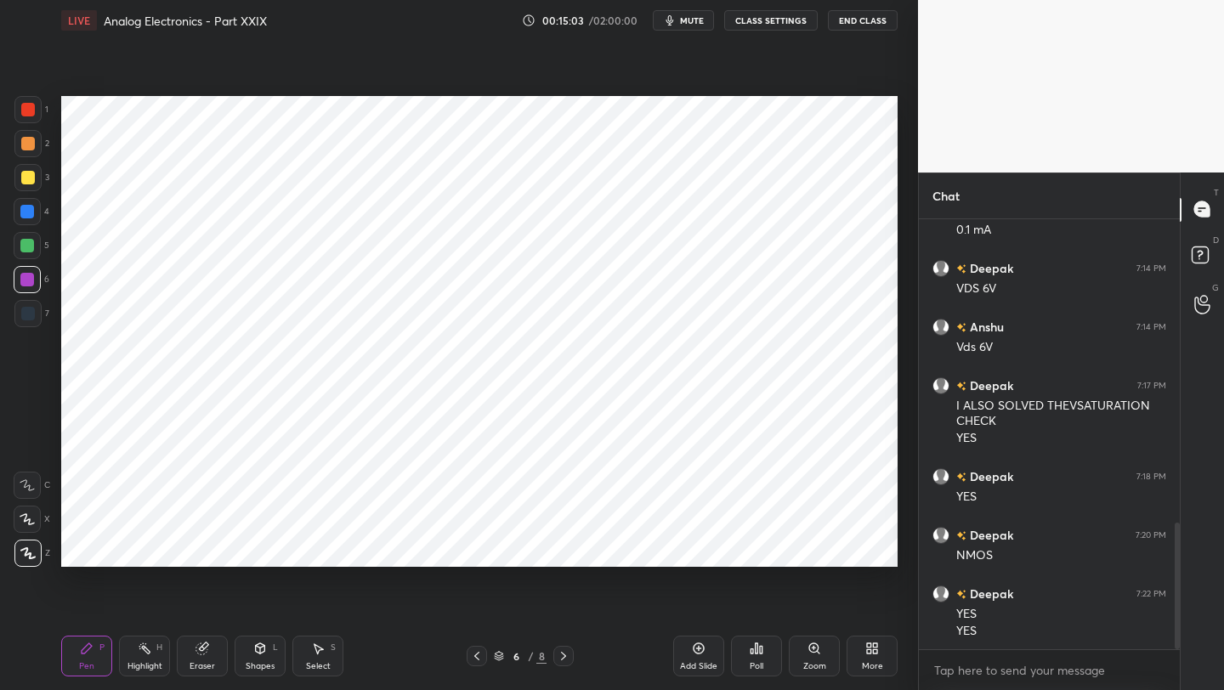
click at [479, 654] on icon at bounding box center [477, 656] width 14 height 14
click at [570, 653] on div at bounding box center [563, 656] width 20 height 20
click at [565, 655] on icon at bounding box center [564, 656] width 14 height 14
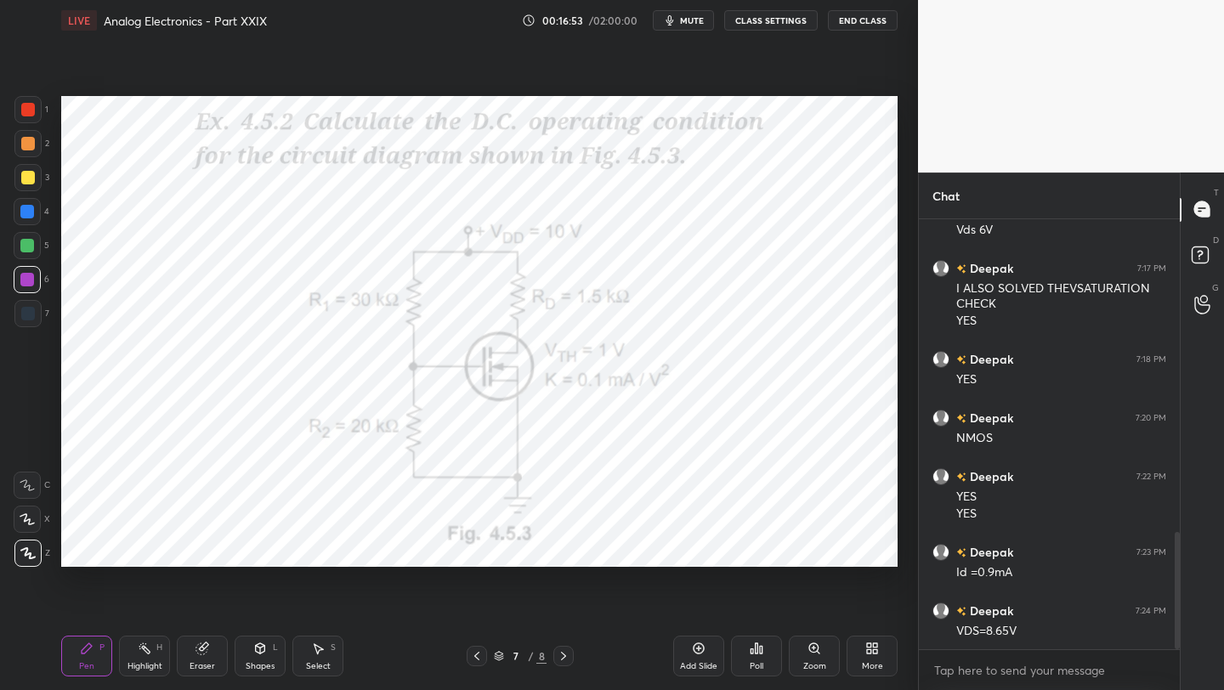
scroll to position [1173, 0]
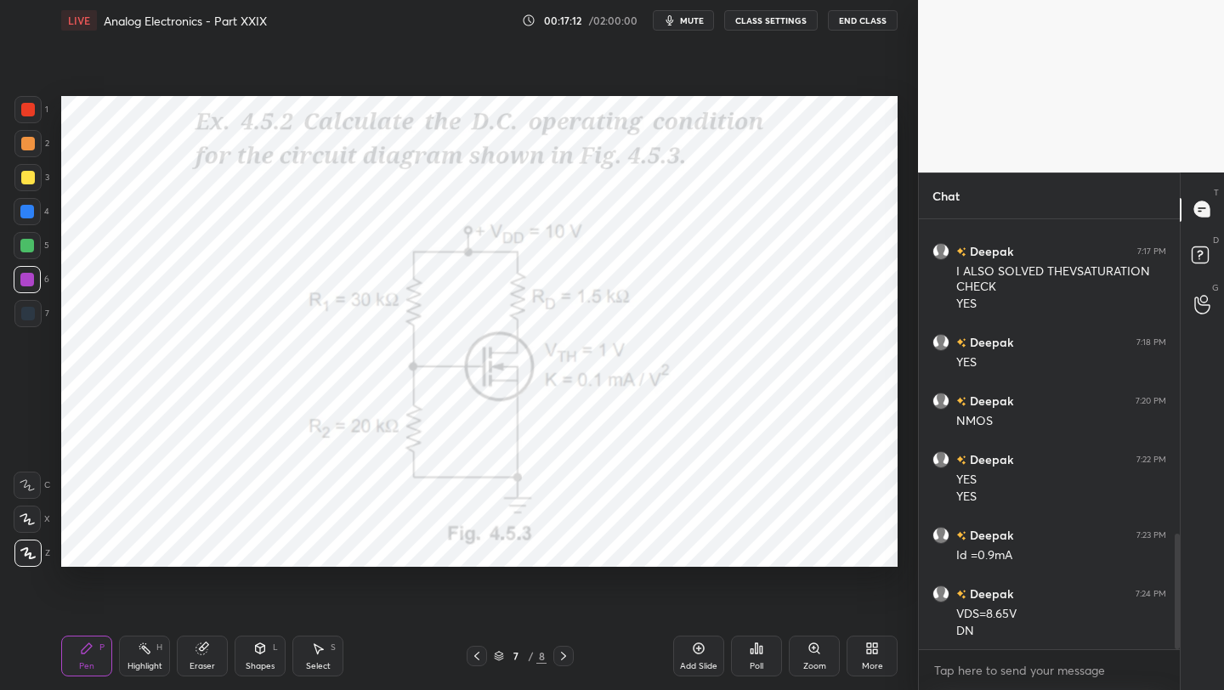
click at [876, 658] on div "More" at bounding box center [872, 656] width 51 height 41
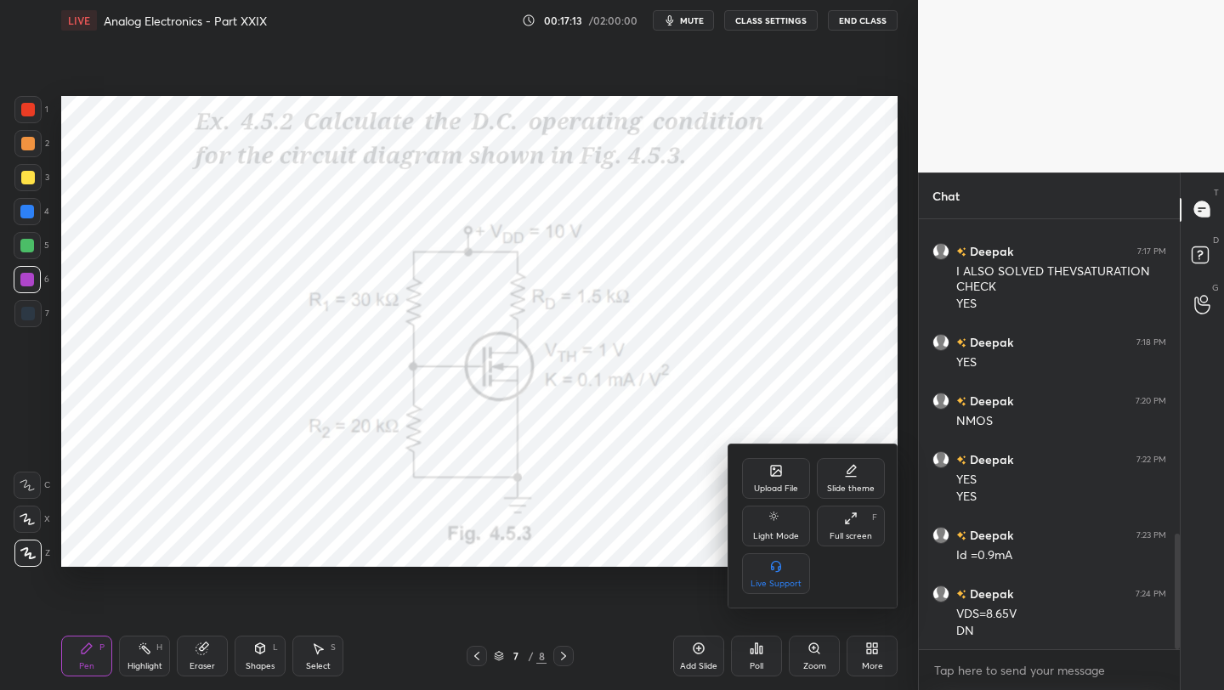
click at [778, 470] on icon at bounding box center [776, 473] width 9 height 6
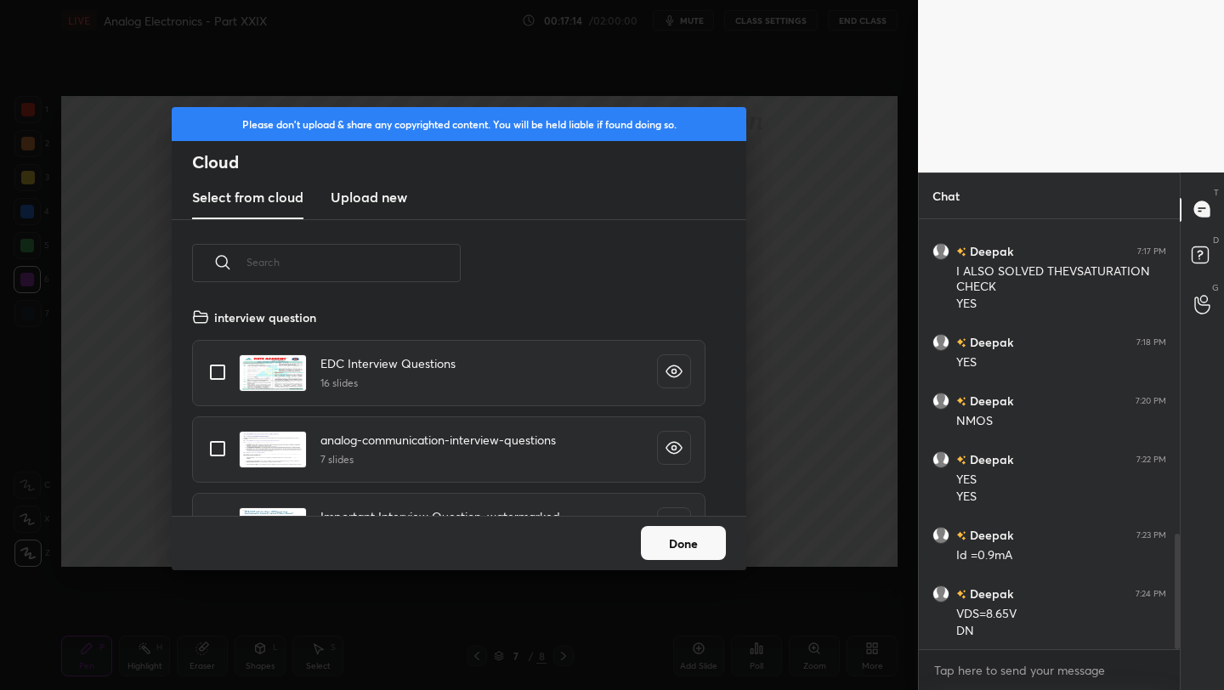
scroll to position [209, 546]
click at [370, 193] on h3 "Upload new" at bounding box center [369, 197] width 77 height 20
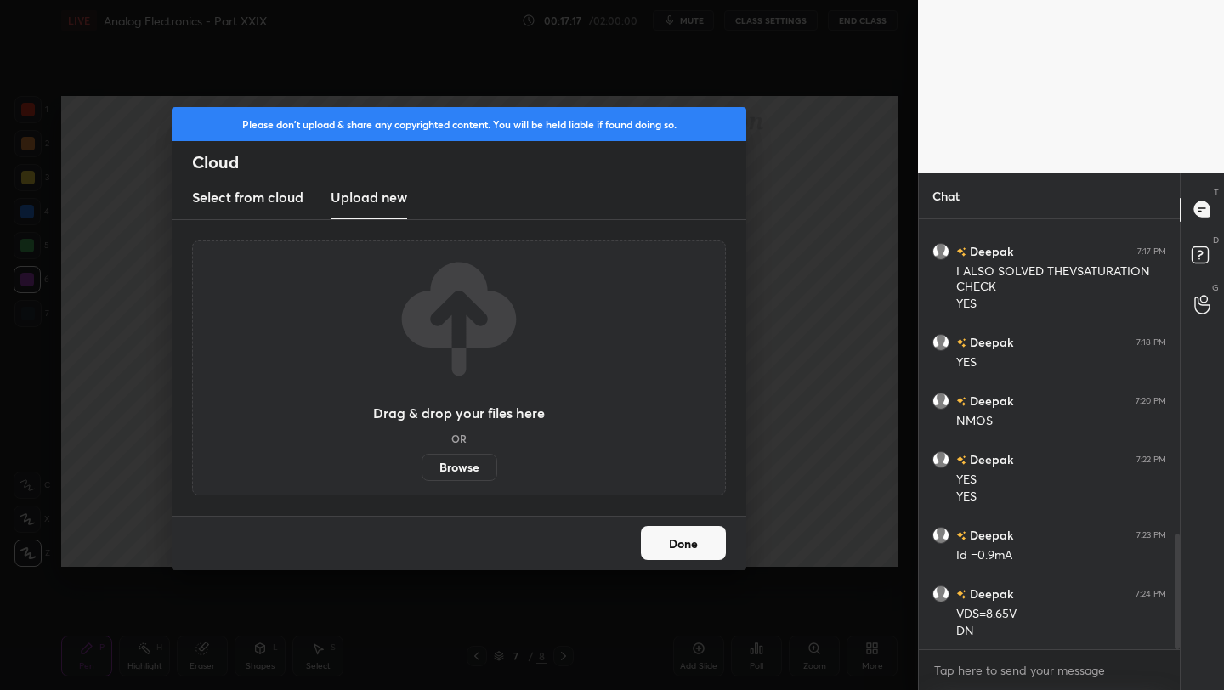
click at [467, 463] on label "Browse" at bounding box center [460, 467] width 76 height 27
click at [422, 463] on input "Browse" at bounding box center [422, 467] width 0 height 27
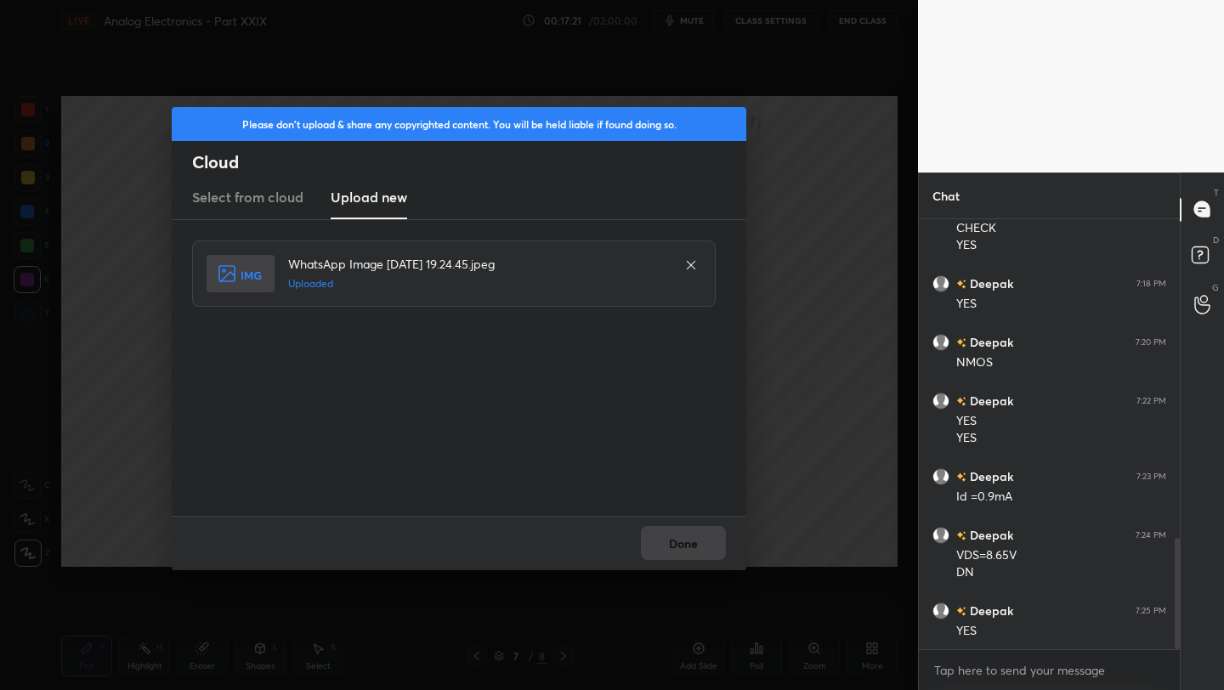
click at [684, 546] on div "Done" at bounding box center [459, 543] width 575 height 54
click at [684, 546] on button "Done" at bounding box center [683, 543] width 85 height 34
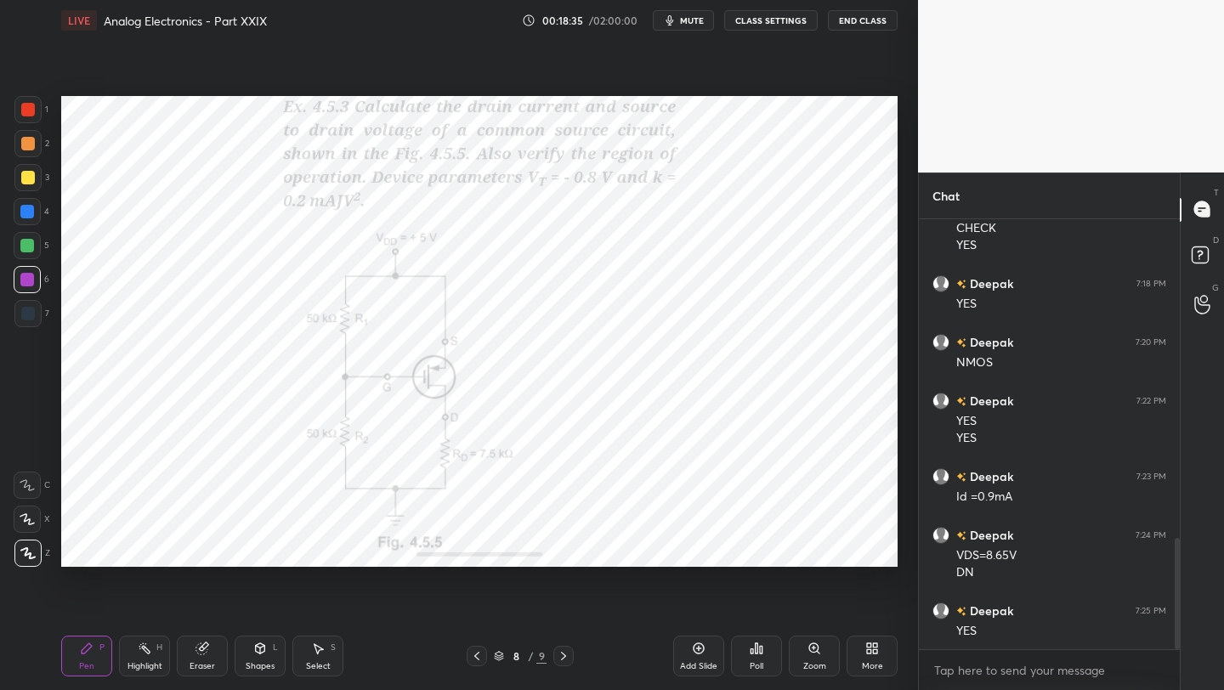
click at [764, 20] on button "CLASS SETTINGS" at bounding box center [771, 20] width 94 height 20
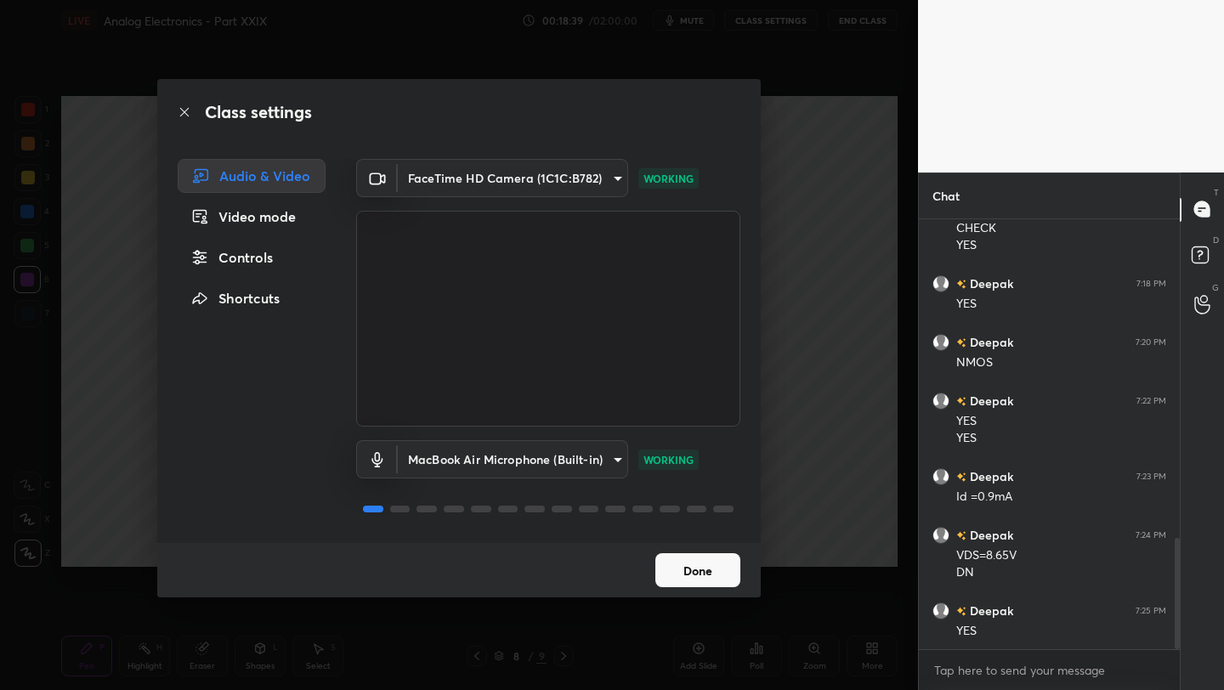
click at [614, 178] on body "1 2 3 4 5 6 7 C X Z C X Z E E Erase all H H LIVE Analog Electronics - Part XXIX…" at bounding box center [612, 345] width 1224 height 690
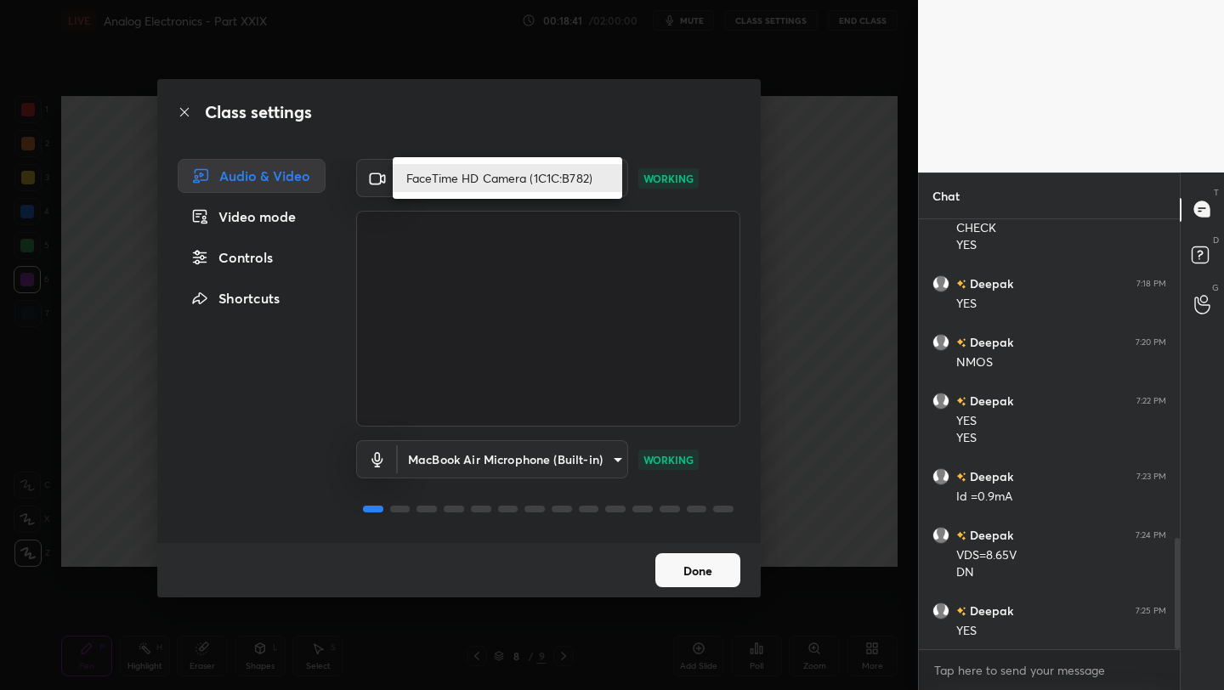
click at [639, 54] on div at bounding box center [612, 345] width 1224 height 690
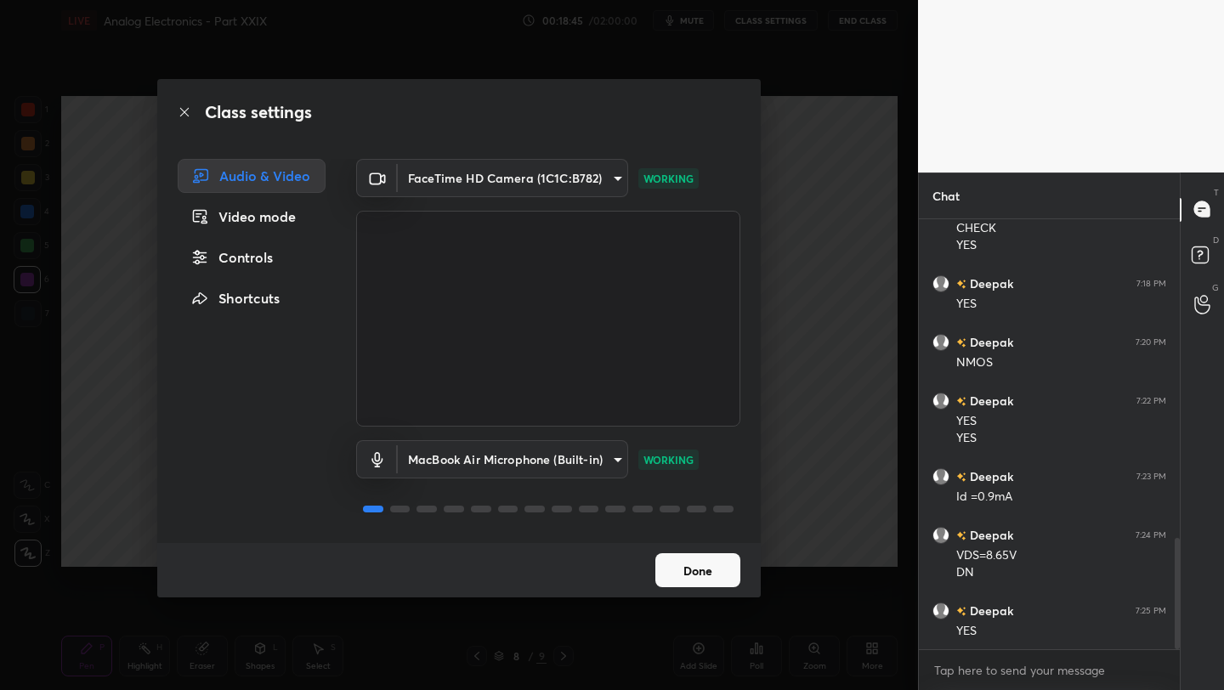
click at [616, 457] on body "1 2 3 4 5 6 7 C X Z C X Z E E Erase all H H LIVE Analog Electronics - Part XXIX…" at bounding box center [612, 345] width 1224 height 690
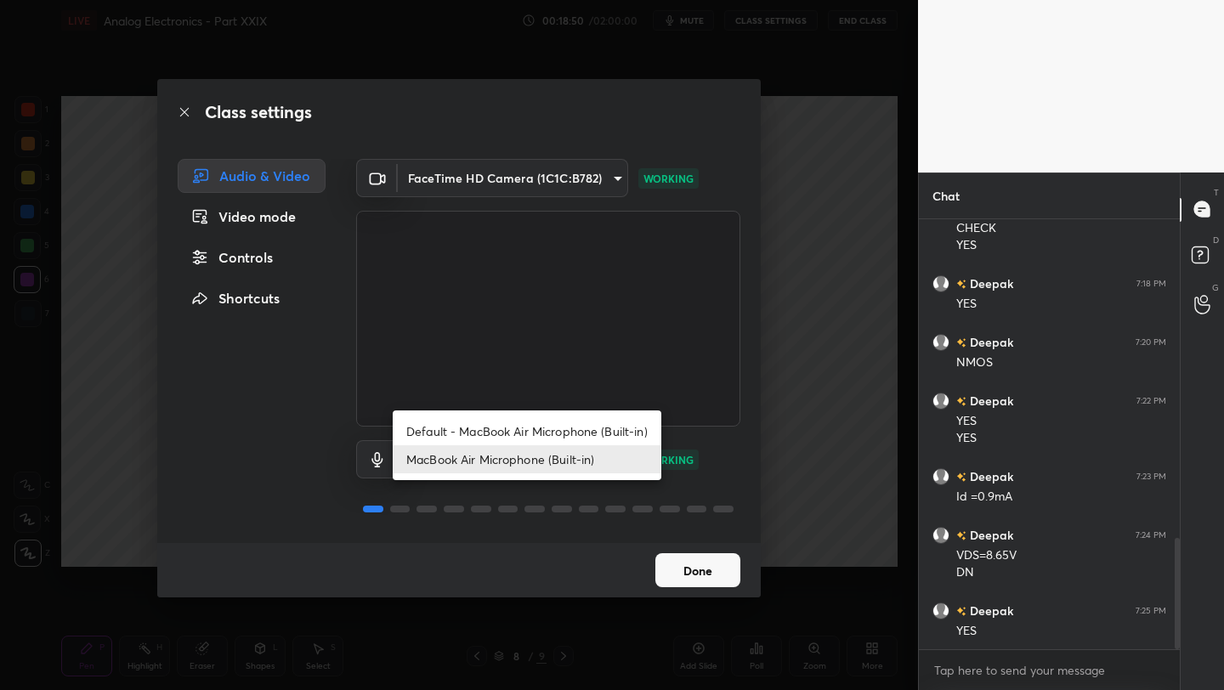
click at [577, 63] on div at bounding box center [612, 345] width 1224 height 690
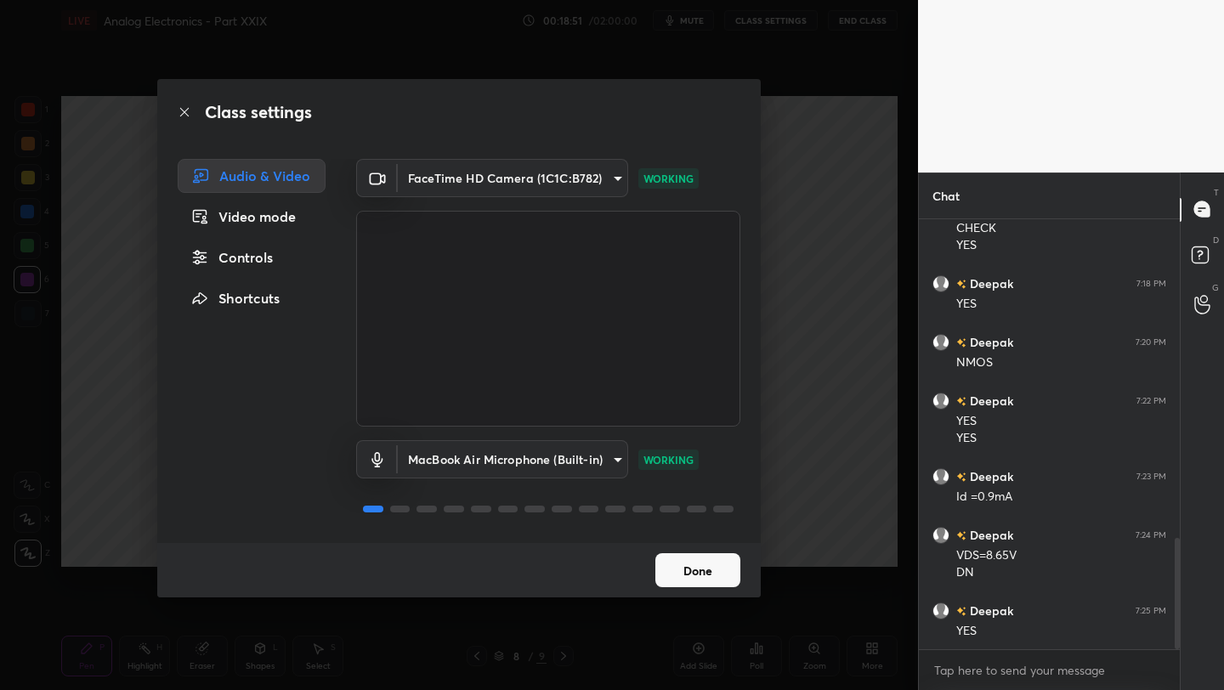
click at [682, 86] on div "Class settings" at bounding box center [459, 112] width 604 height 66
click at [718, 574] on button "Done" at bounding box center [697, 570] width 85 height 34
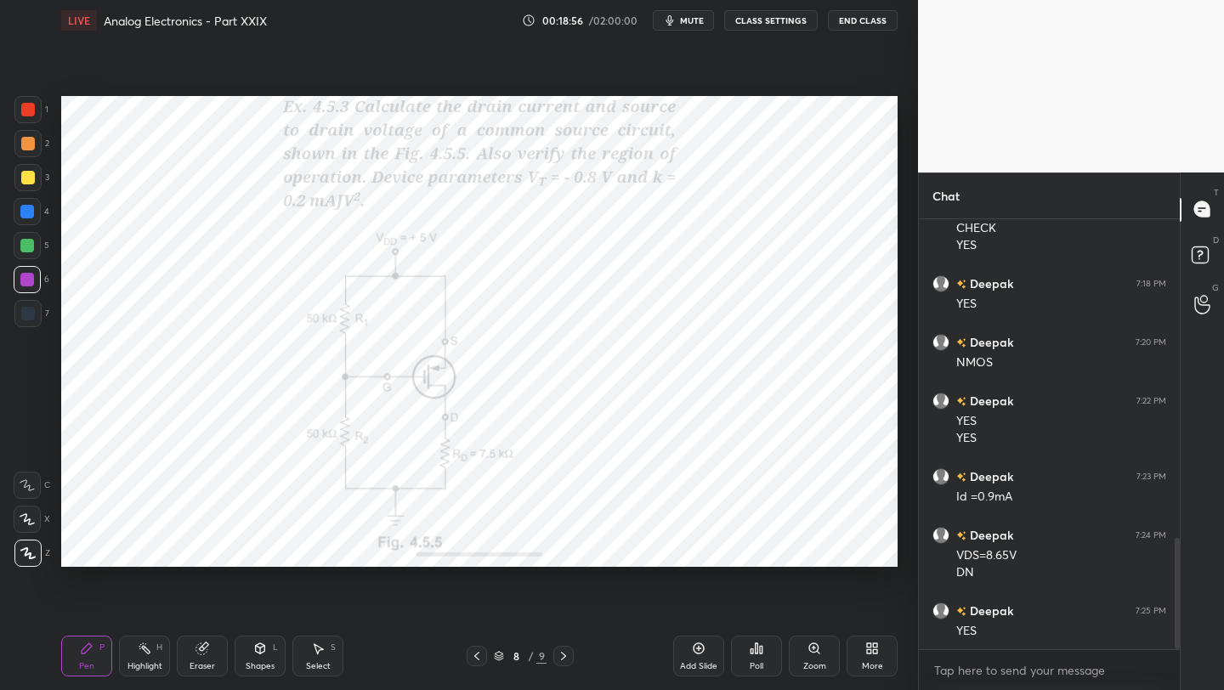
click at [691, 21] on span "mute" at bounding box center [692, 20] width 24 height 12
